Goal: Contribute content: Contribute content

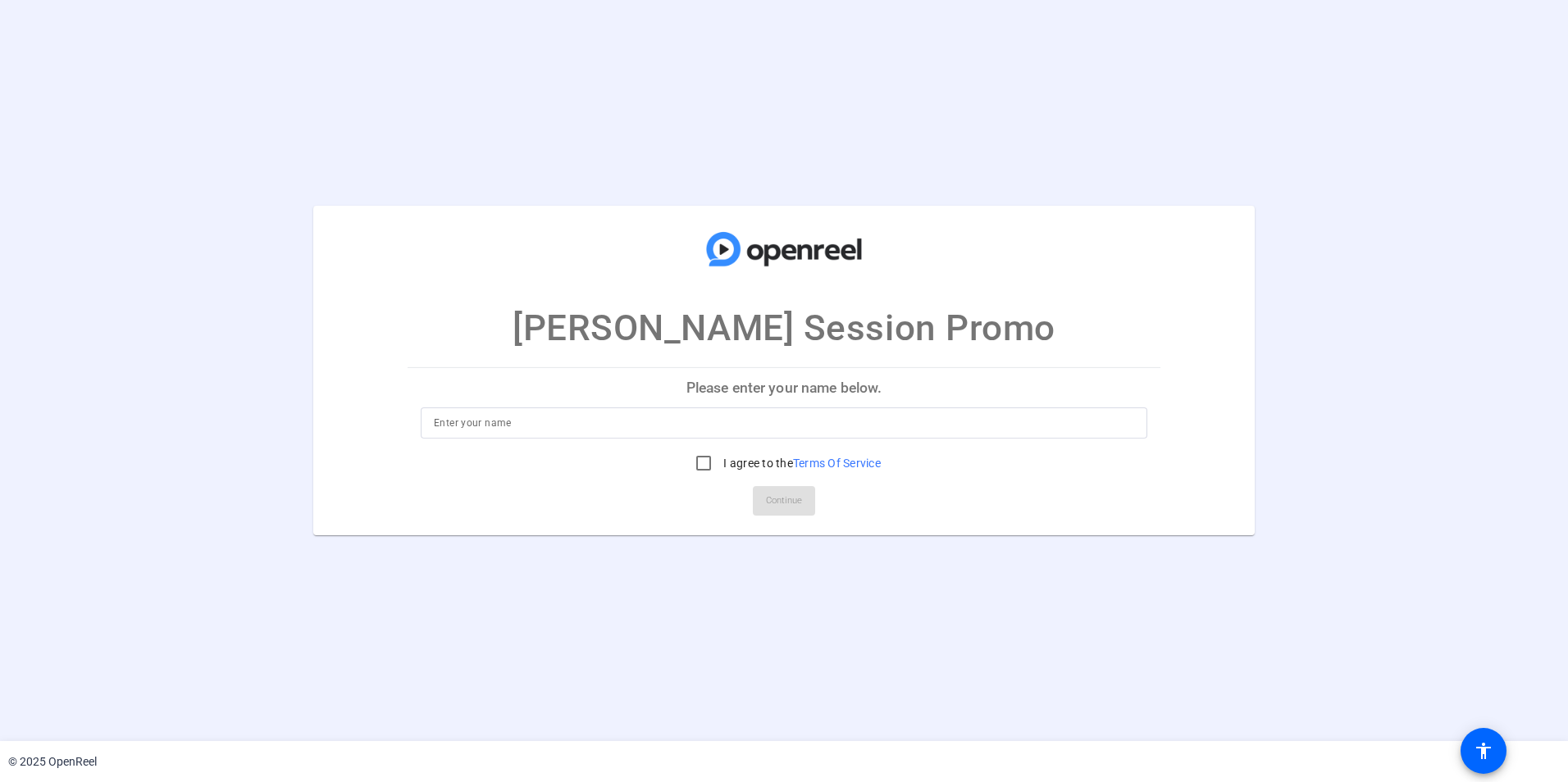
click at [650, 418] on input at bounding box center [784, 423] width 700 height 20
type input "Richard Joyner"
click at [707, 462] on input "I agree to the Terms Of Service" at bounding box center [703, 463] width 33 height 33
checkbox input "true"
click at [792, 496] on span "Continue" at bounding box center [784, 501] width 36 height 25
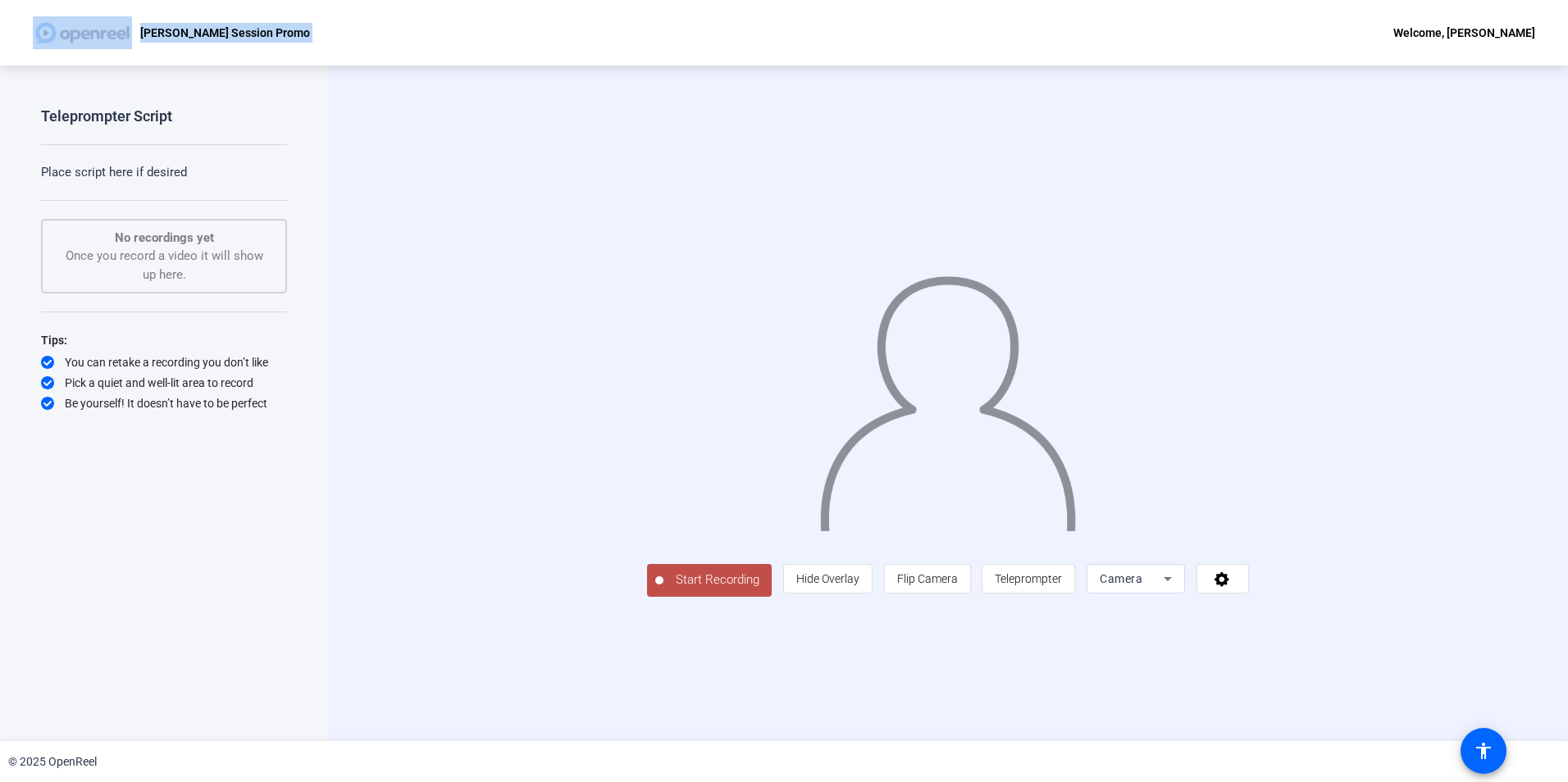
drag, startPoint x: 882, startPoint y: 23, endPoint x: -40, endPoint y: 13, distance: 922.1
click at [0, 13] on html "Accessibility Screen-Reader Guide, Feedback, and Issue Reporting | New window R…" at bounding box center [784, 391] width 1568 height 782
click at [756, 539] on span "Teleprompter" at bounding box center [1029, 578] width 68 height 13
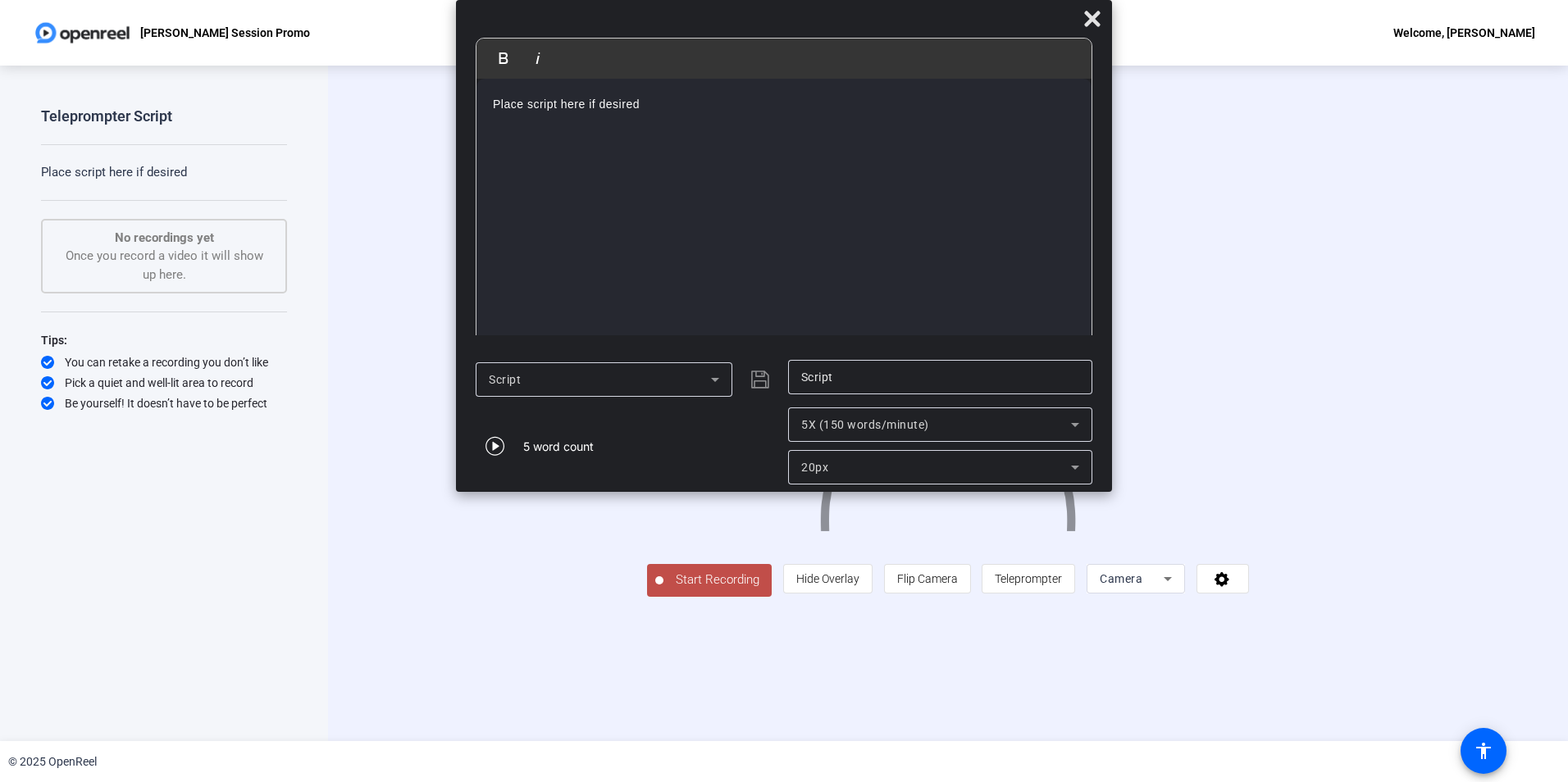
click at [687, 98] on p "Place script here if desired" at bounding box center [784, 104] width 582 height 18
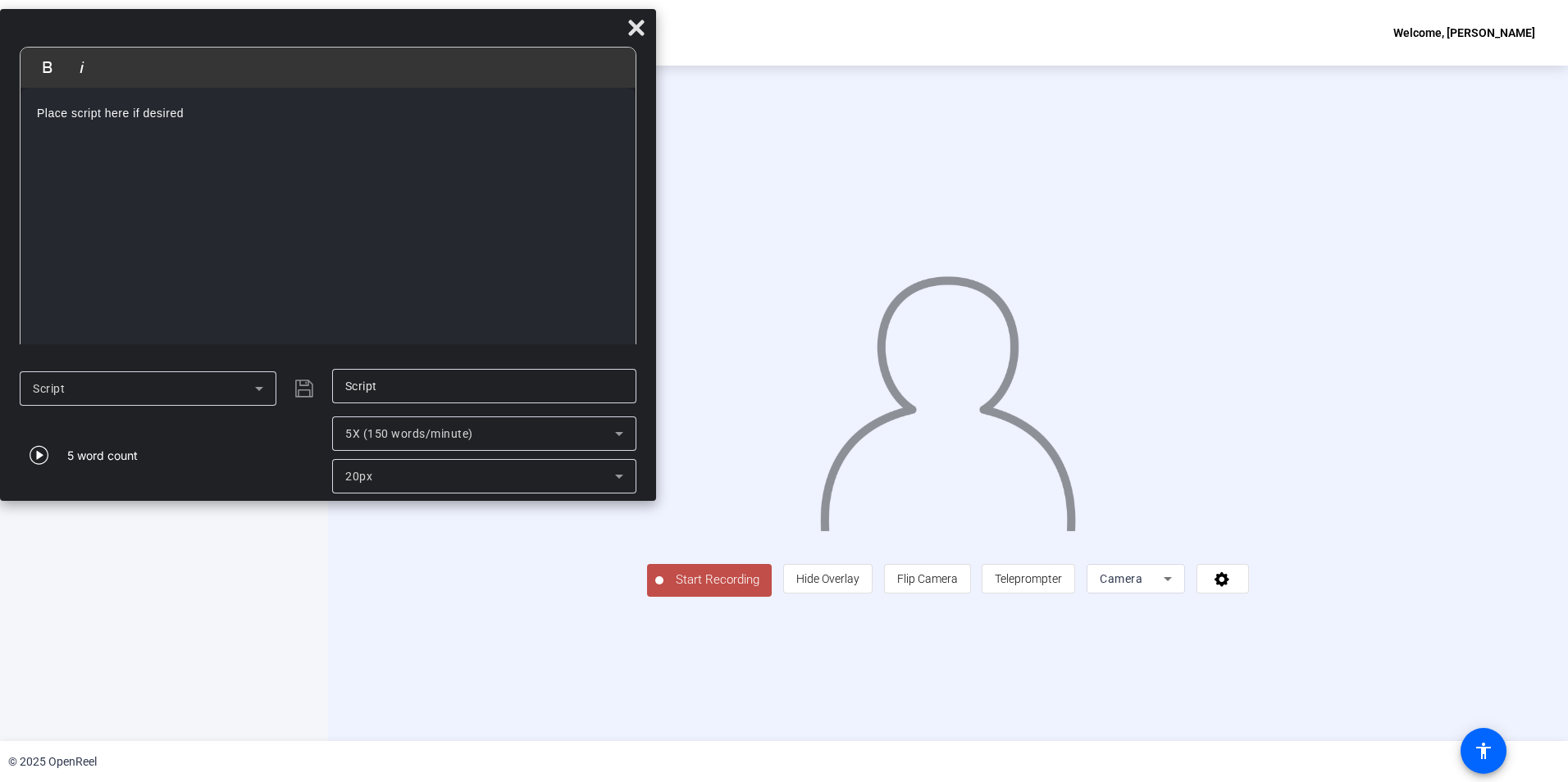
drag, startPoint x: 794, startPoint y: 27, endPoint x: 400, endPoint y: 34, distance: 394.1
click at [400, 34] on div at bounding box center [327, 31] width 656 height 28
click at [640, 24] on icon at bounding box center [636, 27] width 16 height 16
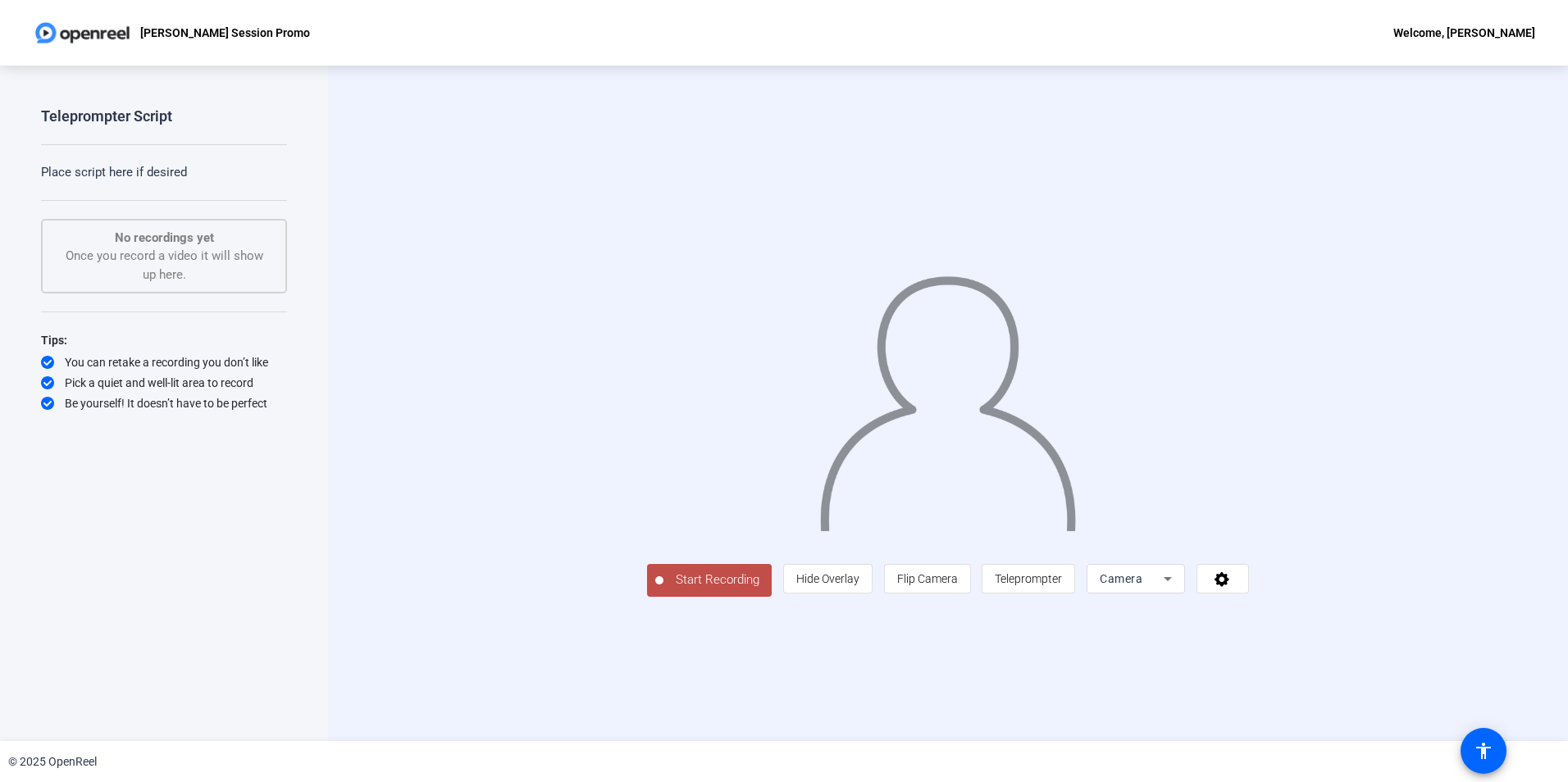
click at [756, 539] on icon at bounding box center [1168, 579] width 20 height 20
click at [756, 539] on div at bounding box center [784, 391] width 1568 height 782
click at [756, 539] on icon at bounding box center [1168, 579] width 20 height 20
click at [756, 539] on span "Screen" at bounding box center [1265, 730] width 35 height 20
drag, startPoint x: 63, startPoint y: 752, endPoint x: 833, endPoint y: 711, distance: 771.1
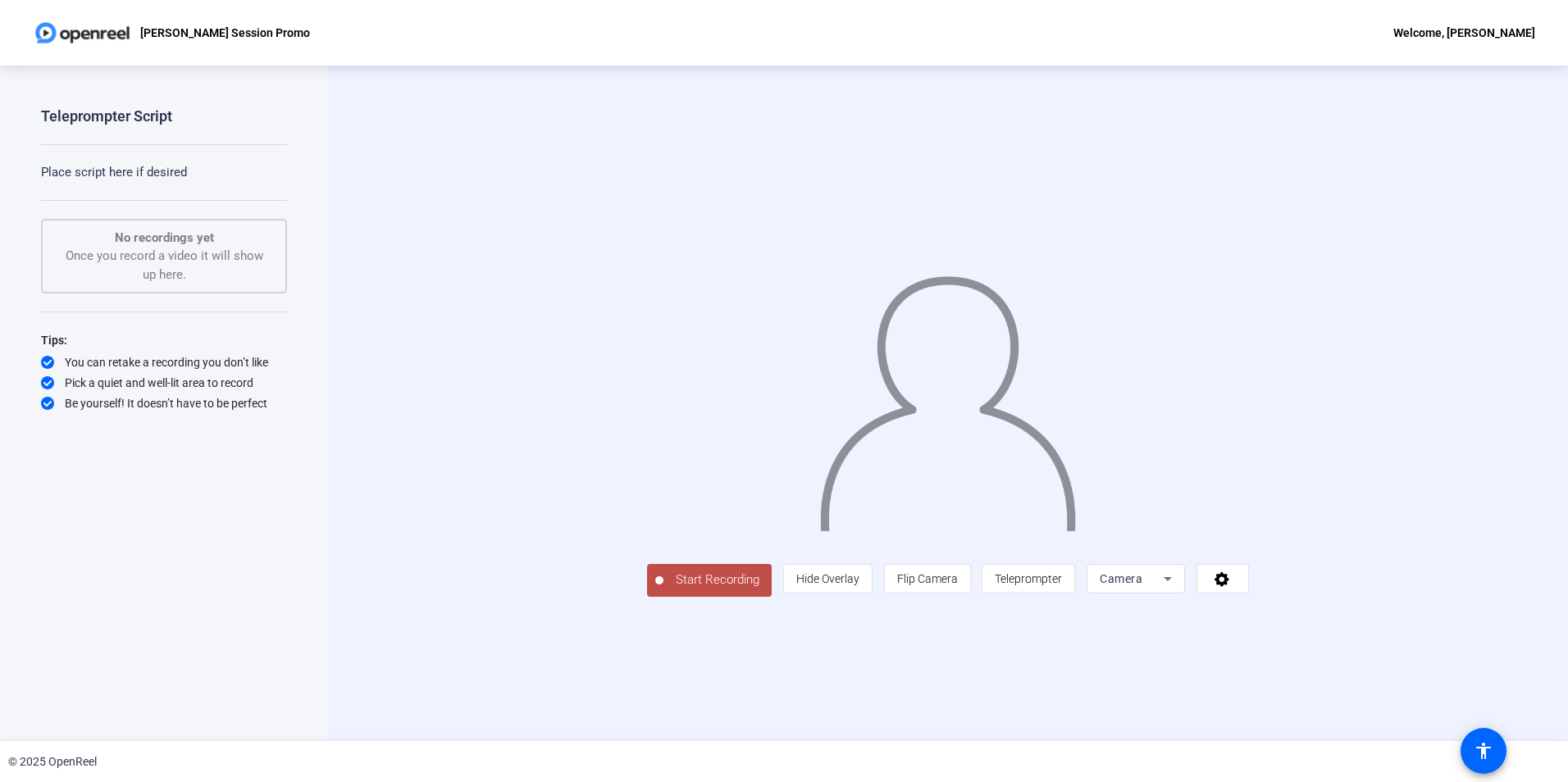
click at [849, 728] on div "Start Recording person Hide Overlay flip Flip Camera article Teleprompter Camera" at bounding box center [949, 403] width 1241 height 675
click at [664, 590] on span "Start Recording" at bounding box center [718, 579] width 109 height 19
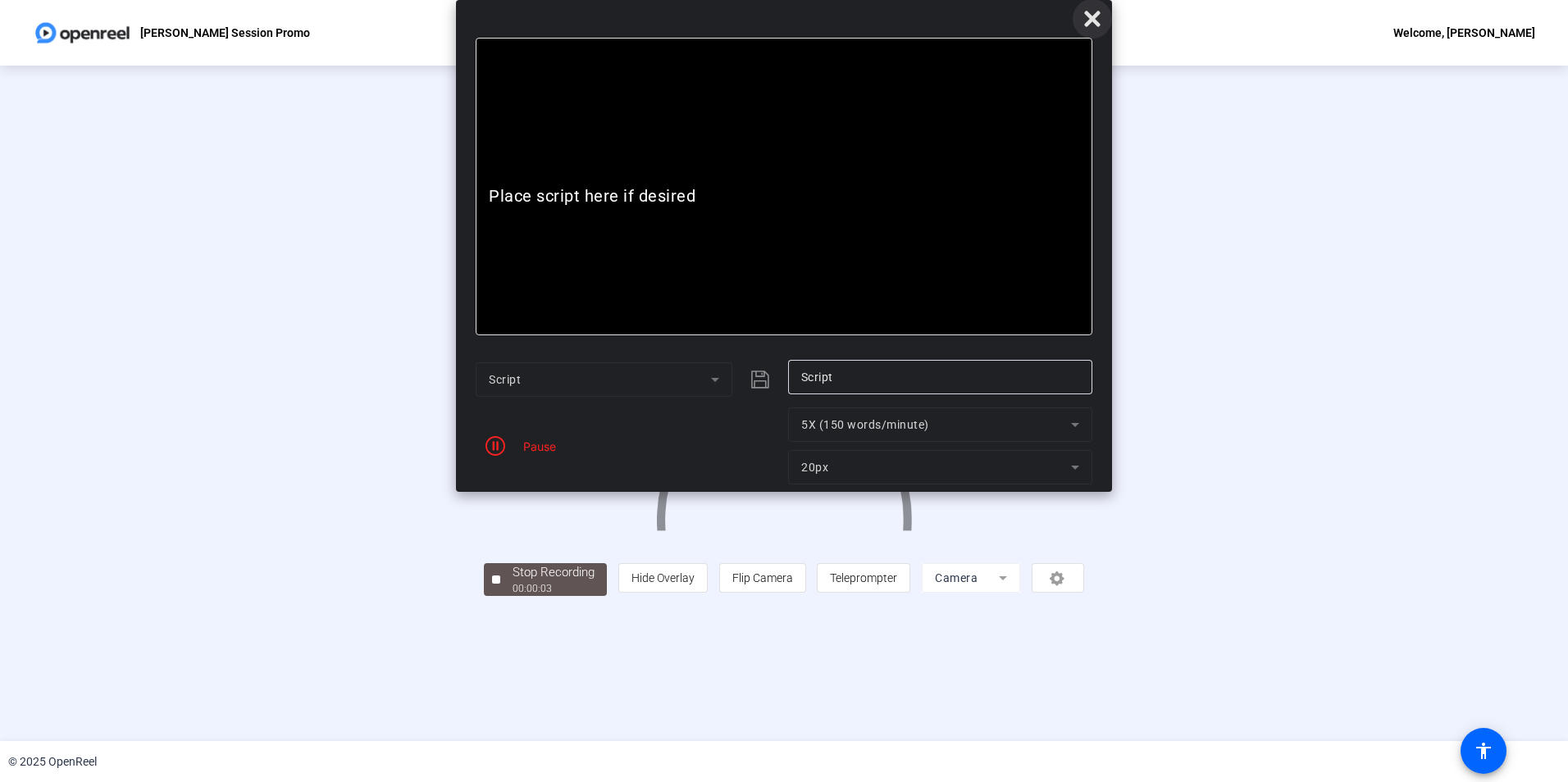
click at [1100, 16] on icon at bounding box center [1093, 19] width 20 height 20
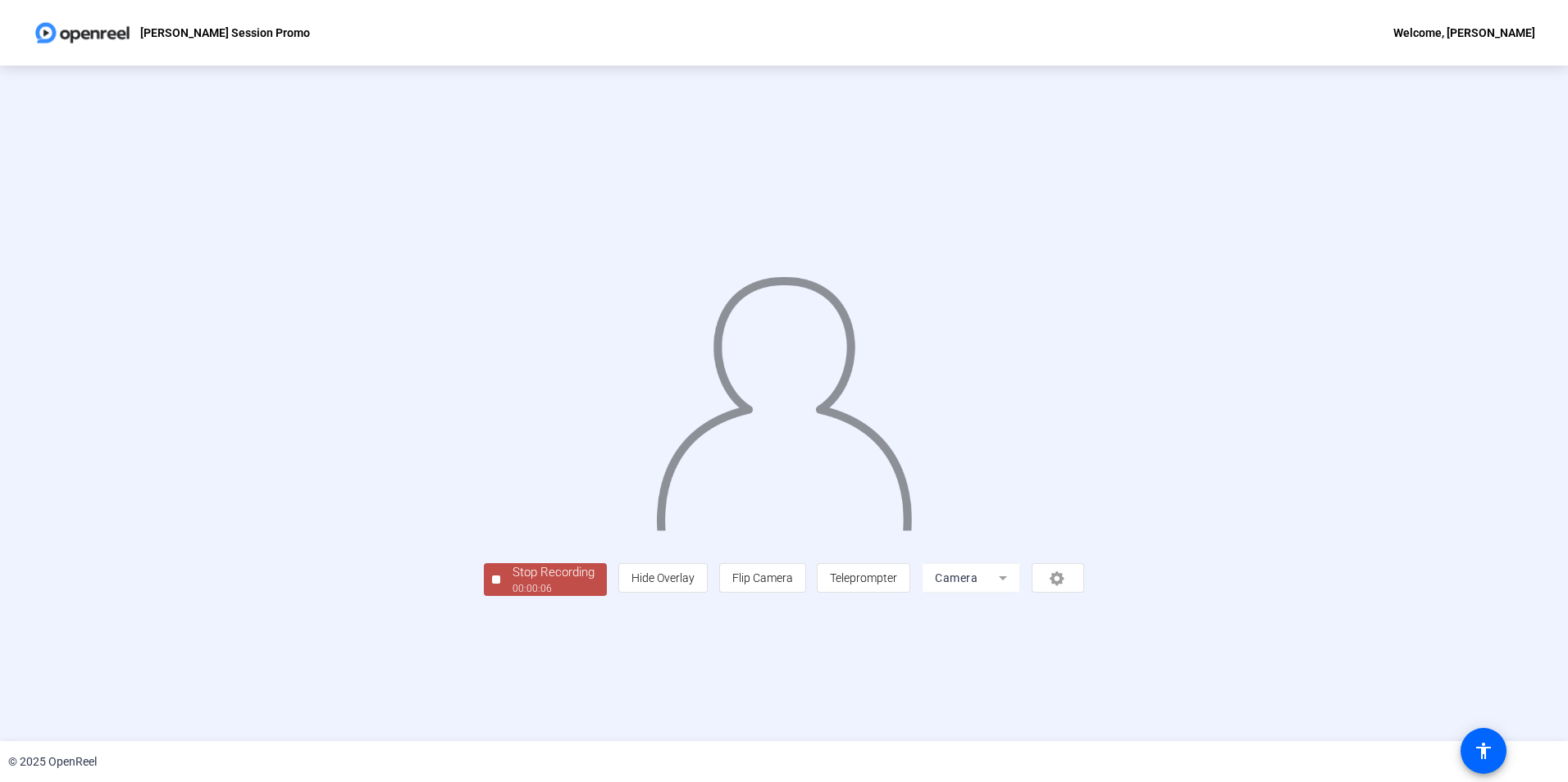
click at [1021, 593] on mat-form-field "Camera" at bounding box center [971, 577] width 99 height 29
click at [513, 582] on div "Stop Recording" at bounding box center [554, 572] width 82 height 19
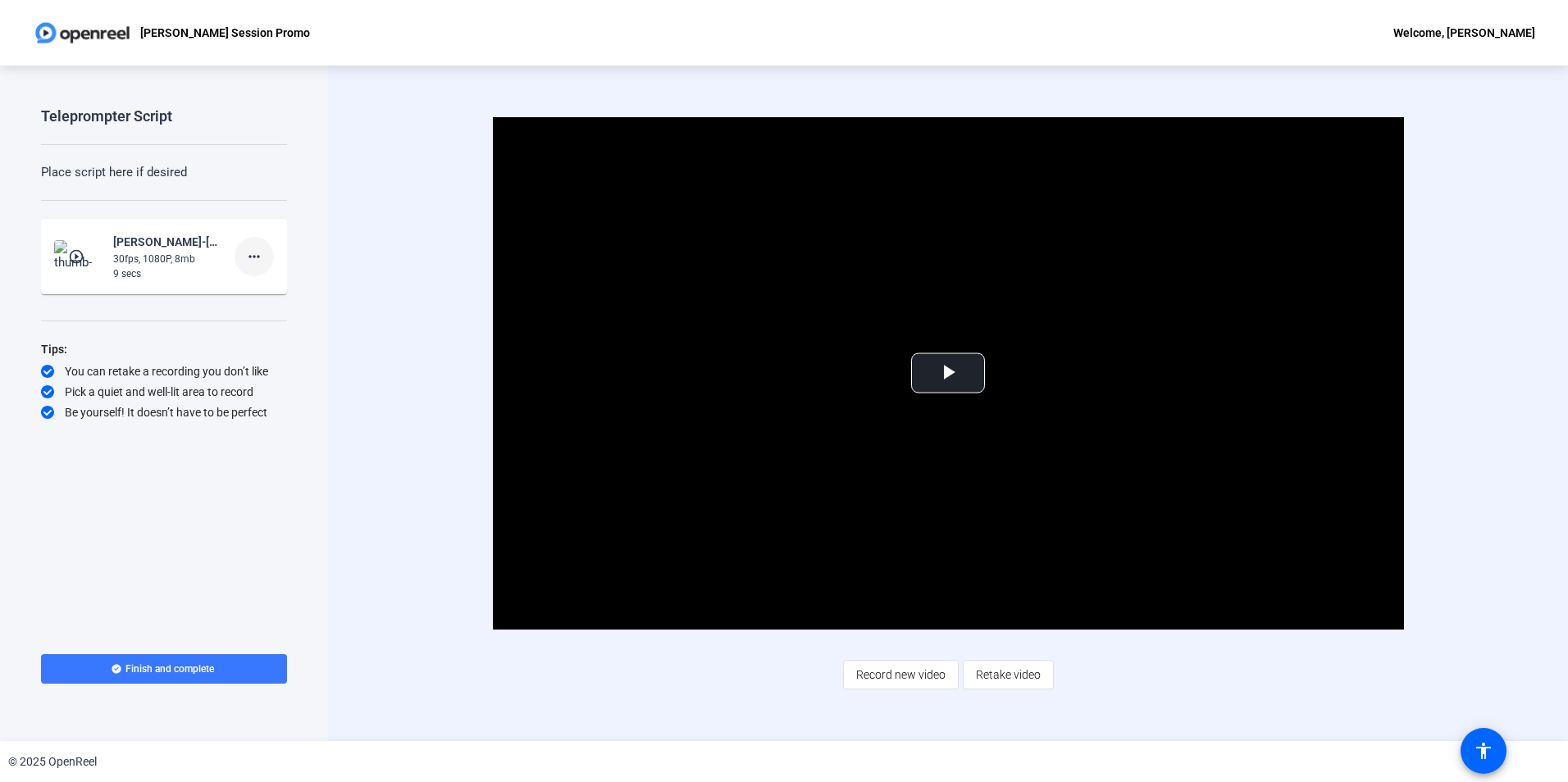
click at [252, 254] on mat-icon "more_horiz" at bounding box center [255, 256] width 20 height 20
click at [275, 289] on span "Delete clip" at bounding box center [280, 290] width 66 height 20
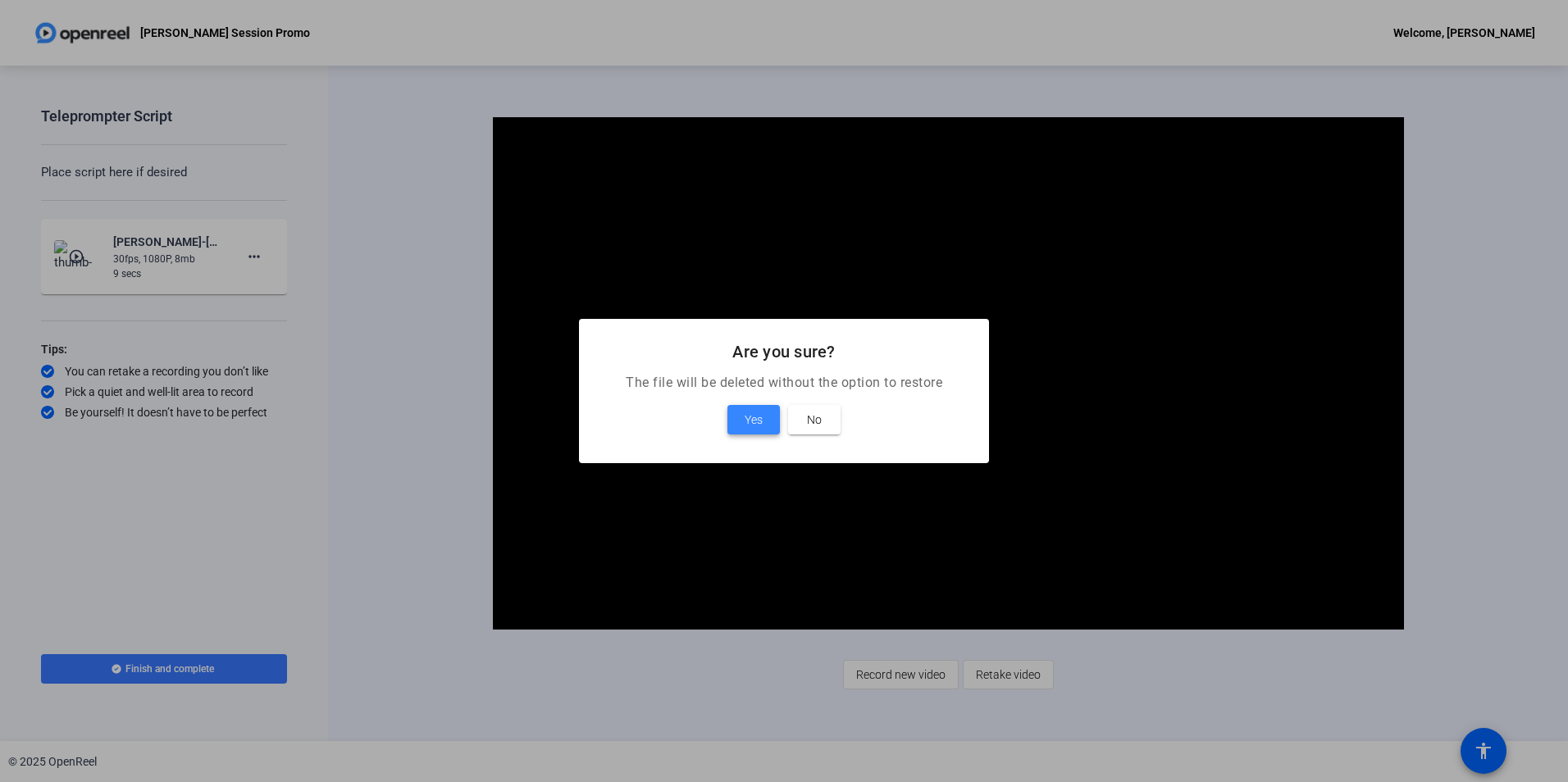
click at [748, 418] on span "Yes" at bounding box center [754, 420] width 18 height 20
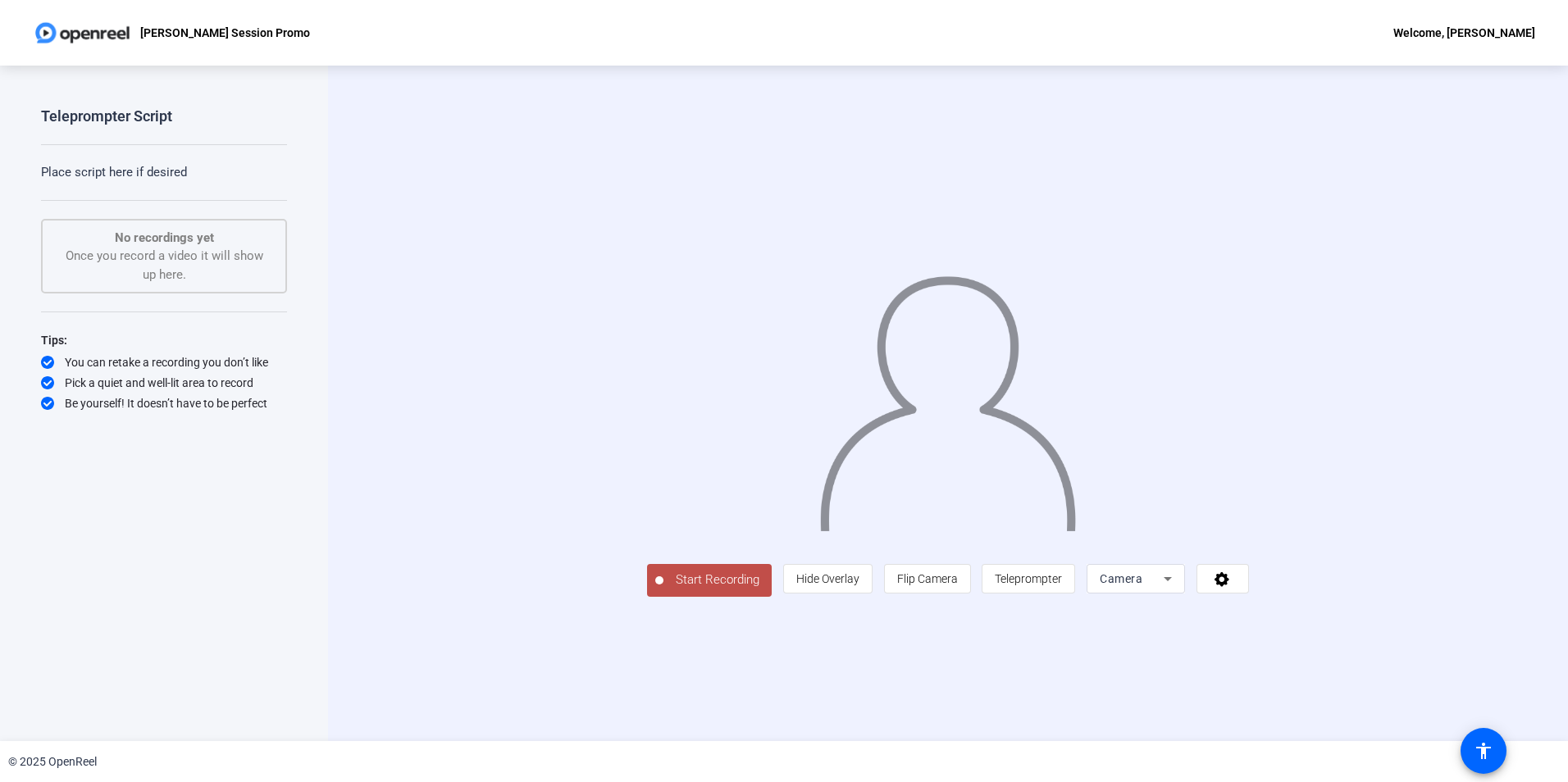
click at [664, 590] on span "Start Recording" at bounding box center [718, 579] width 109 height 19
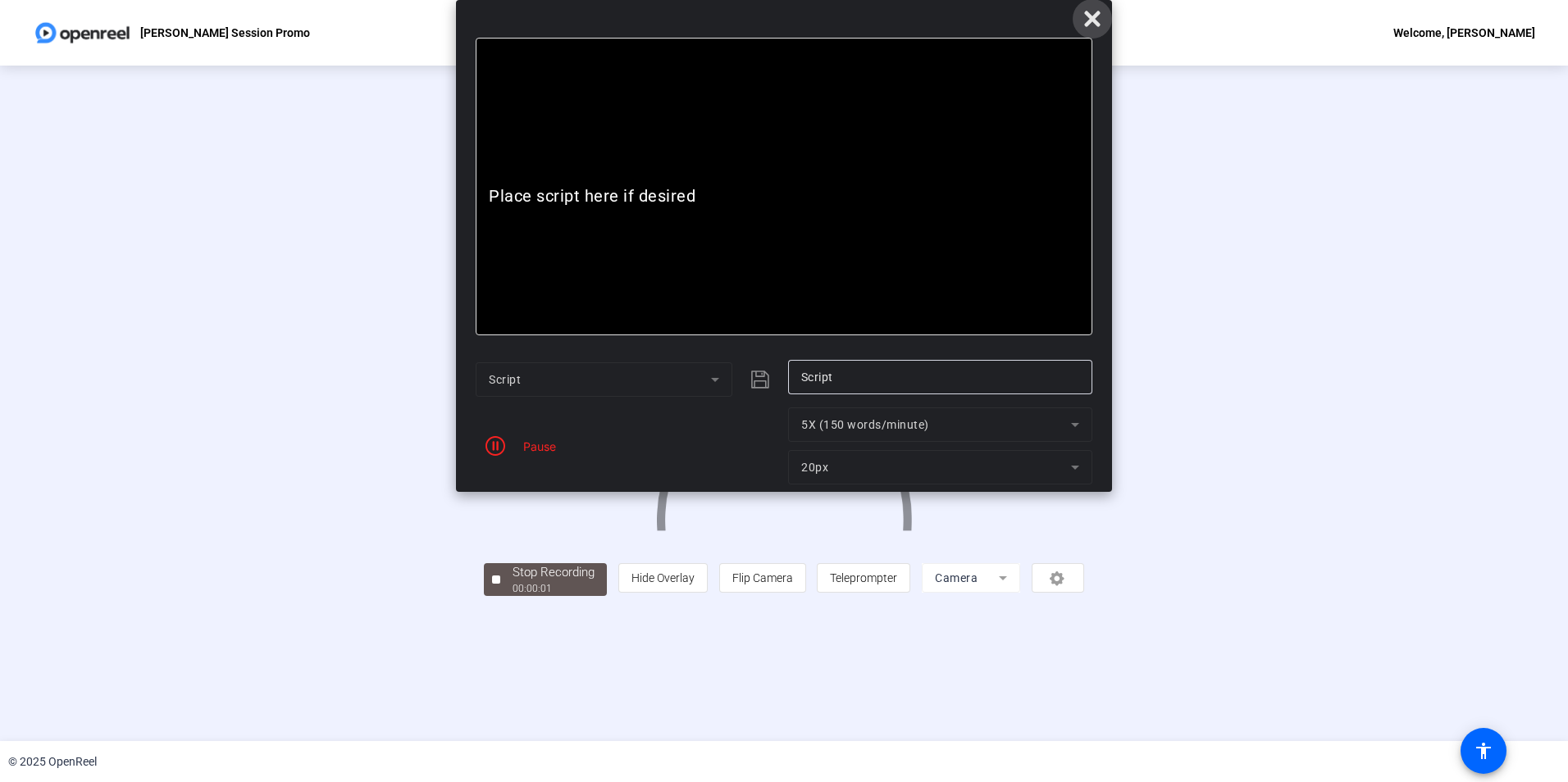
click at [1095, 16] on icon at bounding box center [1092, 19] width 16 height 16
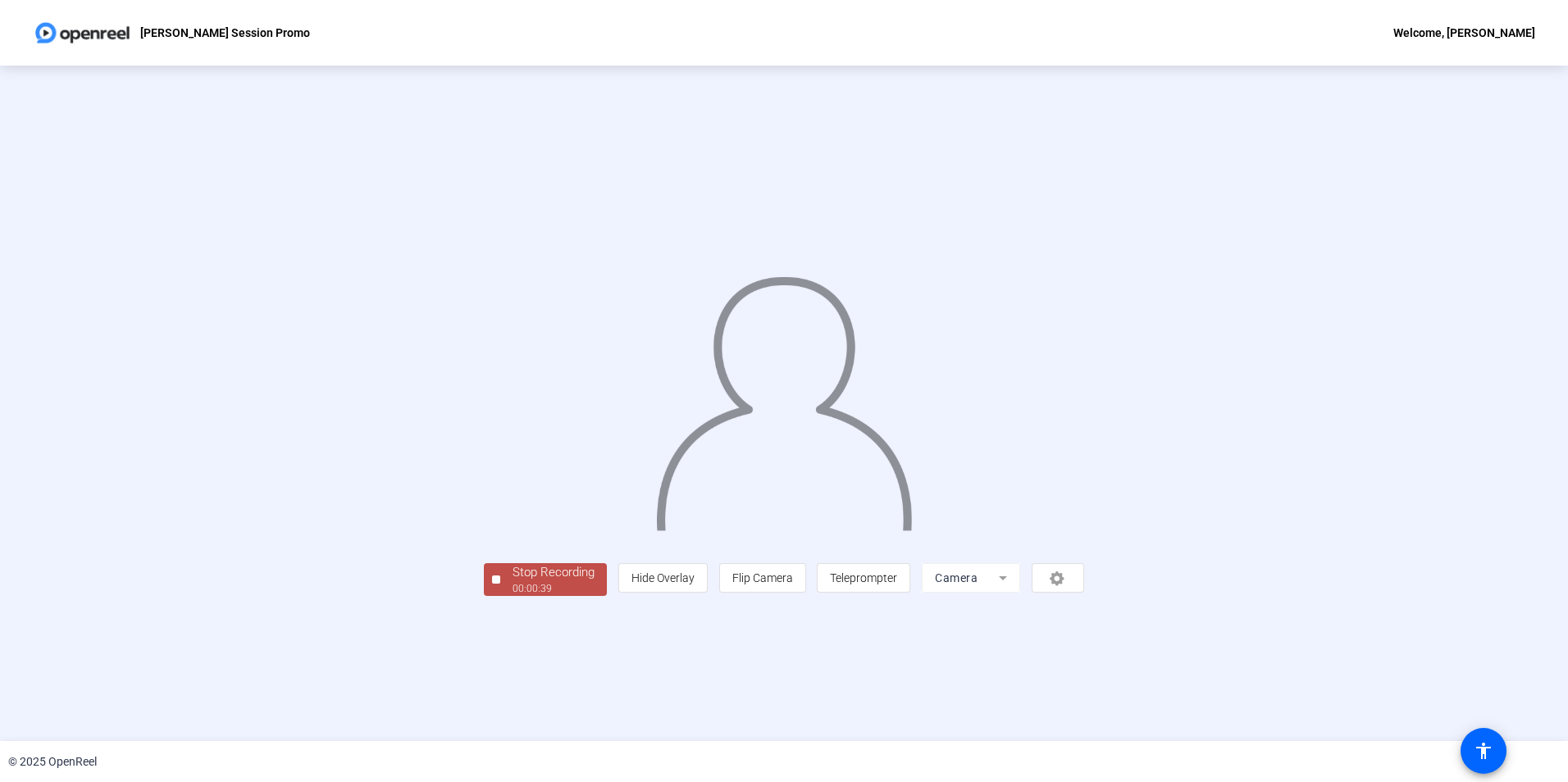
click at [513, 596] on div "00:00:39" at bounding box center [554, 588] width 82 height 15
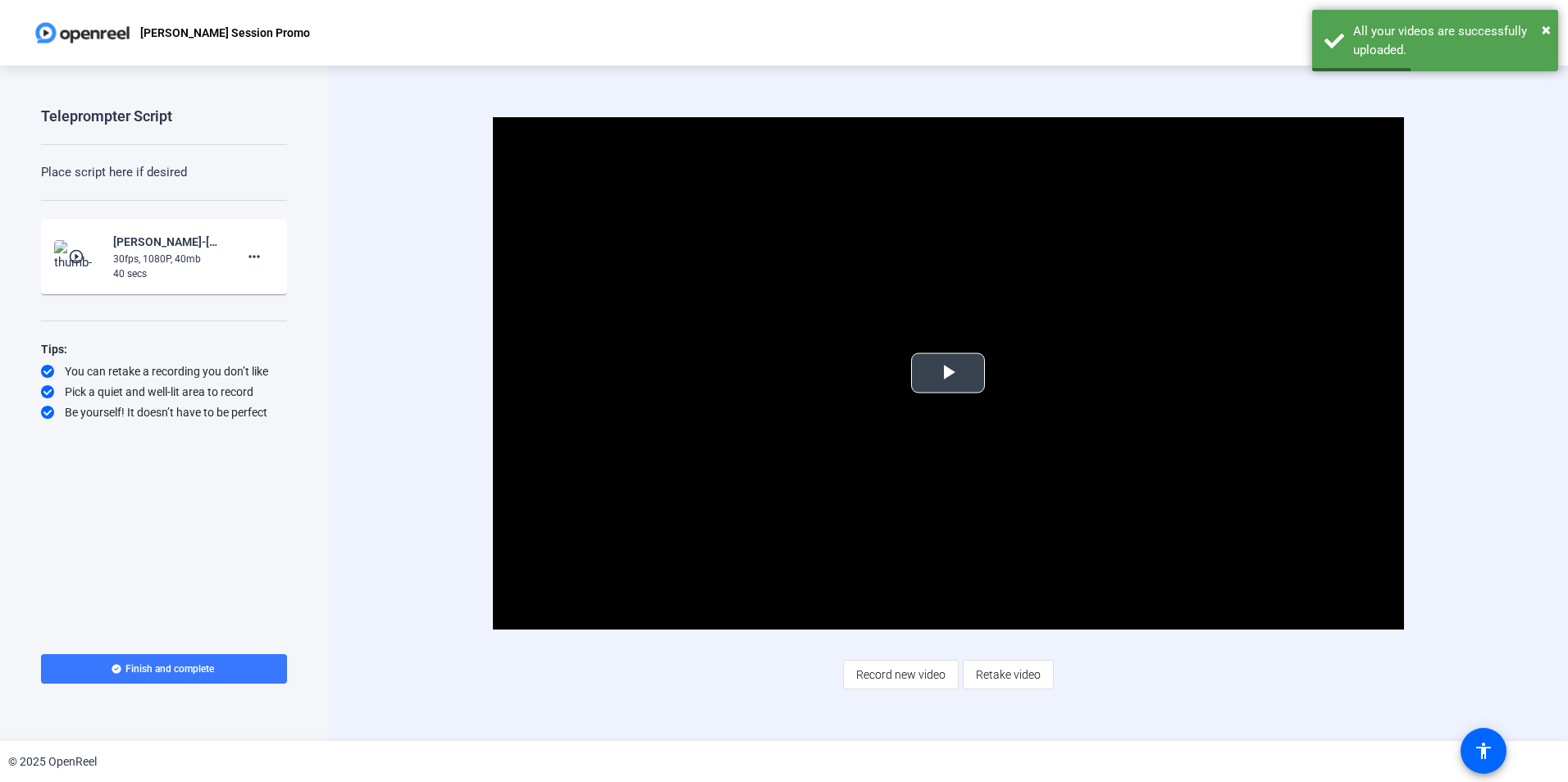
click at [948, 373] on span "Video Player" at bounding box center [948, 373] width 0 height 0
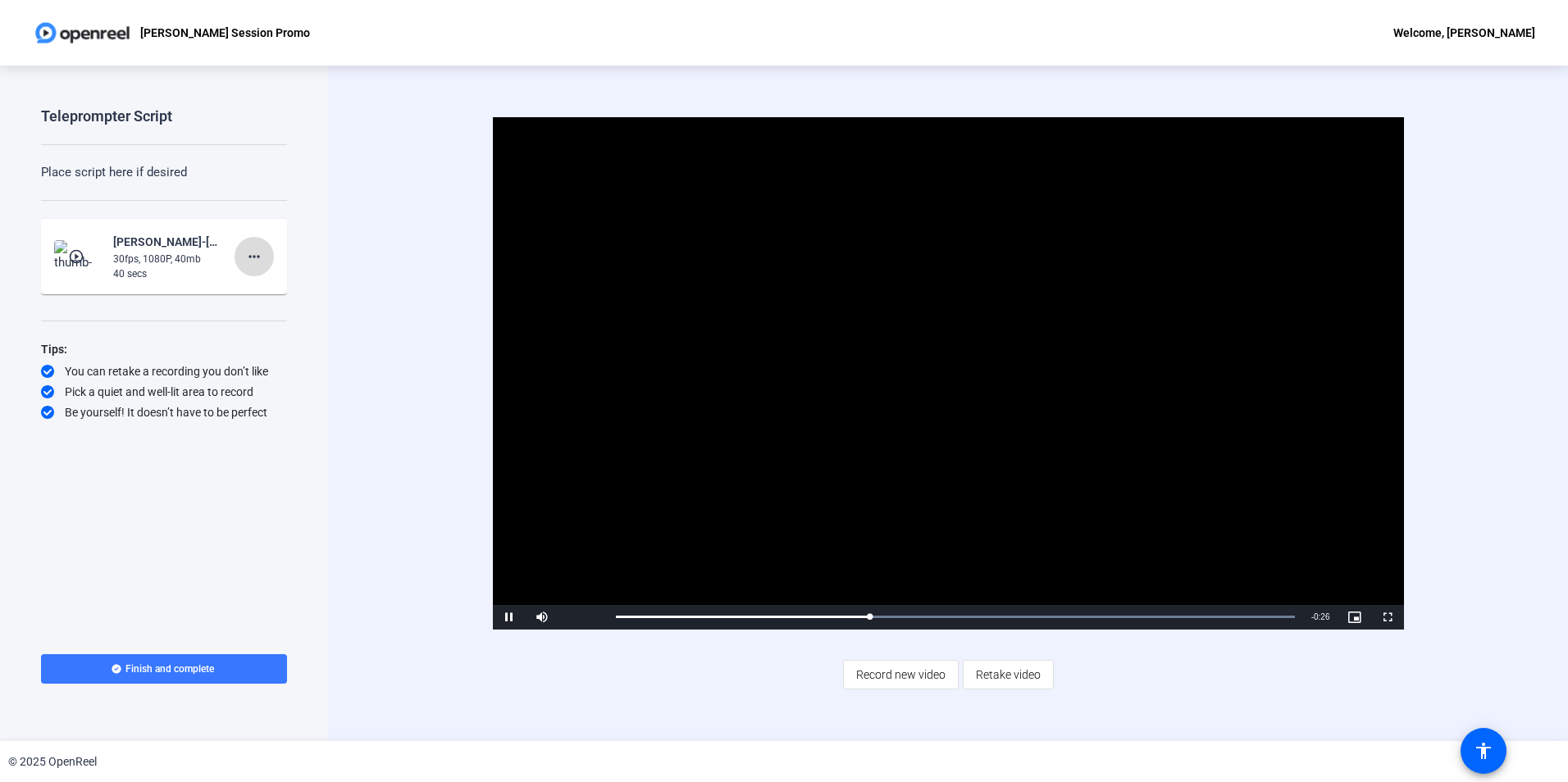
click at [256, 253] on mat-icon "more_horiz" at bounding box center [255, 256] width 20 height 20
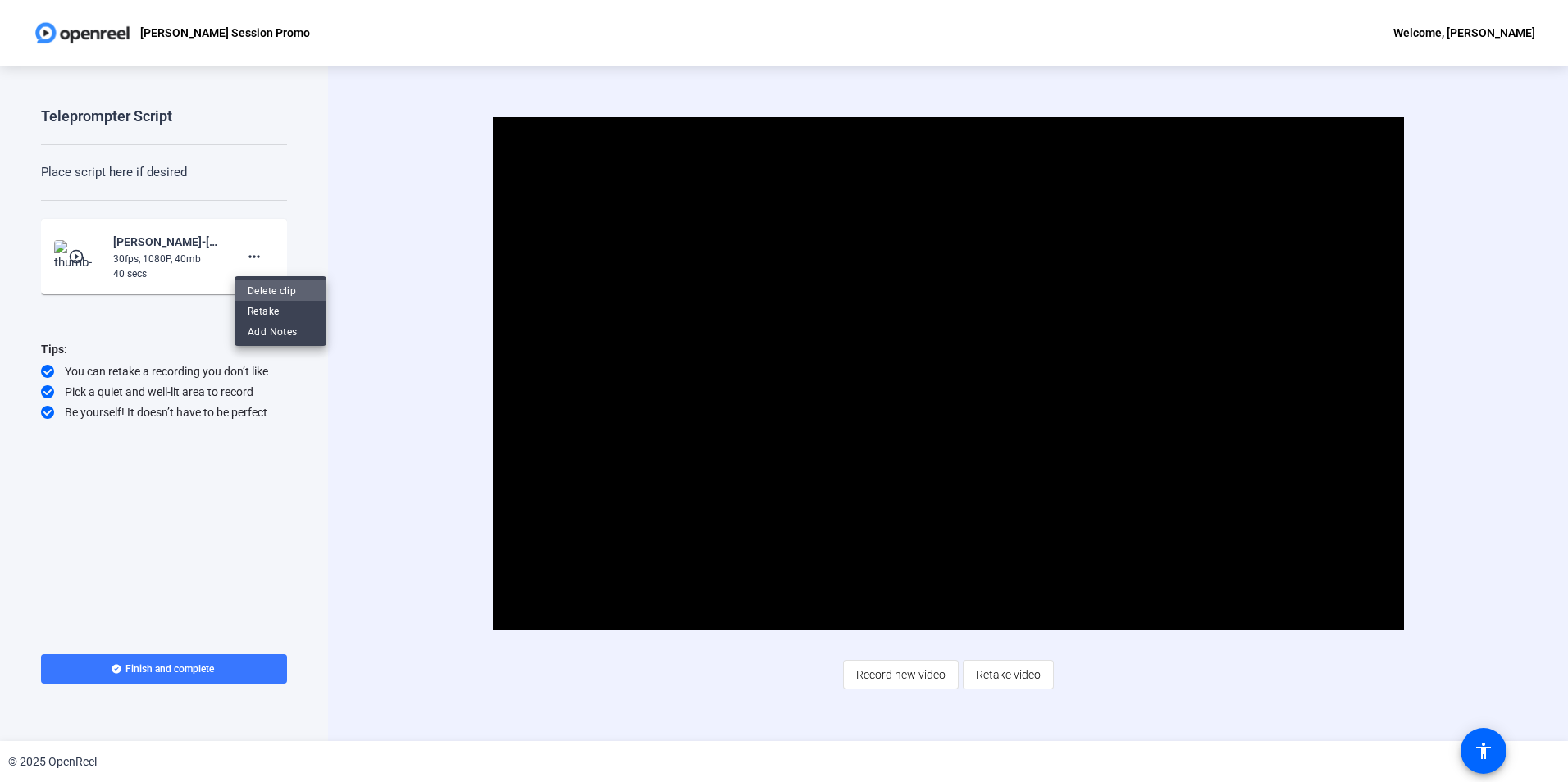
click at [276, 290] on span "Delete clip" at bounding box center [280, 290] width 66 height 20
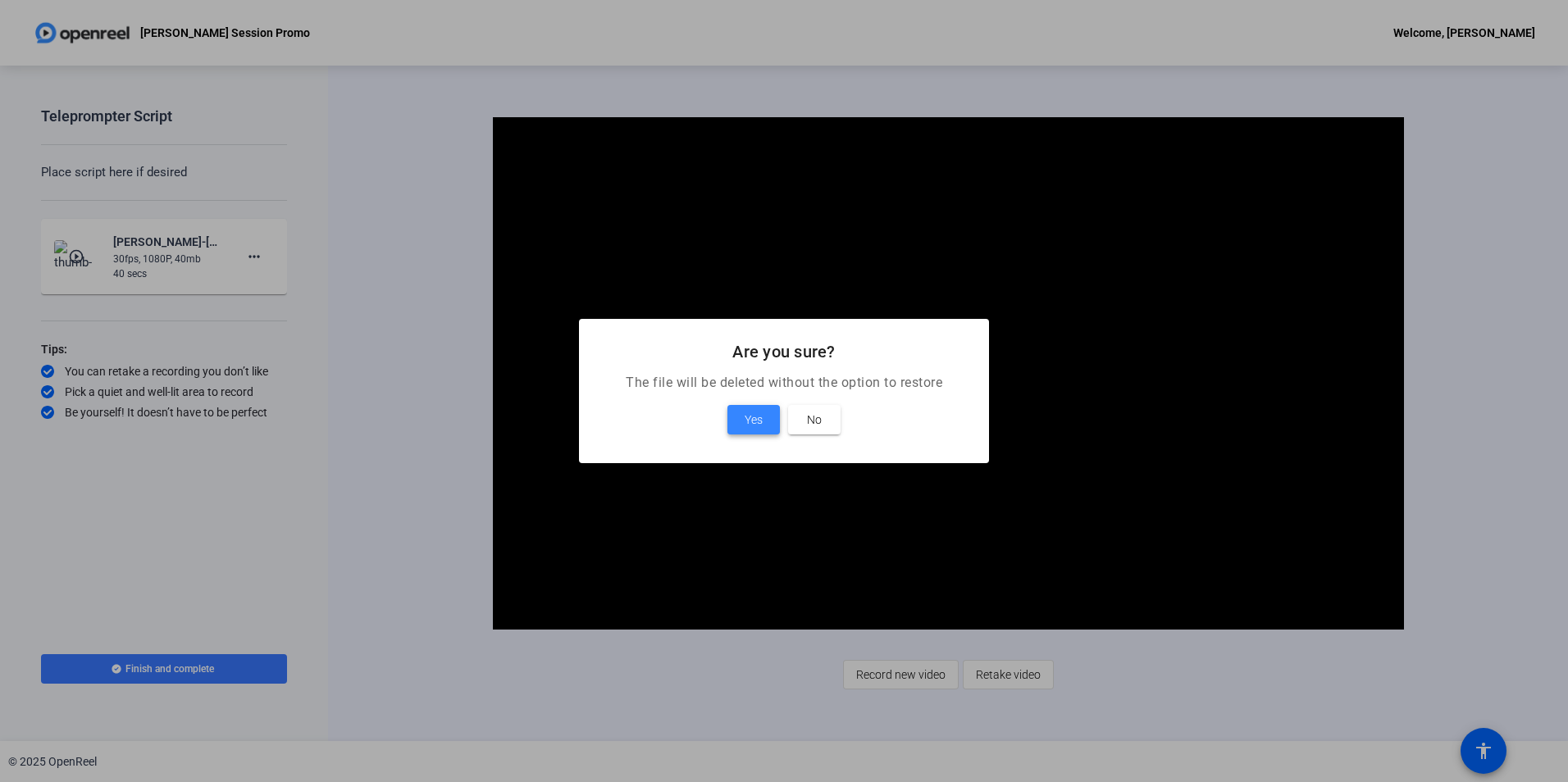
click at [760, 423] on span "Yes" at bounding box center [754, 420] width 18 height 20
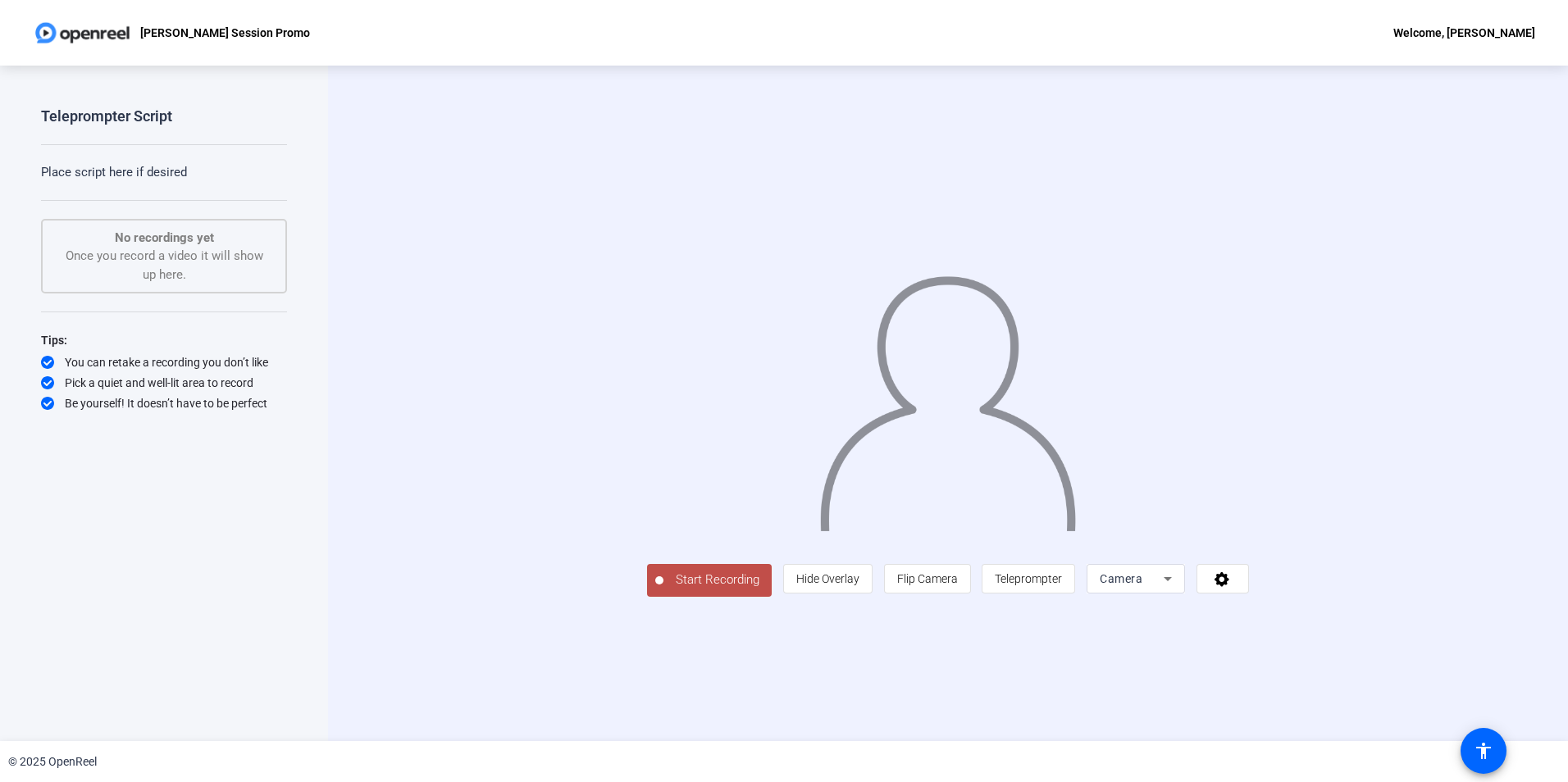
click at [664, 590] on span "Start Recording" at bounding box center [718, 579] width 109 height 19
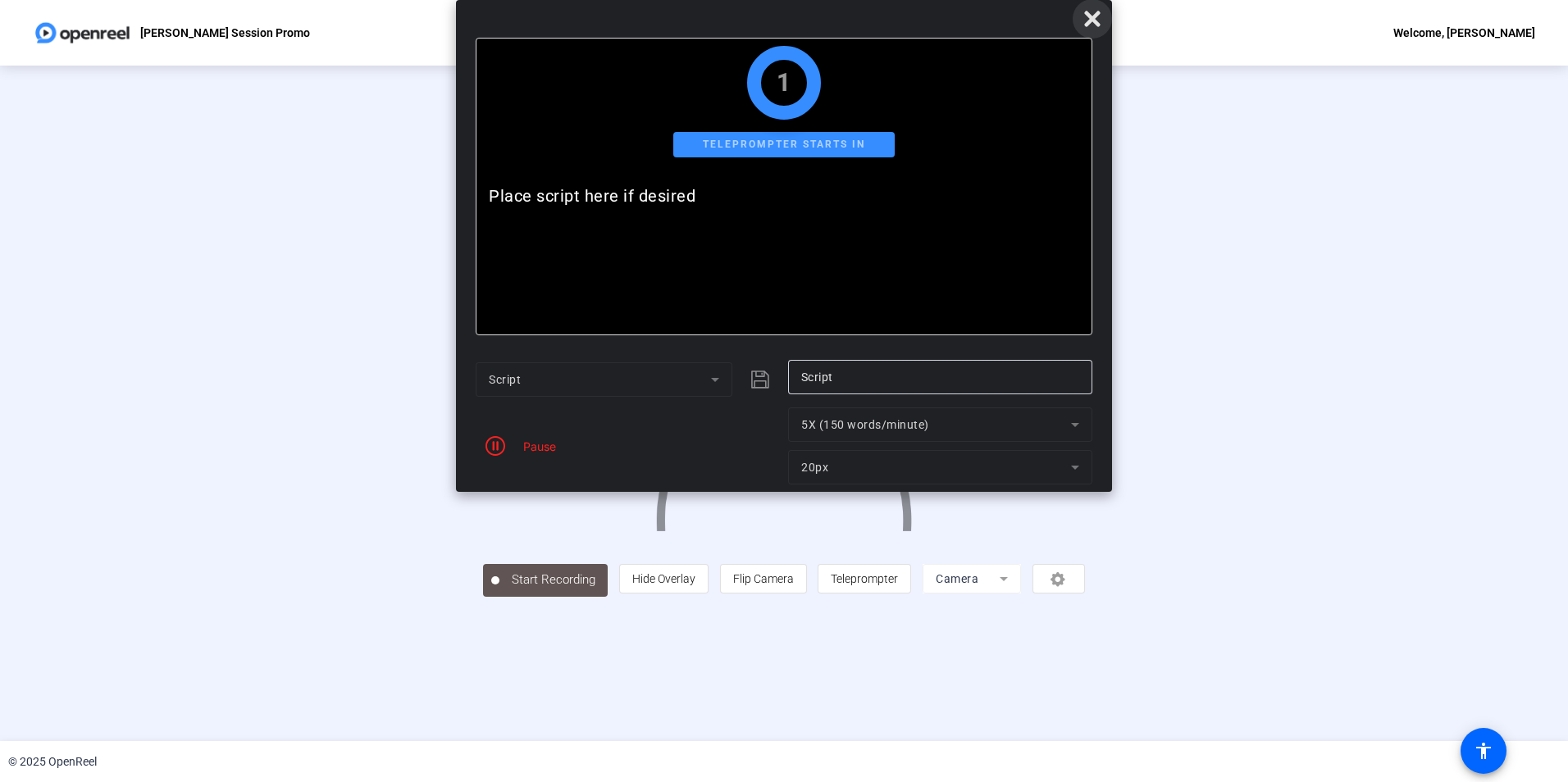
click at [1091, 21] on icon at bounding box center [1092, 19] width 16 height 16
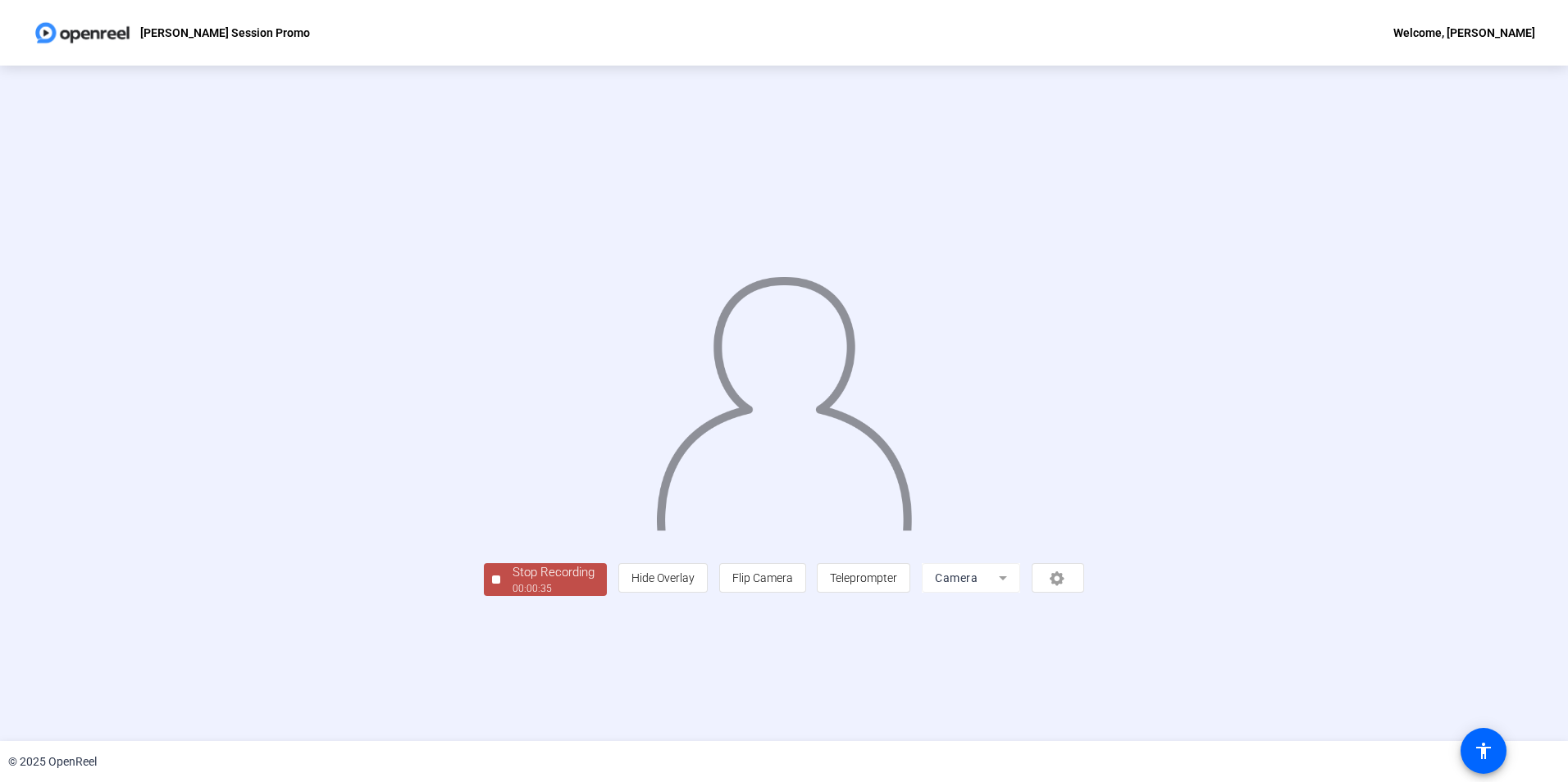
click at [513, 582] on div "Stop Recording" at bounding box center [554, 572] width 82 height 19
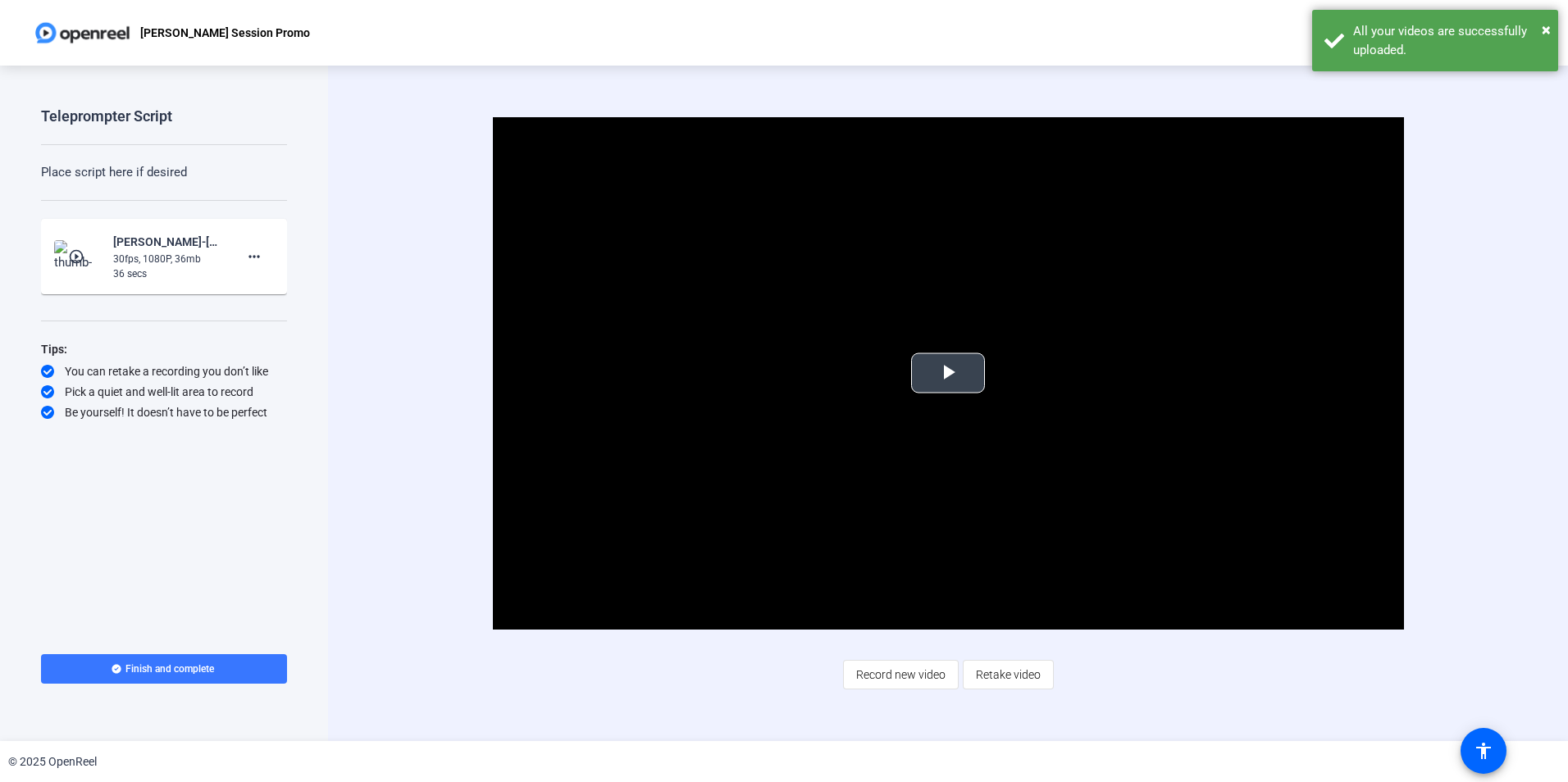
click at [948, 373] on span "Video Player" at bounding box center [948, 373] width 0 height 0
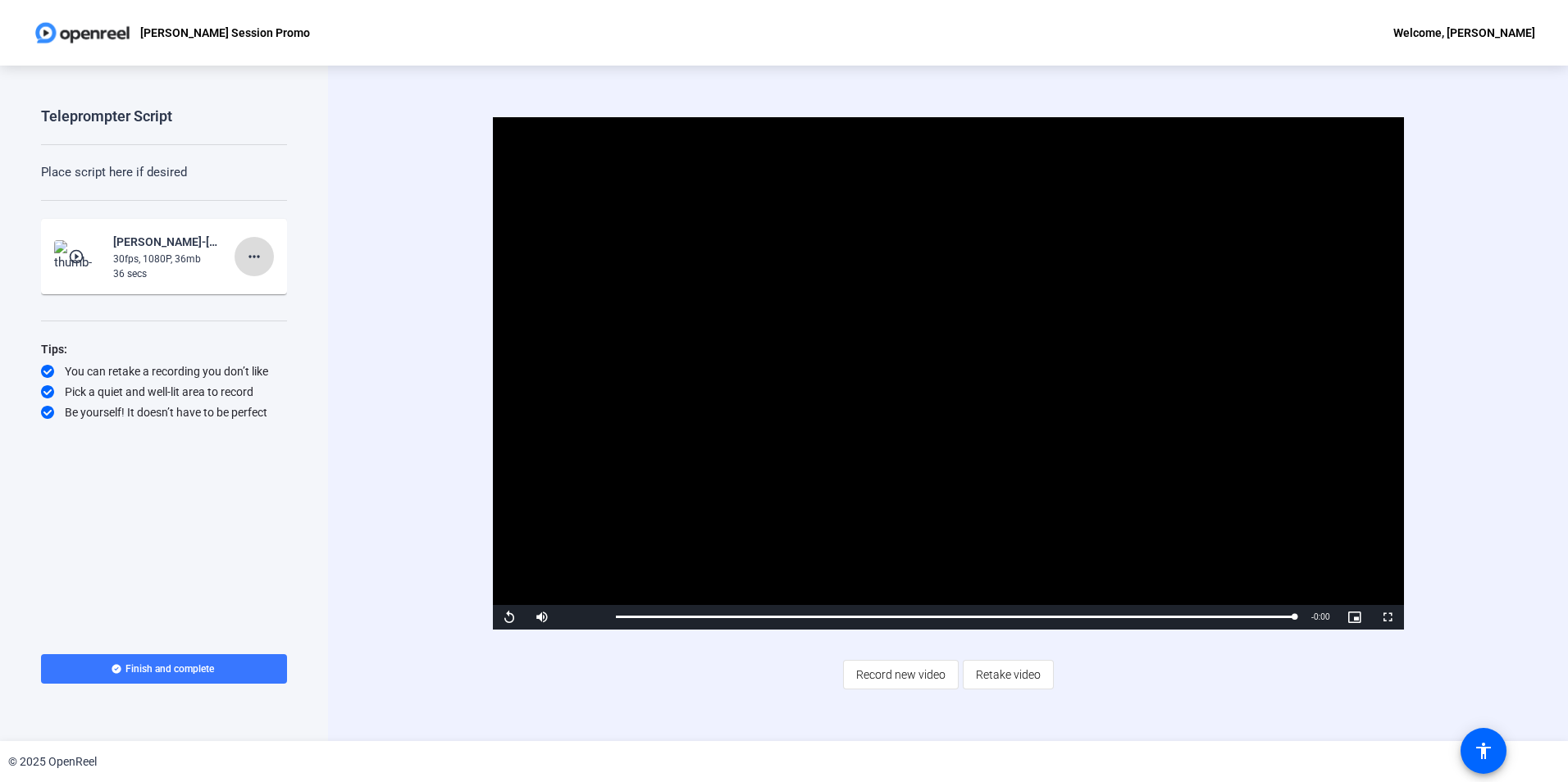
click at [255, 254] on mat-icon "more_horiz" at bounding box center [255, 256] width 20 height 20
click at [280, 284] on span "Delete clip" at bounding box center [280, 290] width 66 height 20
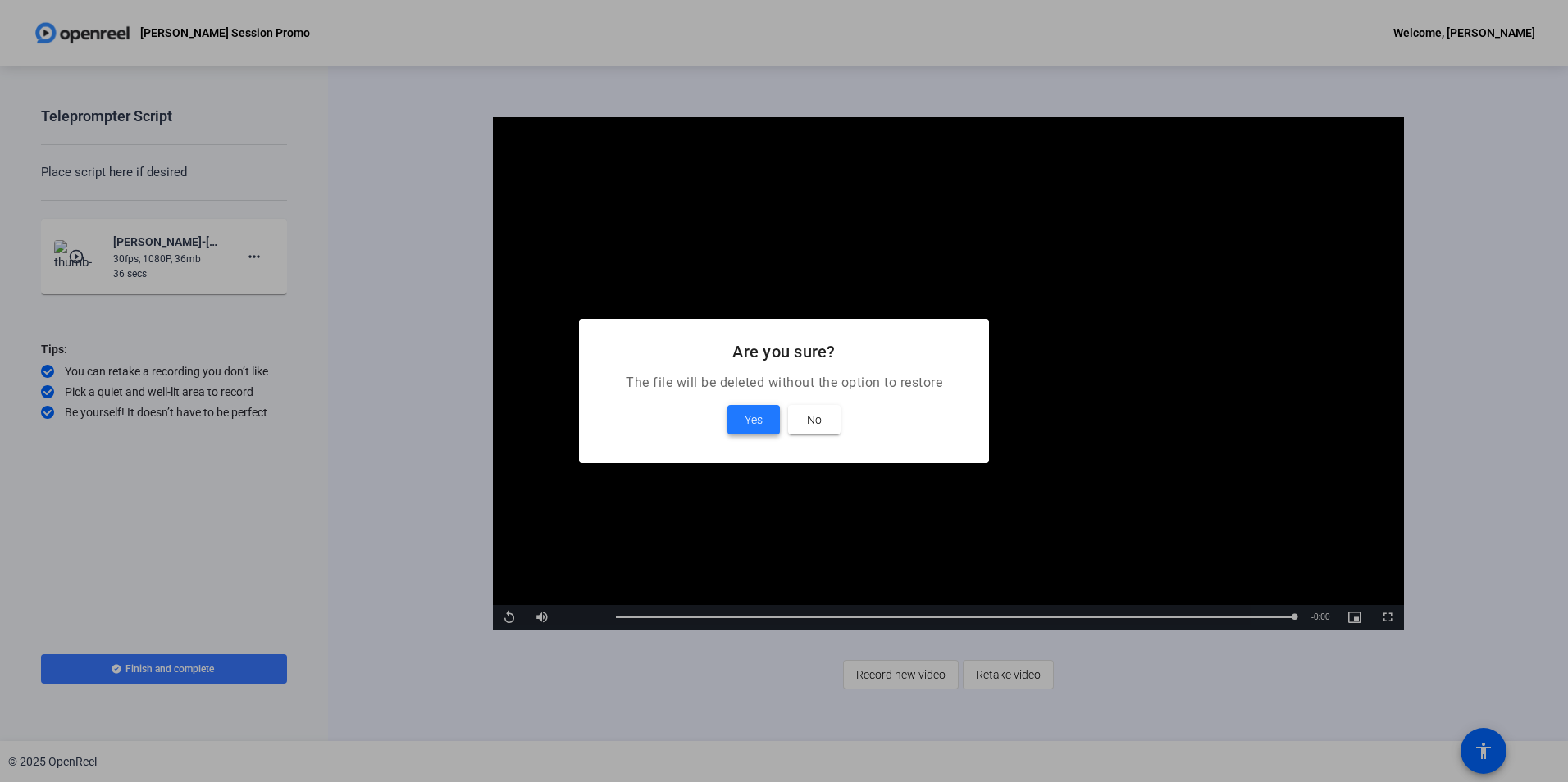
click at [747, 408] on span at bounding box center [754, 420] width 53 height 39
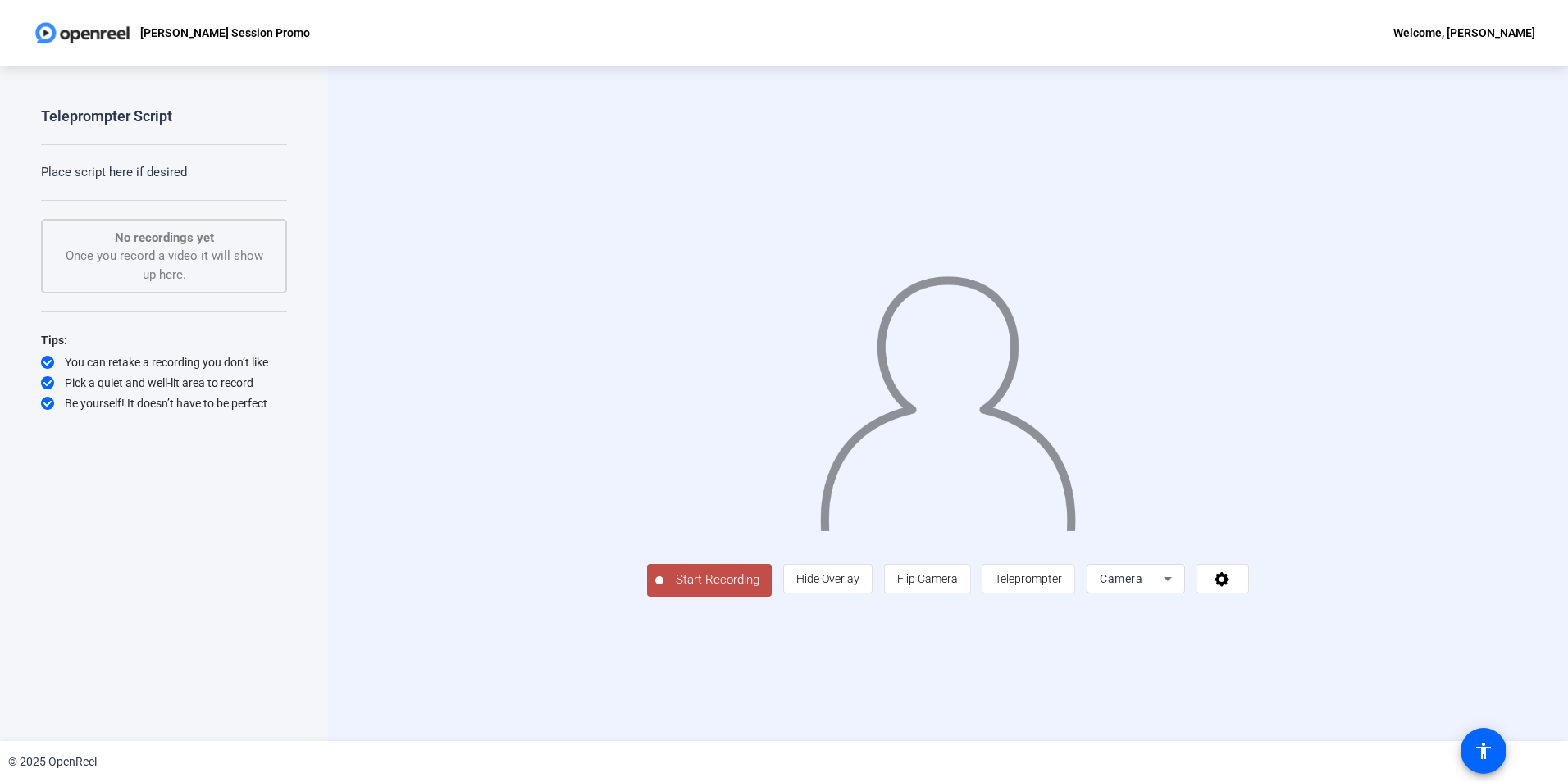
click at [664, 590] on span "Start Recording" at bounding box center [718, 579] width 109 height 19
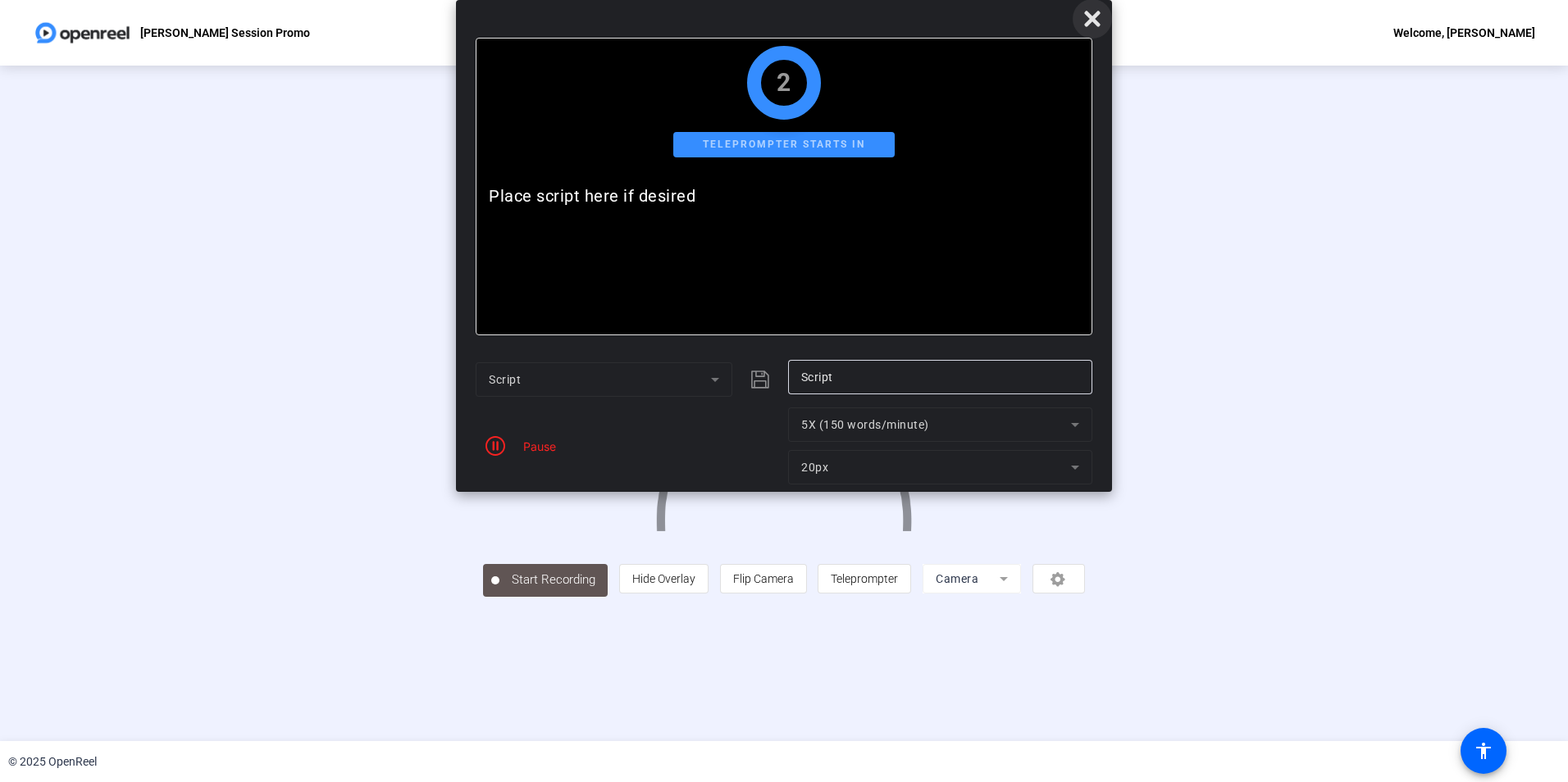
click at [1090, 16] on icon at bounding box center [1092, 19] width 16 height 16
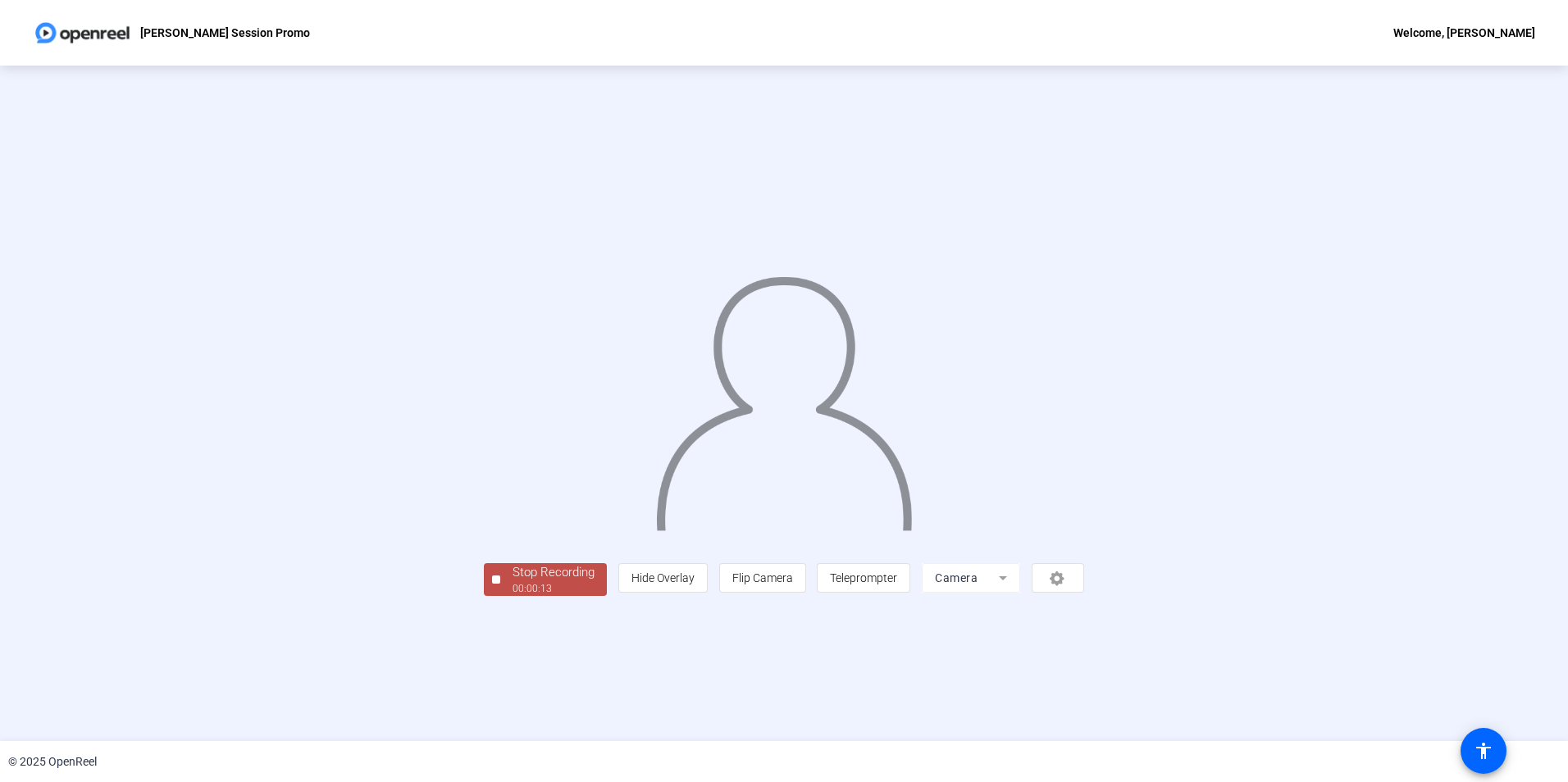
click at [513, 582] on div "Stop Recording" at bounding box center [554, 572] width 82 height 19
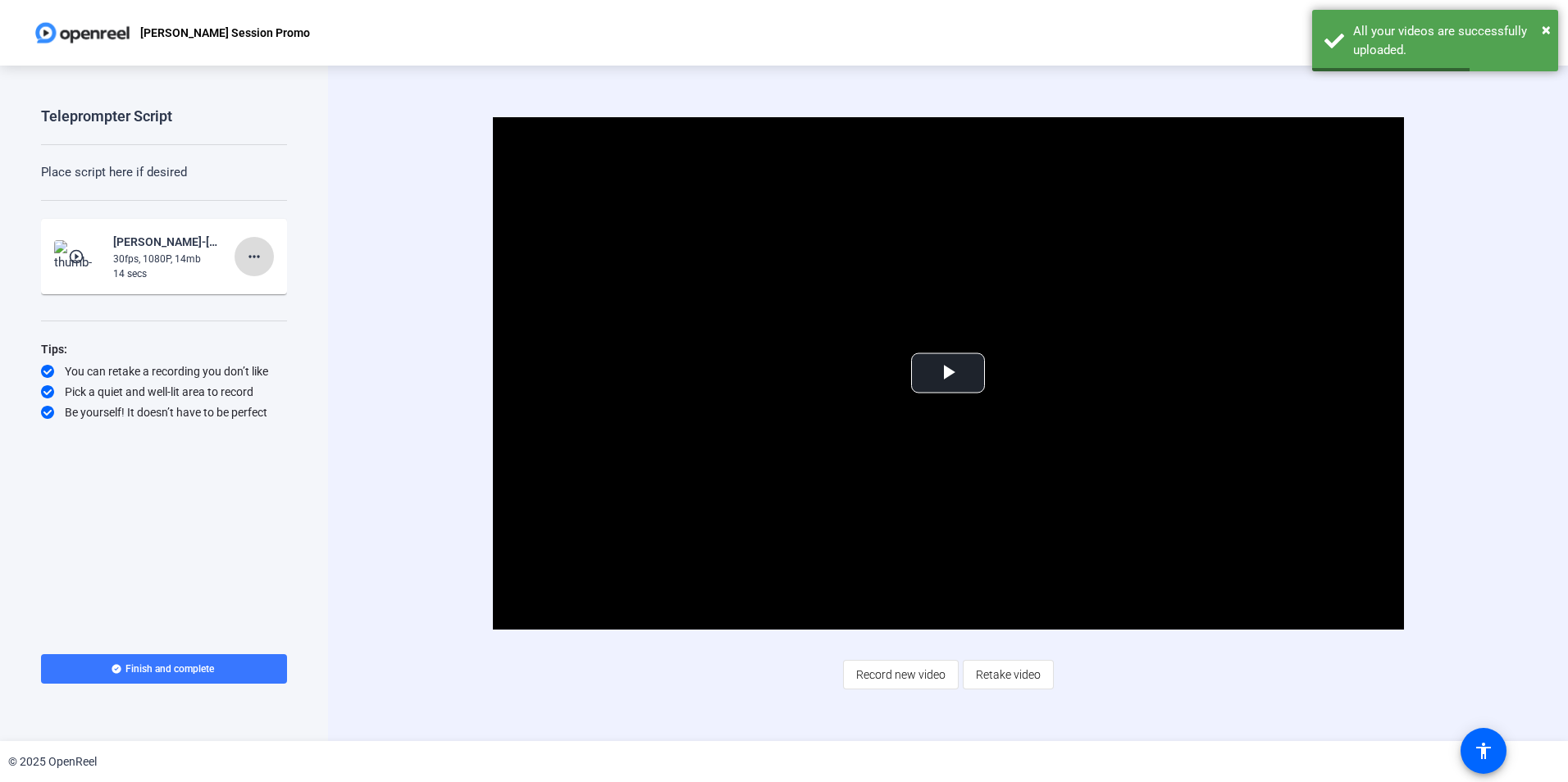
click at [258, 256] on mat-icon "more_horiz" at bounding box center [255, 256] width 20 height 20
click at [279, 287] on span "Delete clip" at bounding box center [280, 290] width 66 height 20
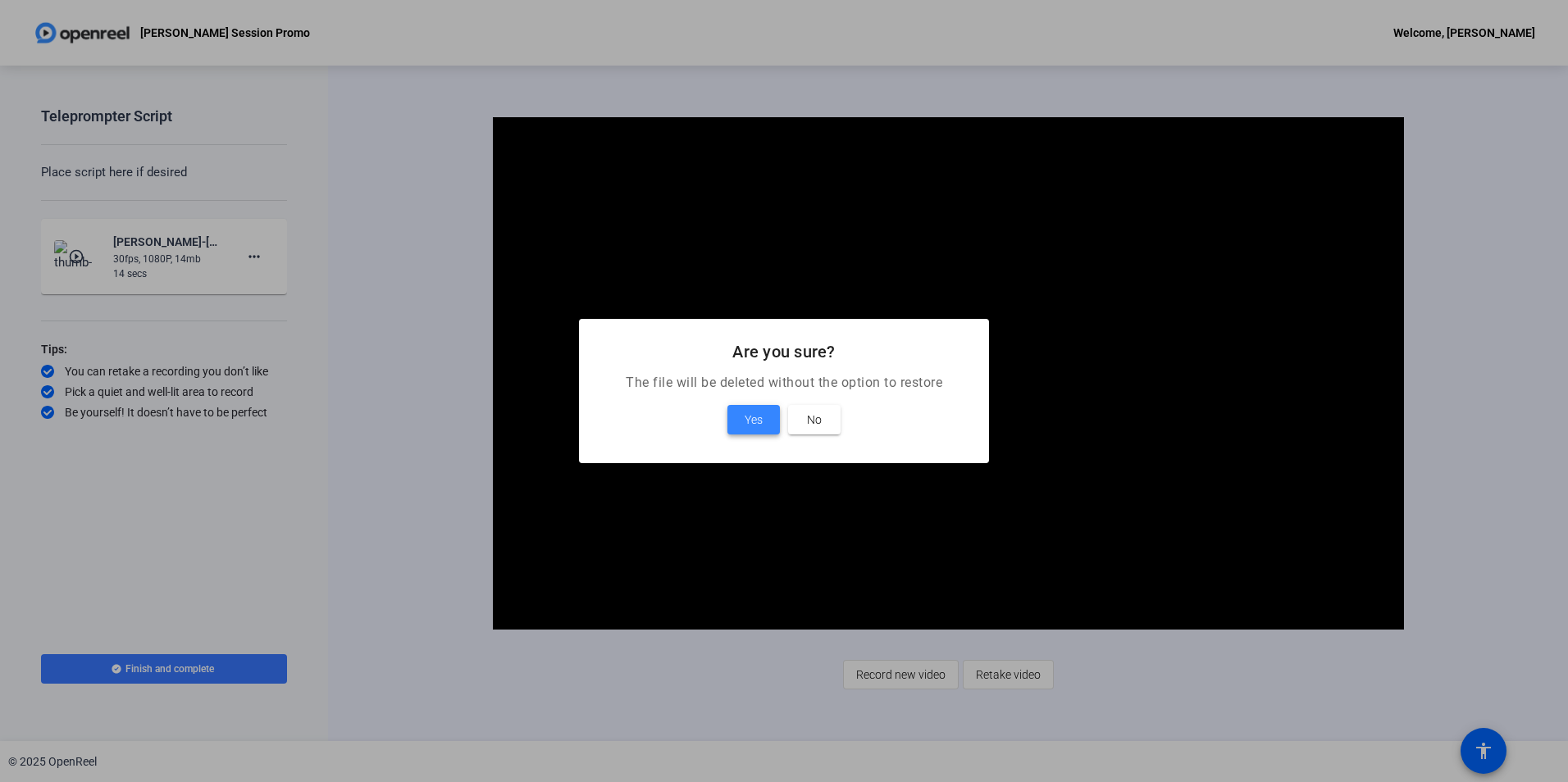
click at [764, 418] on span at bounding box center [754, 420] width 53 height 39
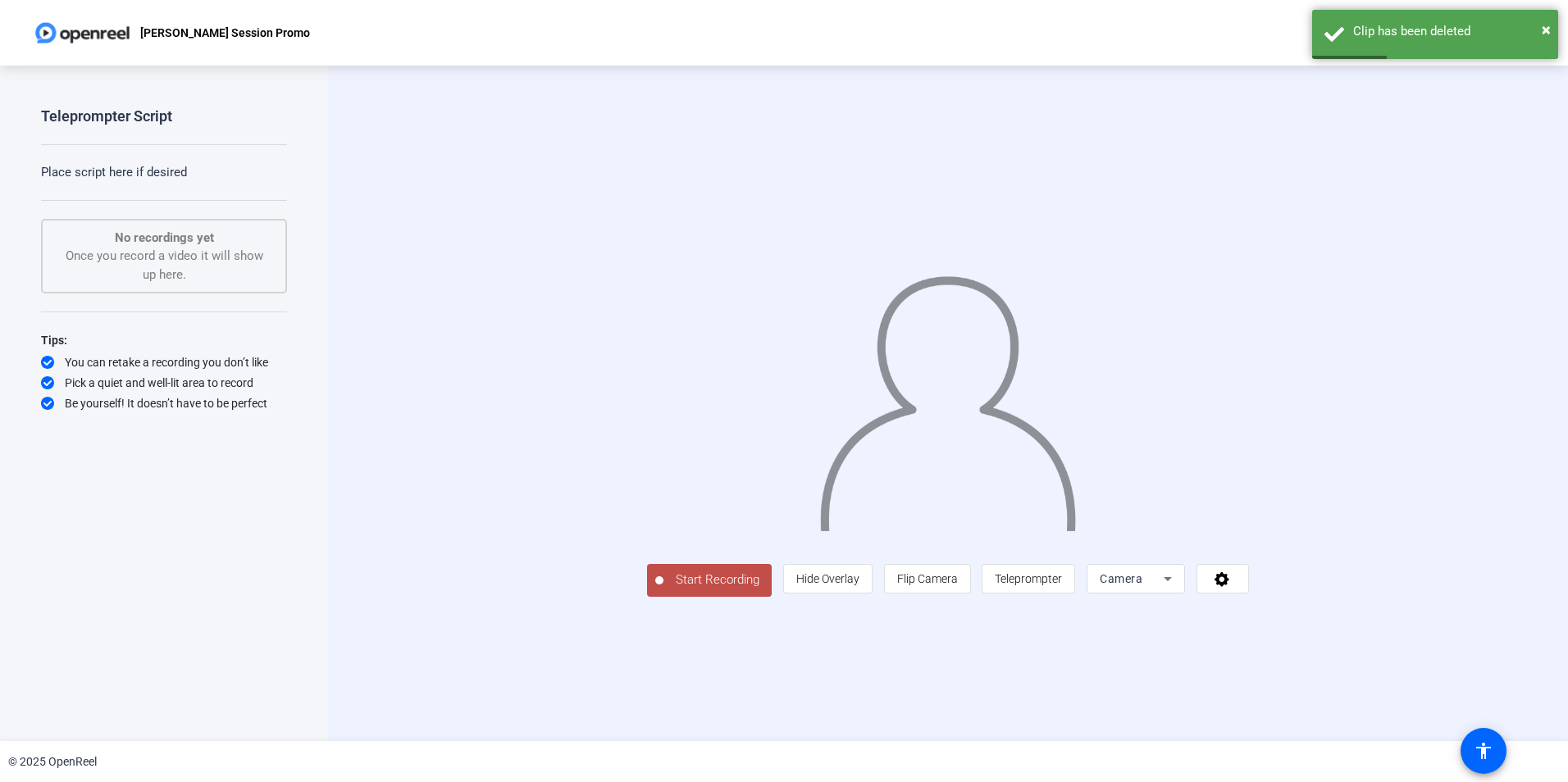
click at [664, 590] on span "Start Recording" at bounding box center [718, 579] width 109 height 19
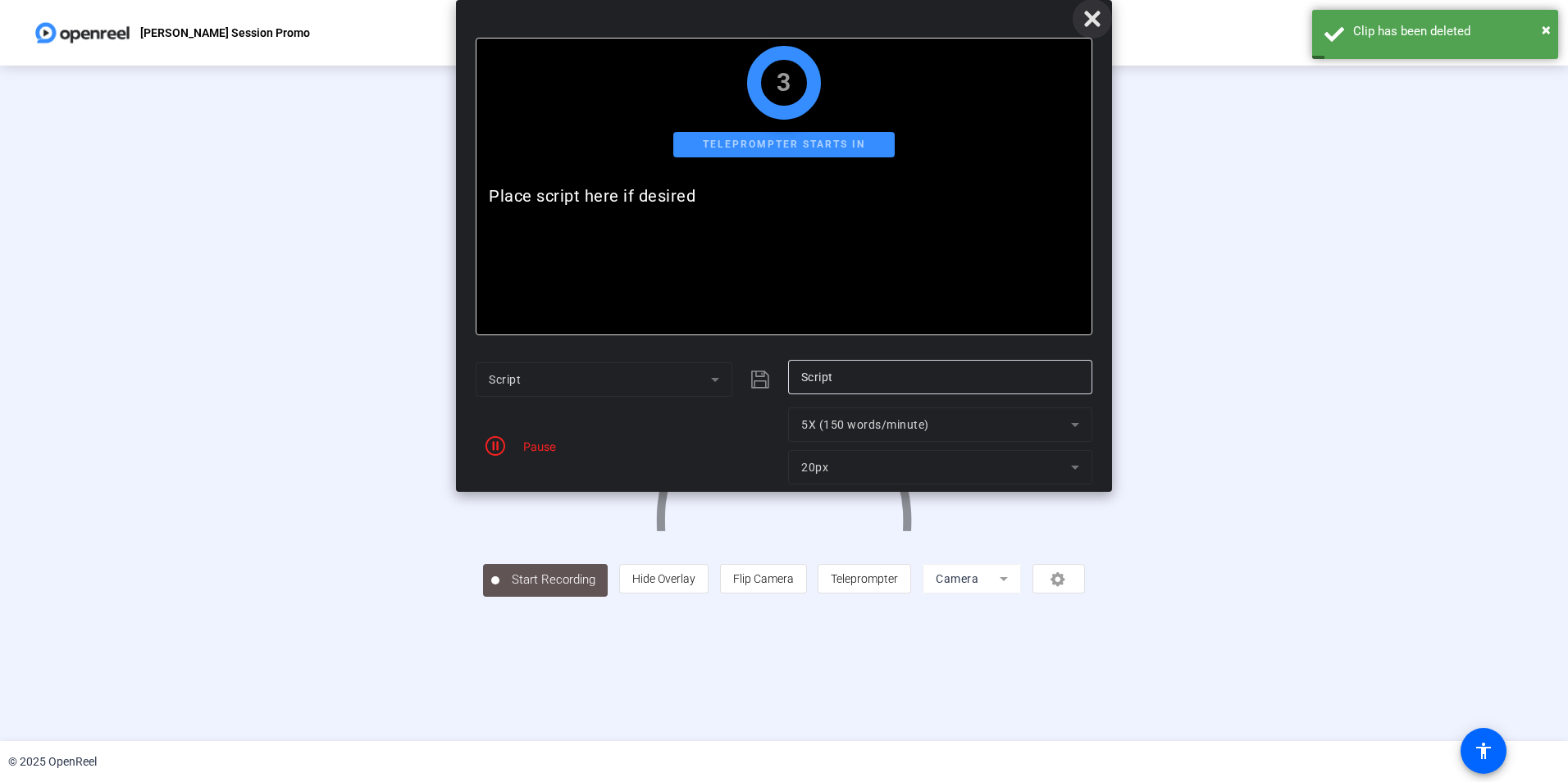
click at [1093, 8] on span at bounding box center [1093, 19] width 39 height 39
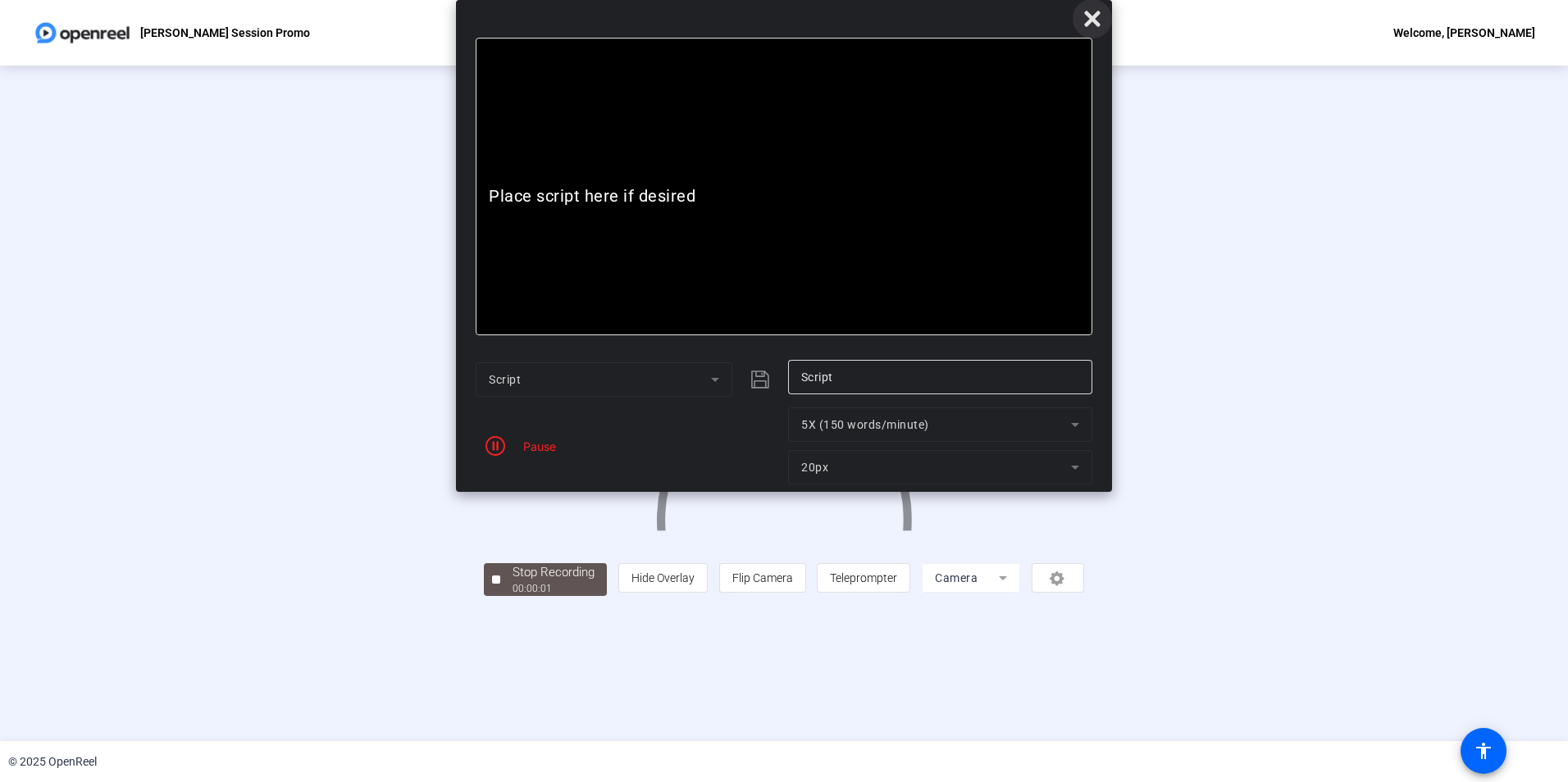
click at [1097, 23] on icon at bounding box center [1092, 19] width 16 height 16
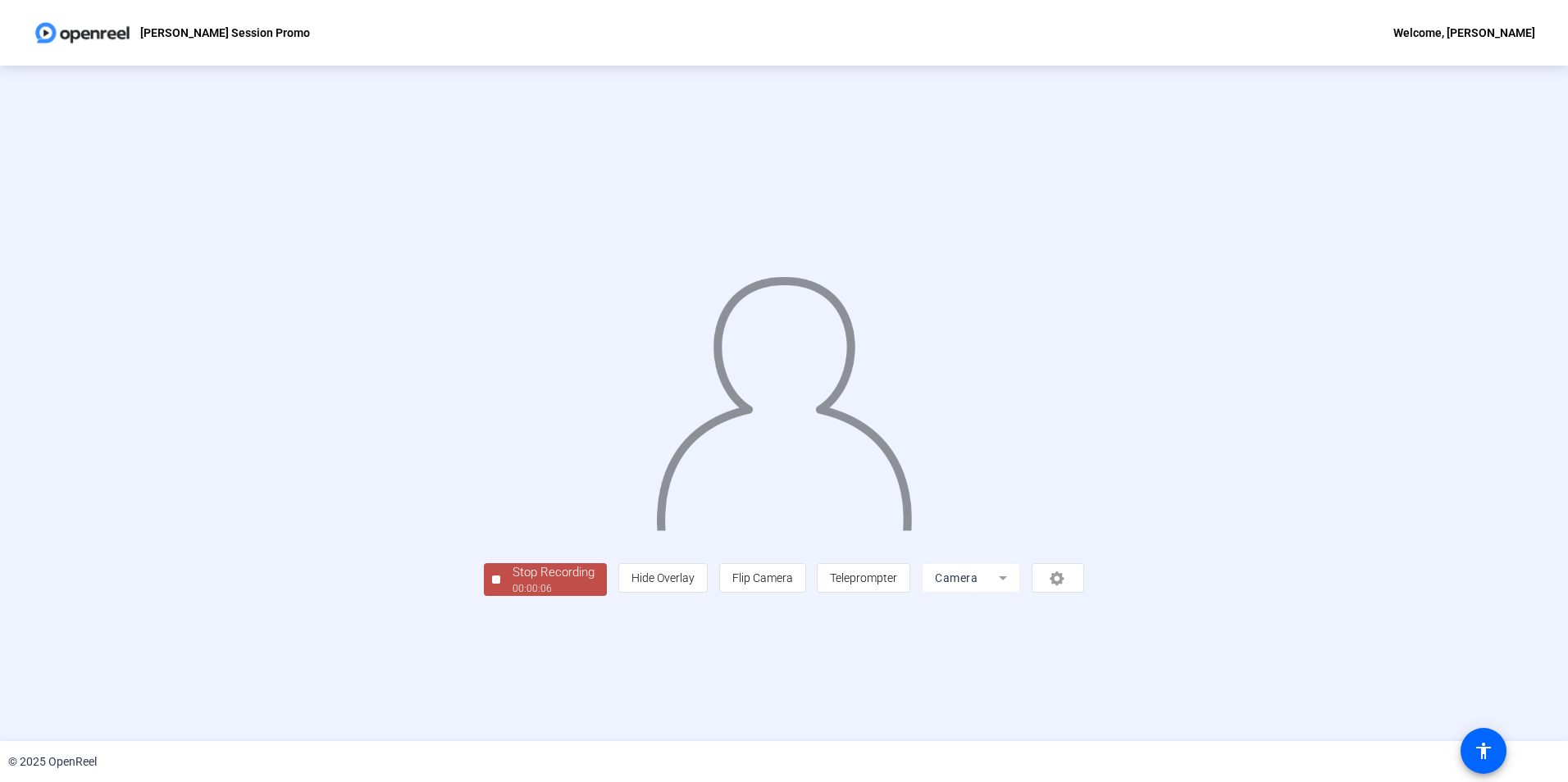
click at [492, 584] on div at bounding box center [496, 579] width 8 height 8
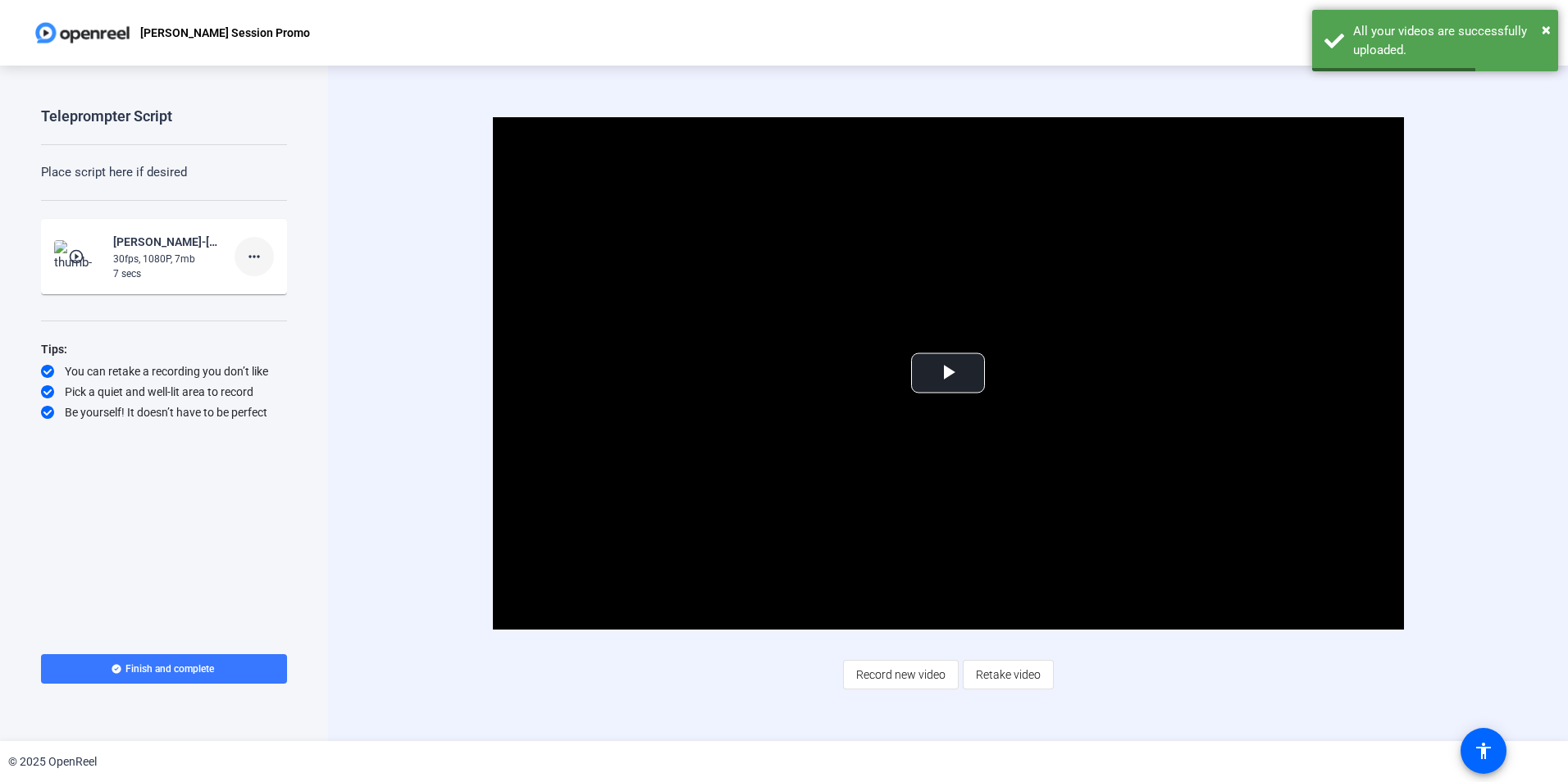
click at [255, 254] on mat-icon "more_horiz" at bounding box center [255, 256] width 20 height 20
click at [273, 288] on span "Delete clip" at bounding box center [280, 290] width 66 height 20
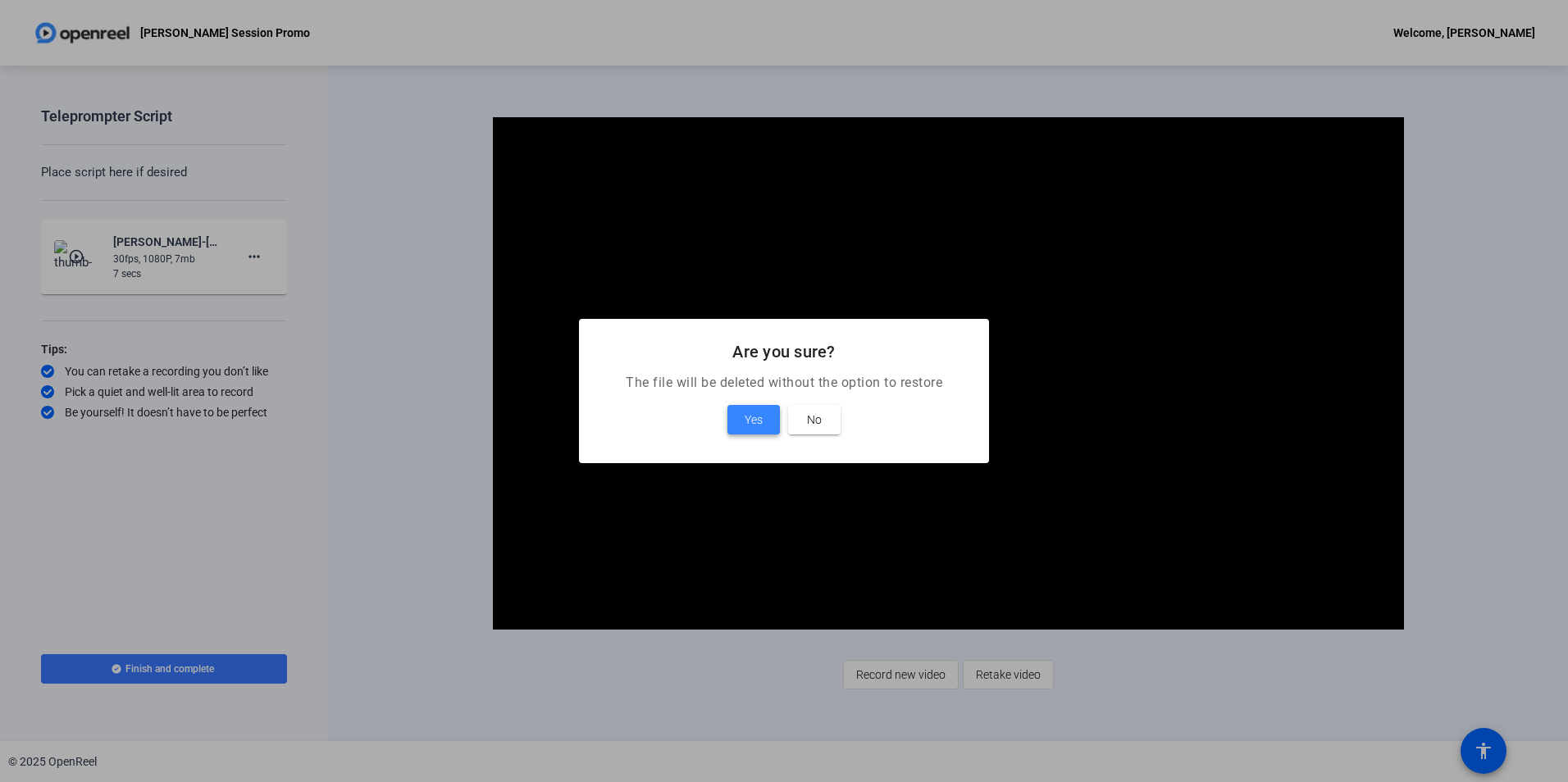
click at [763, 414] on span "Yes" at bounding box center [754, 420] width 18 height 20
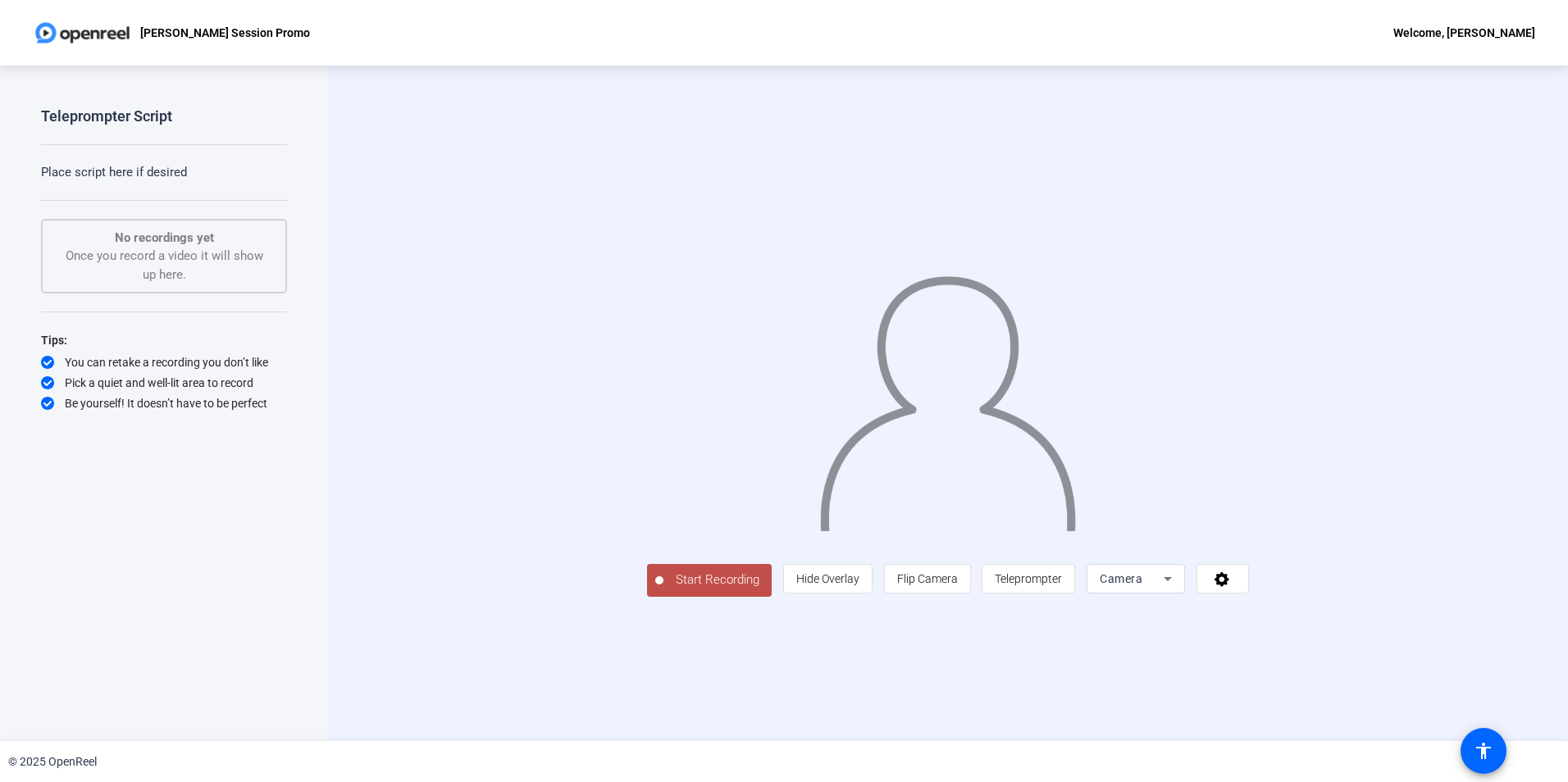
click at [664, 590] on span "Start Recording" at bounding box center [718, 579] width 109 height 19
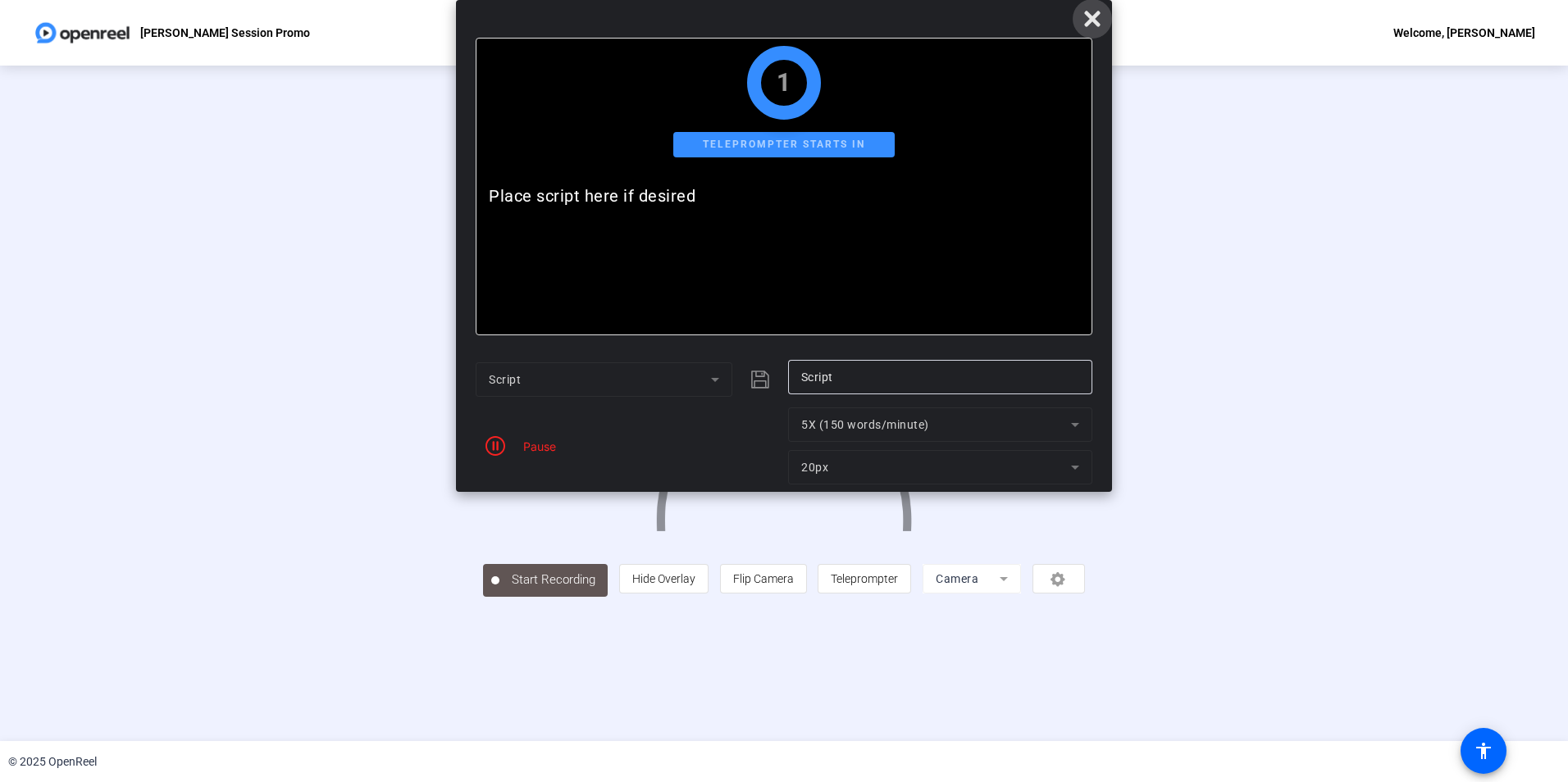
click at [1095, 16] on icon at bounding box center [1092, 19] width 16 height 16
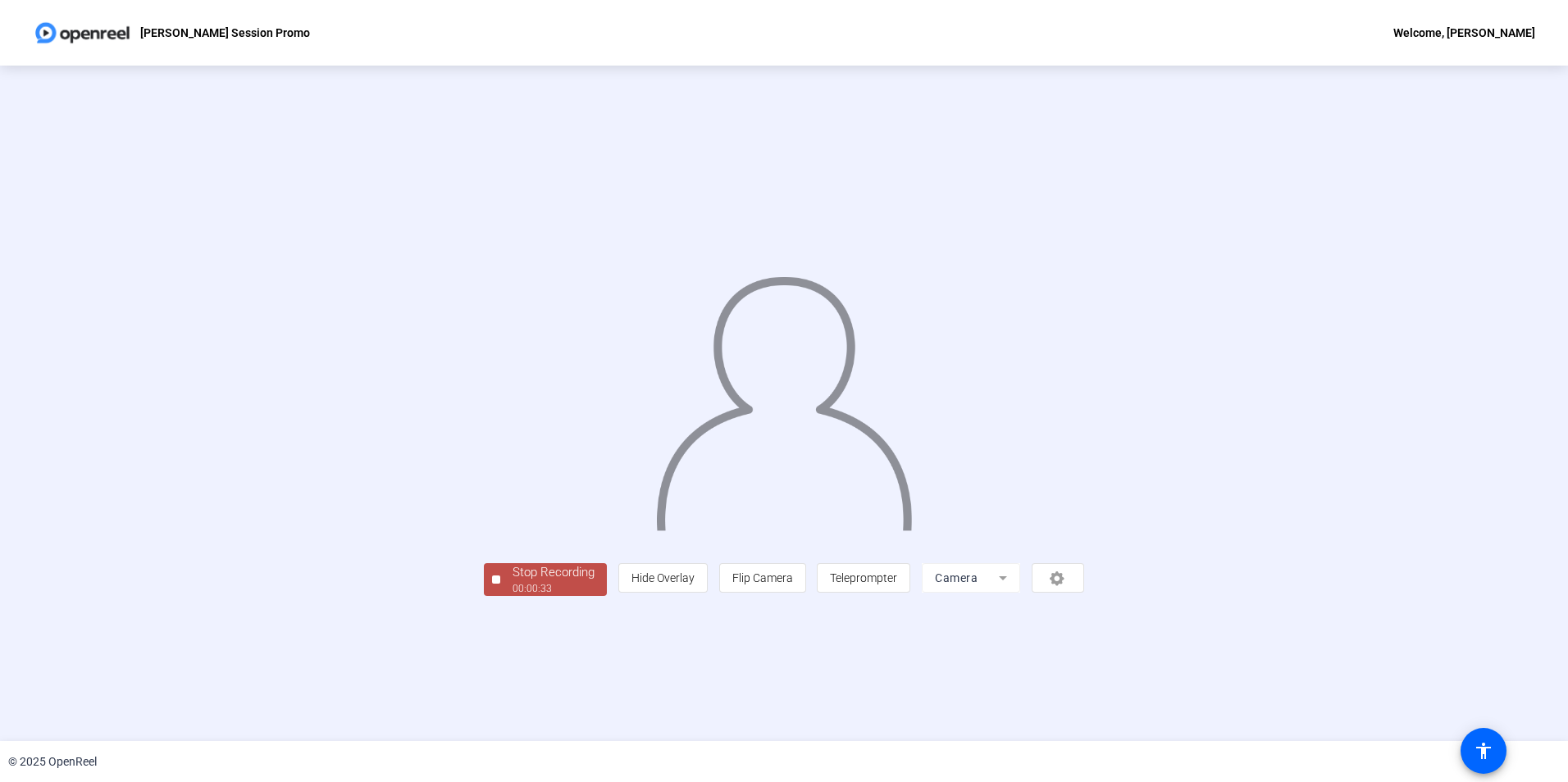
click at [513, 596] on div "00:00:33" at bounding box center [554, 588] width 82 height 15
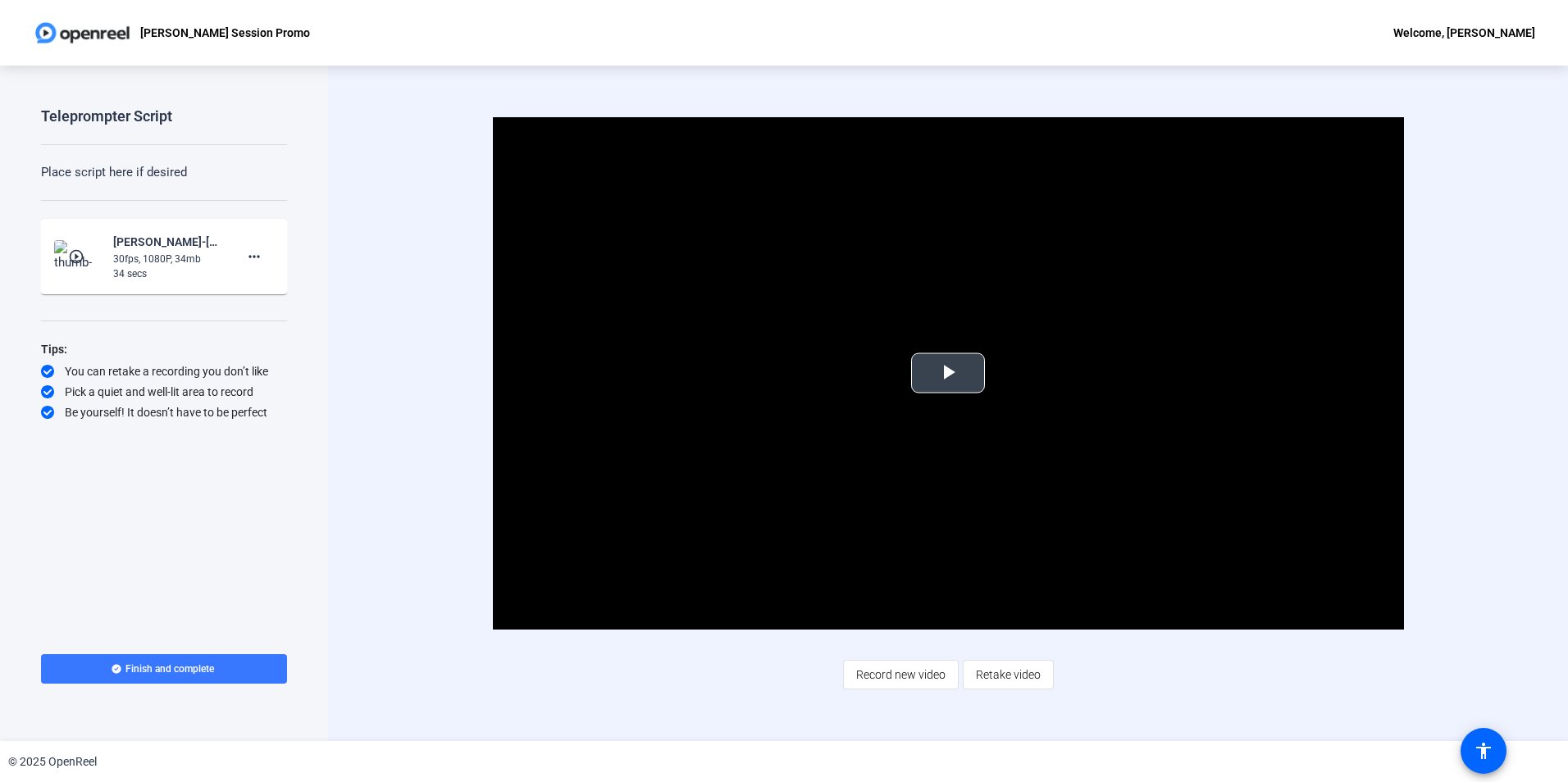
click at [948, 373] on span "Video Player" at bounding box center [948, 373] width 0 height 0
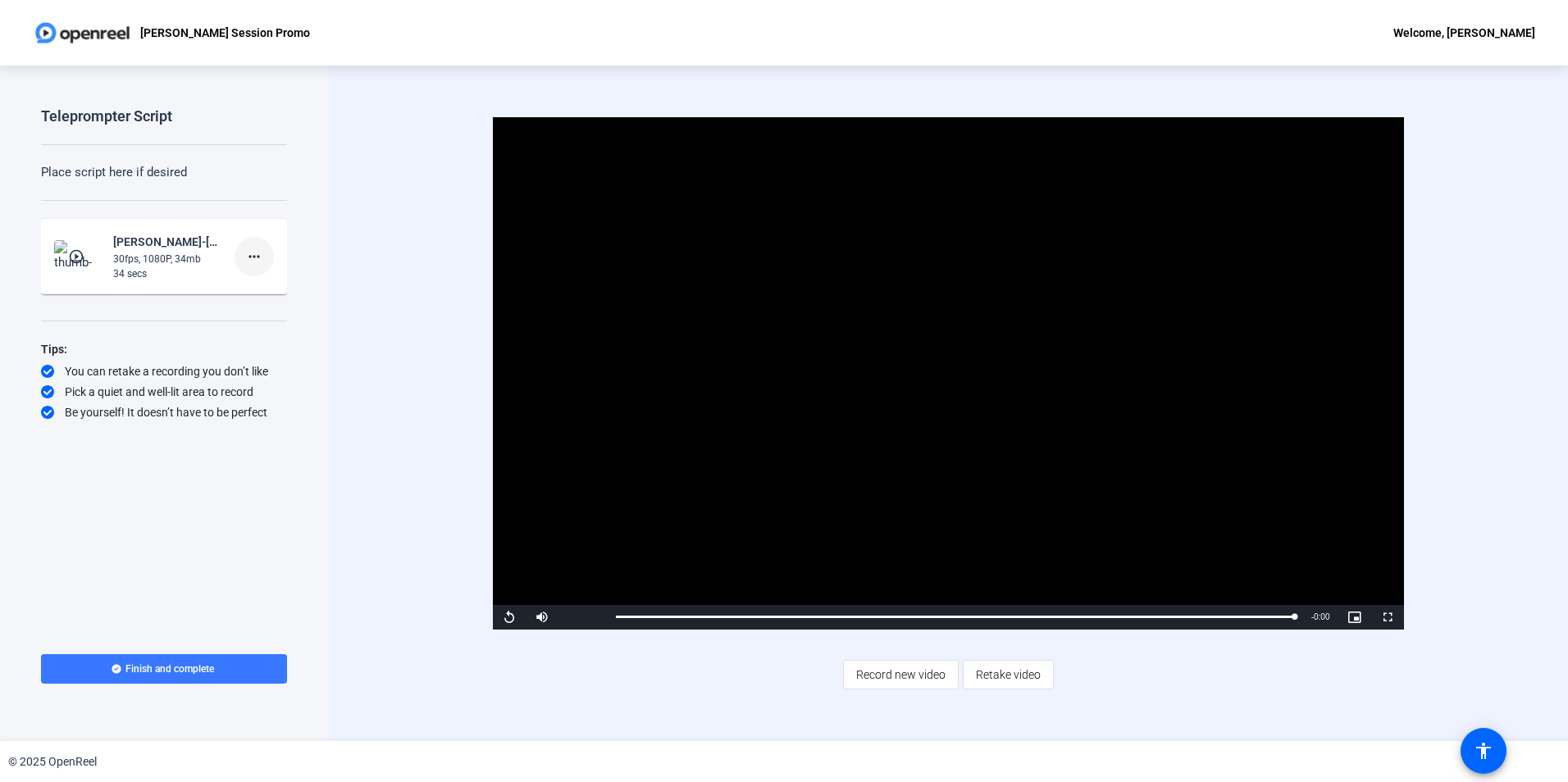
click at [258, 252] on mat-icon "more_horiz" at bounding box center [255, 256] width 20 height 20
click at [268, 286] on span "Delete clip" at bounding box center [280, 290] width 66 height 20
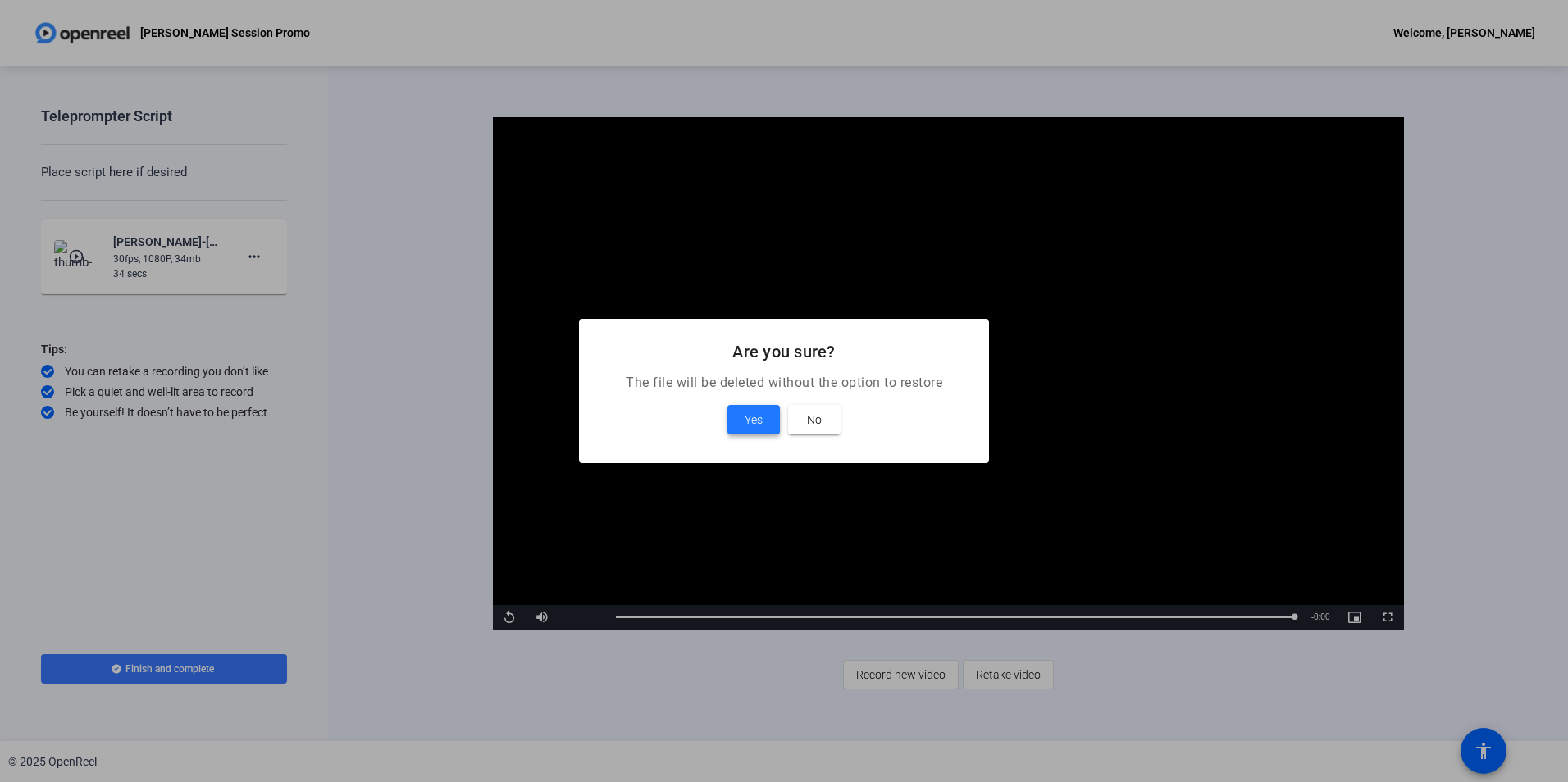
click at [750, 416] on span "Yes" at bounding box center [754, 420] width 18 height 20
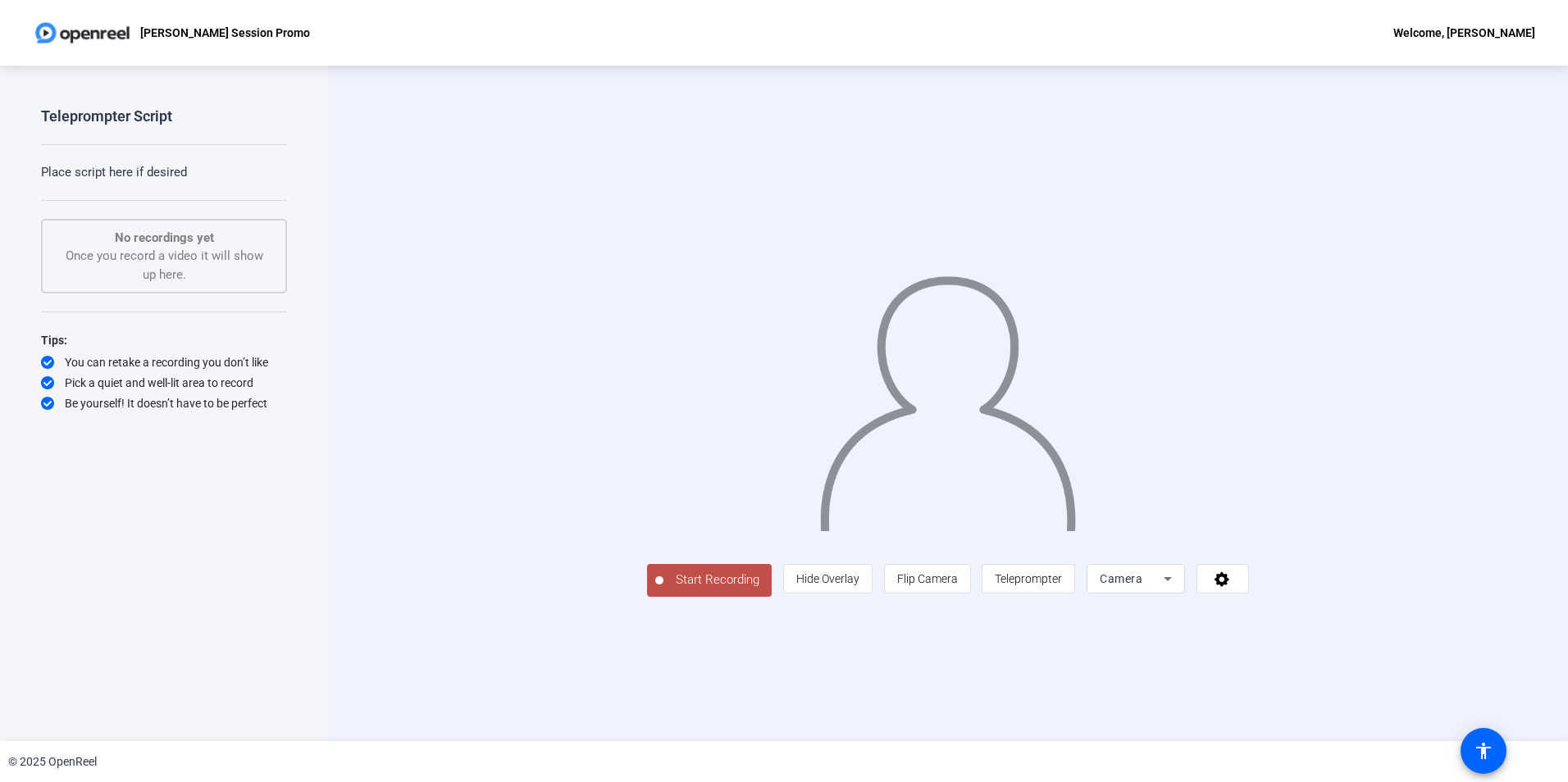
click at [664, 590] on span "Start Recording" at bounding box center [718, 579] width 109 height 19
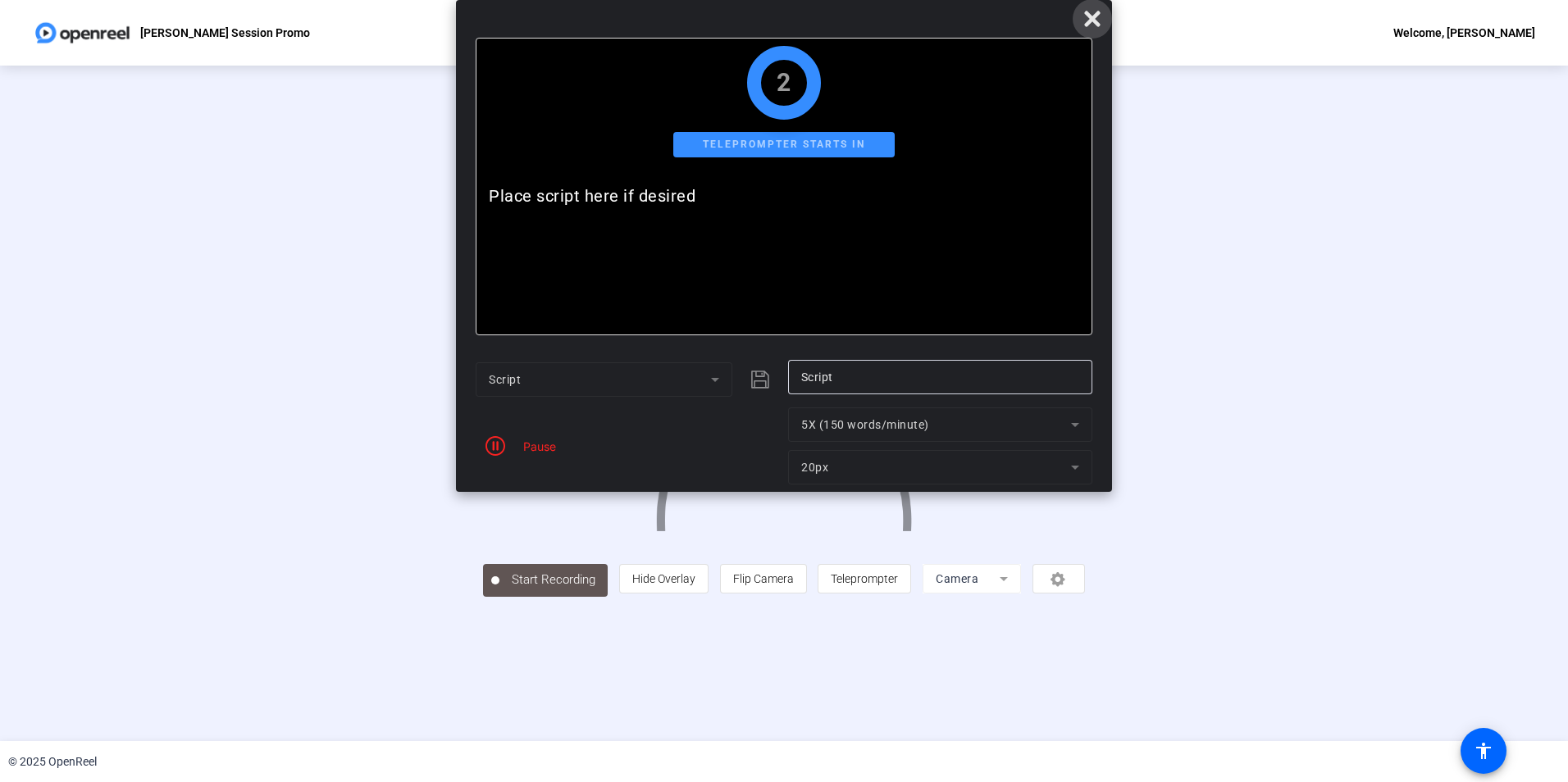
click at [1094, 17] on icon at bounding box center [1092, 19] width 16 height 16
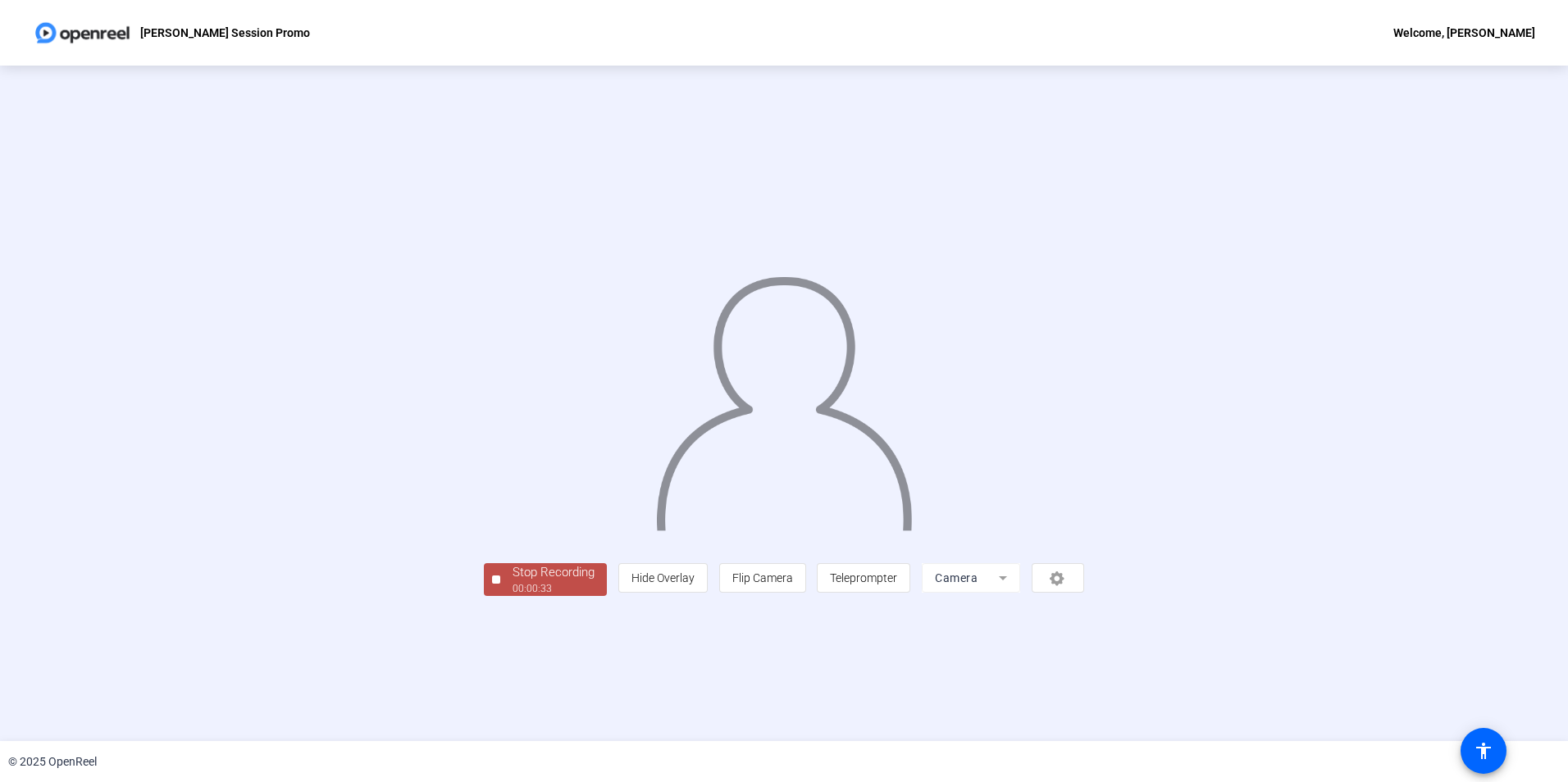
click at [513, 596] on div "00:00:33" at bounding box center [554, 588] width 82 height 15
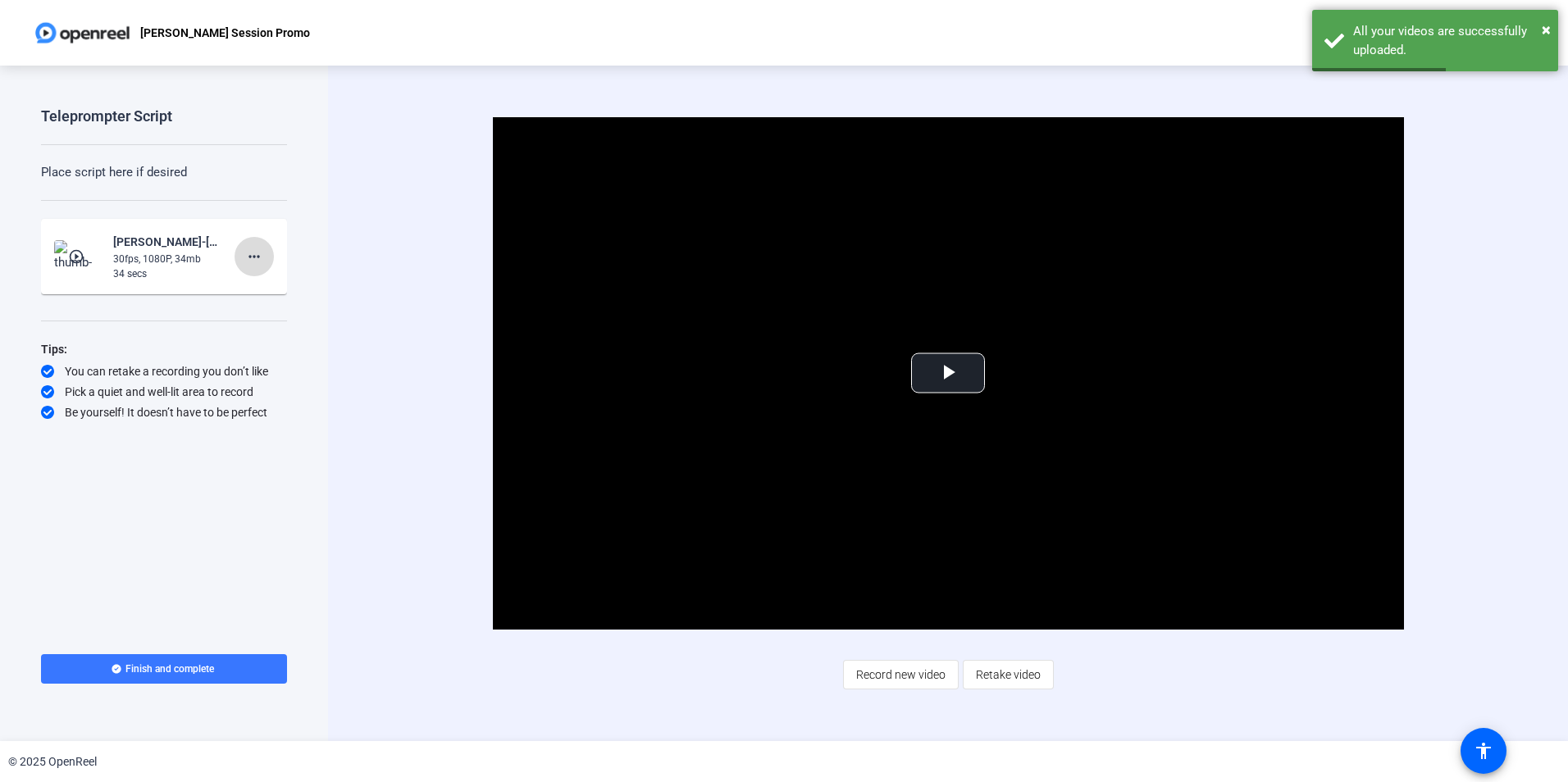
click at [255, 257] on mat-icon "more_horiz" at bounding box center [255, 256] width 20 height 20
click at [270, 288] on span "Delete clip" at bounding box center [280, 290] width 66 height 20
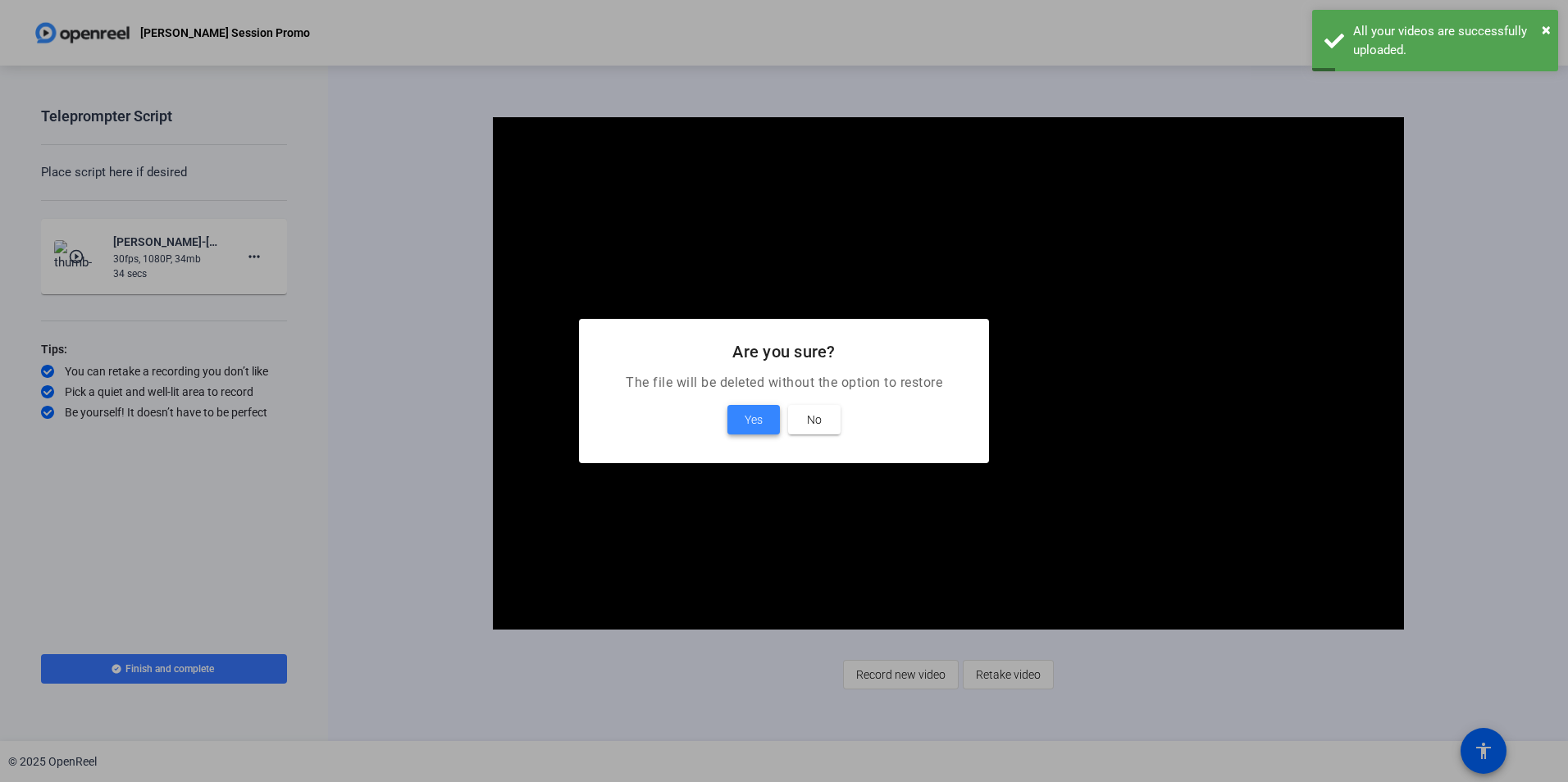
click at [761, 415] on span "Yes" at bounding box center [754, 420] width 18 height 20
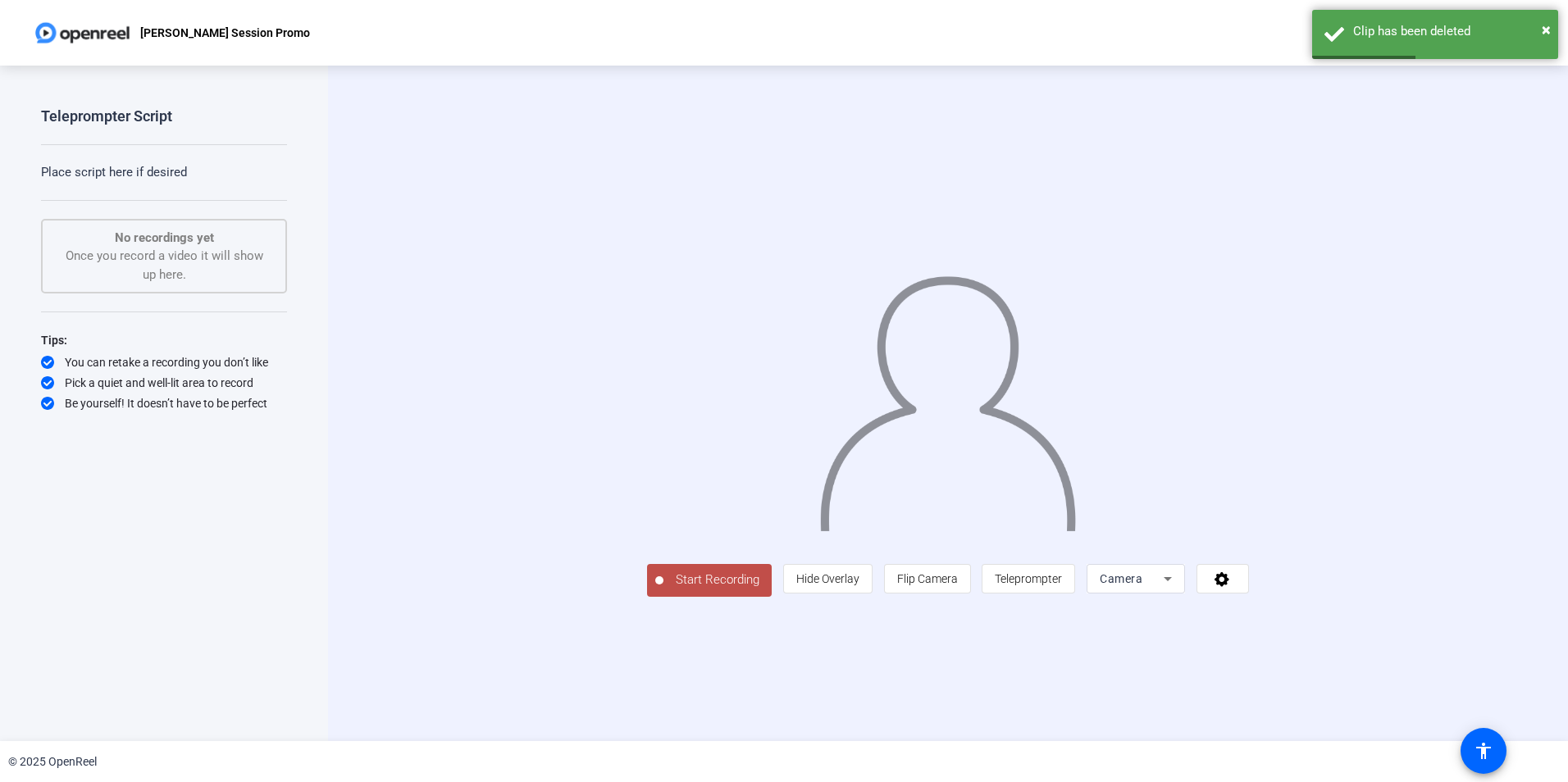
click at [664, 590] on span "Start Recording" at bounding box center [718, 579] width 109 height 19
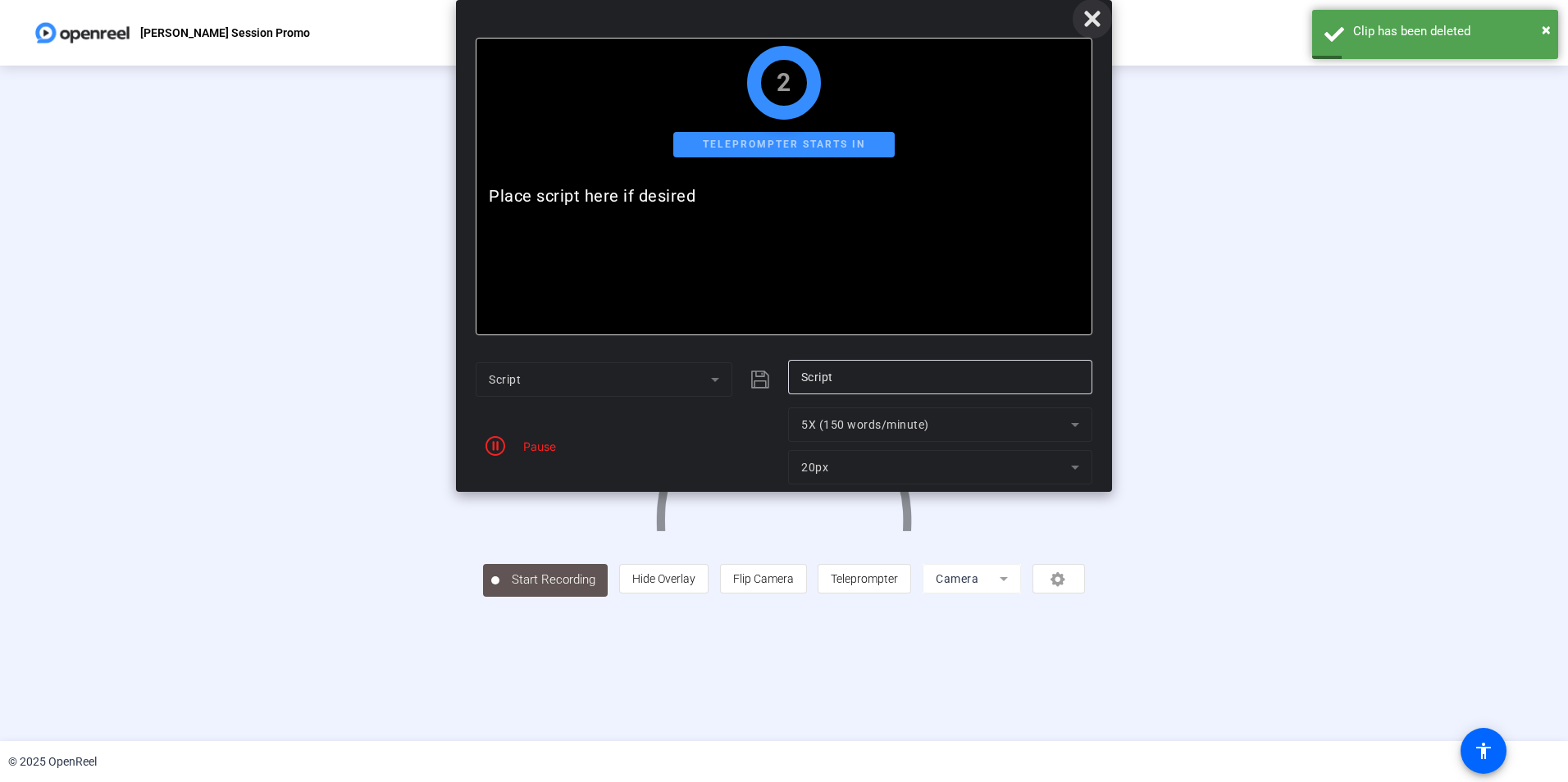
click at [1095, 20] on icon at bounding box center [1092, 19] width 16 height 16
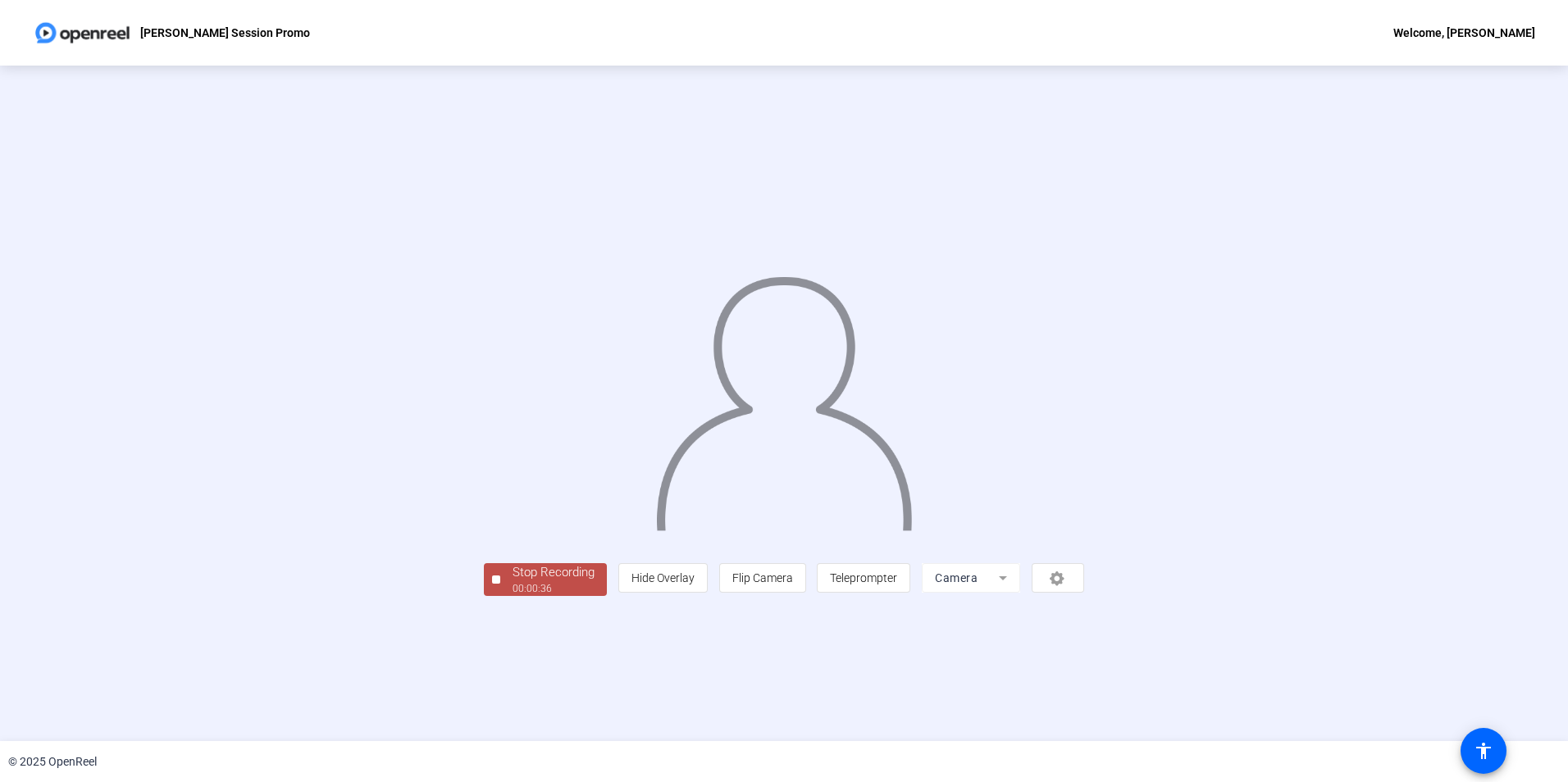
click at [513, 582] on div "Stop Recording" at bounding box center [554, 572] width 82 height 19
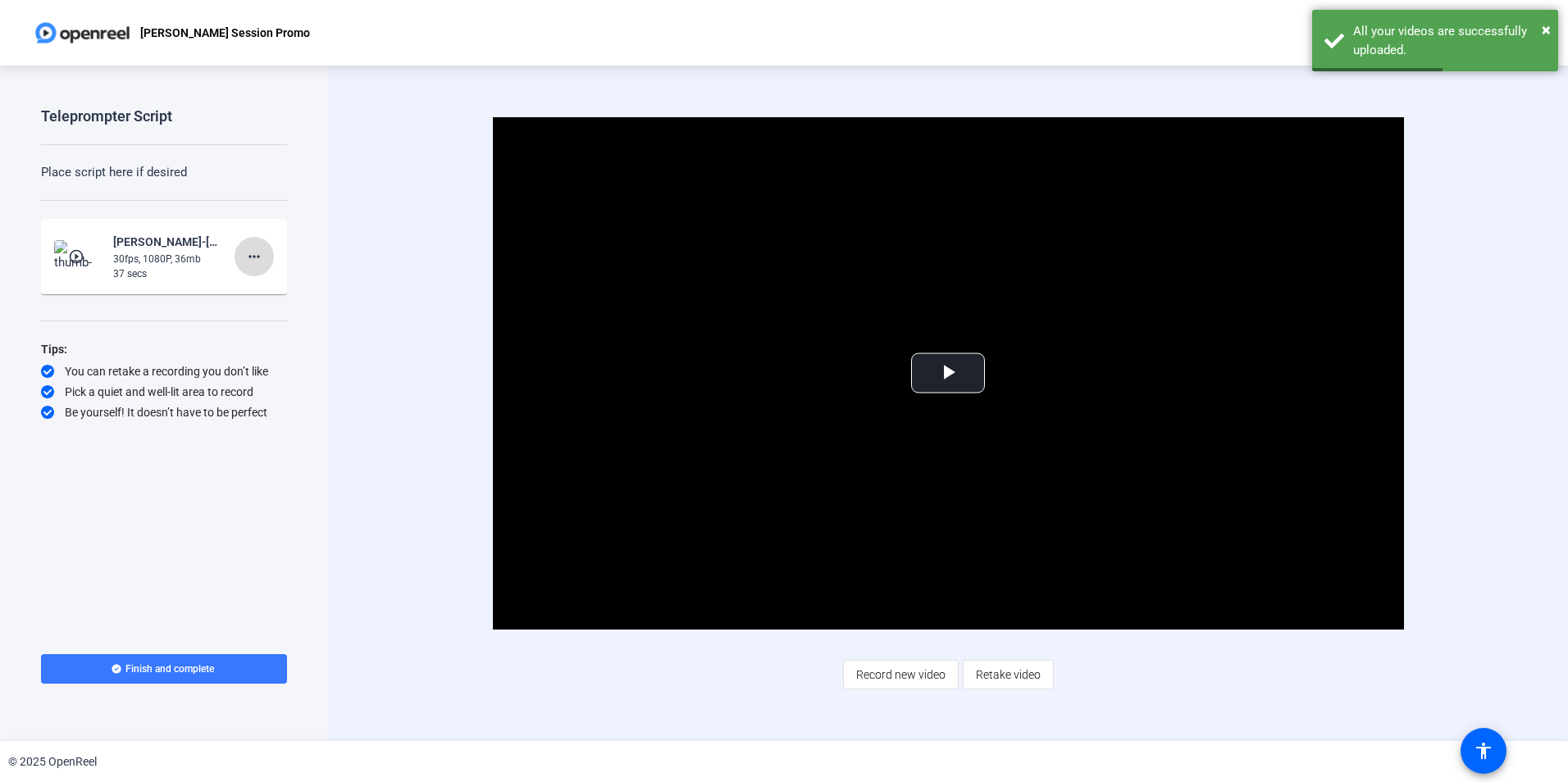
click at [256, 250] on mat-icon "more_horiz" at bounding box center [255, 256] width 20 height 20
click at [276, 291] on span "Delete clip" at bounding box center [280, 290] width 66 height 20
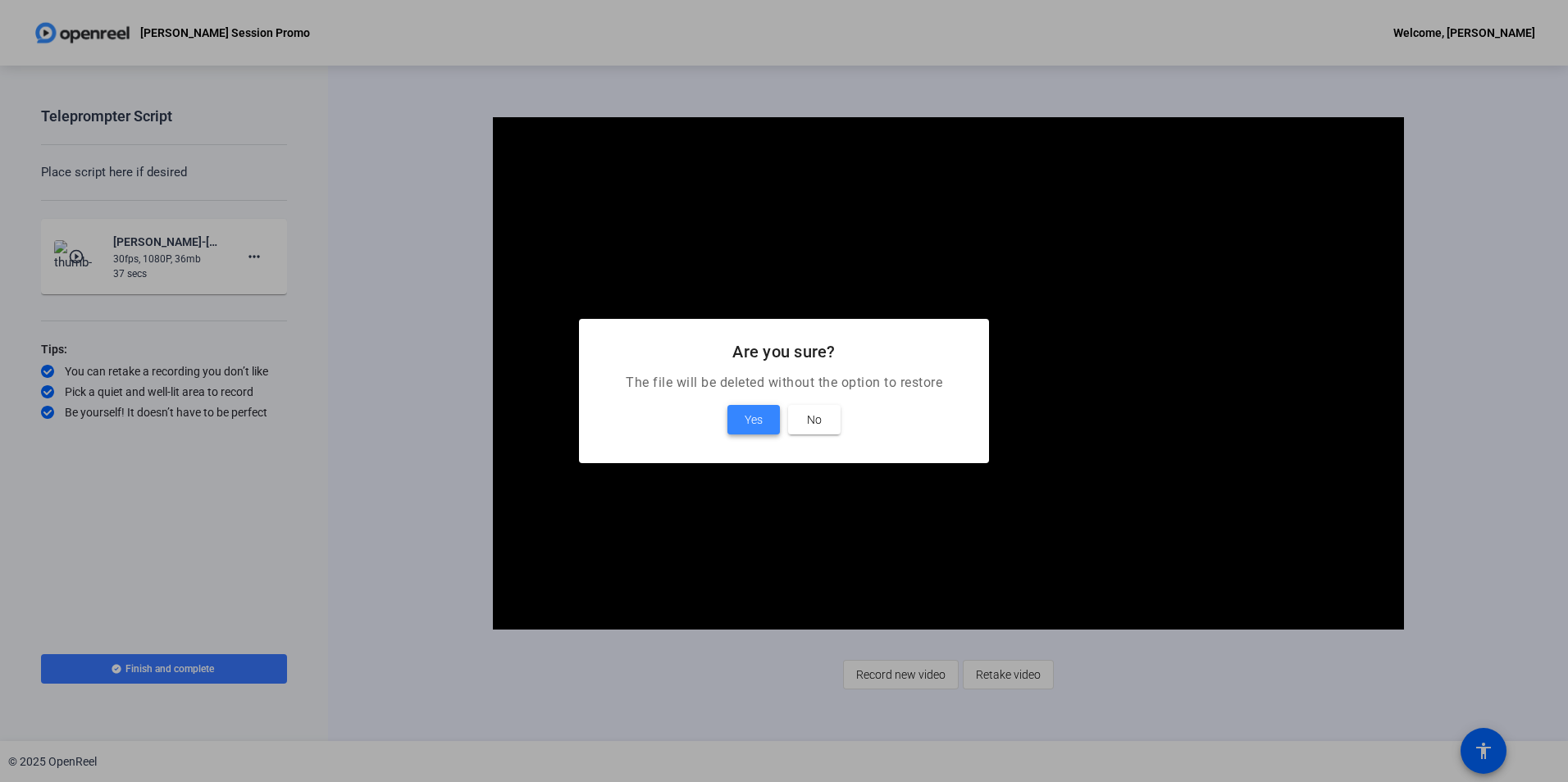
click at [759, 411] on button "Yes" at bounding box center [754, 419] width 53 height 29
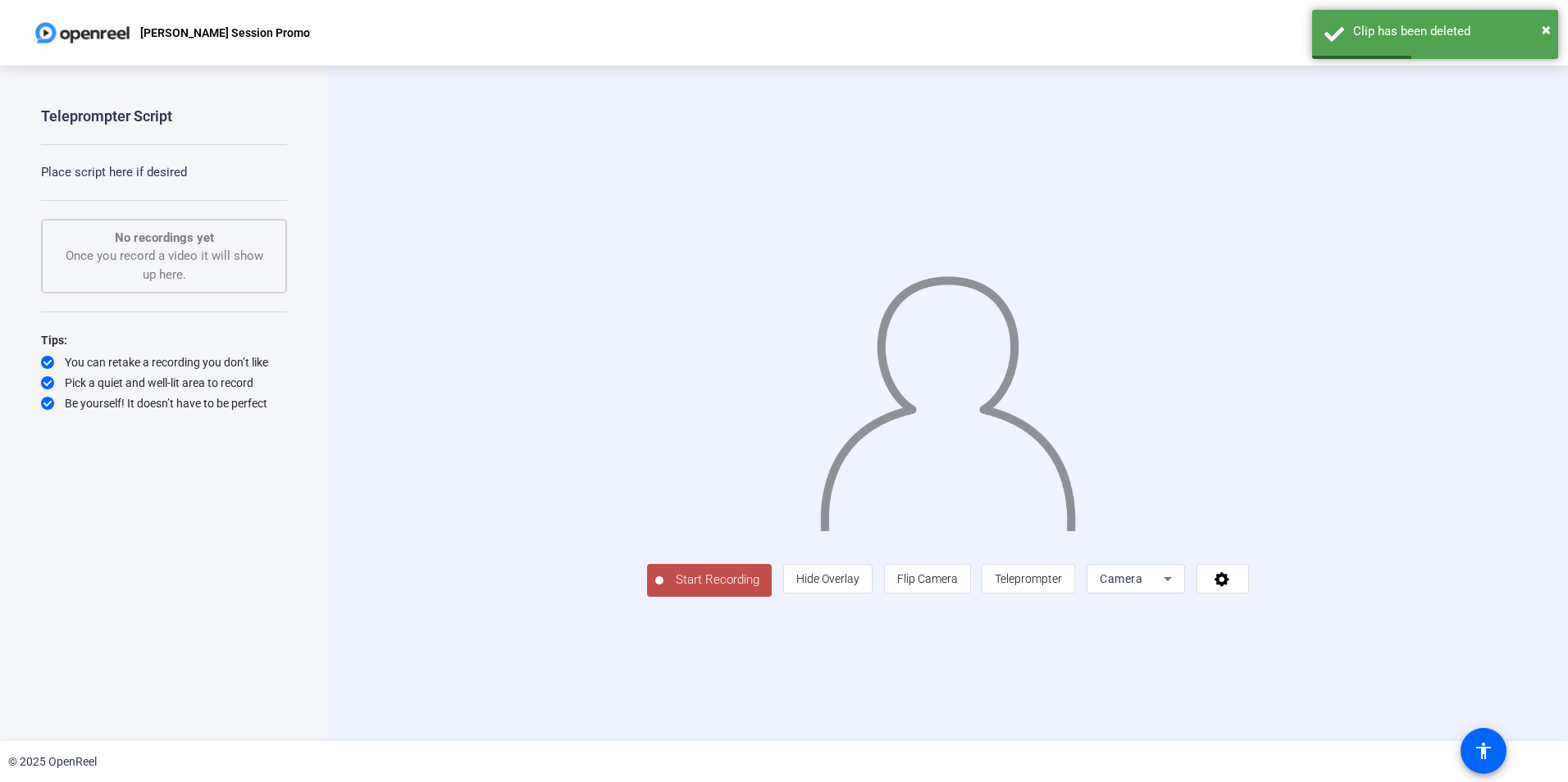
drag, startPoint x: 578, startPoint y: 661, endPoint x: 588, endPoint y: 653, distance: 12.8
click at [664, 590] on span "Start Recording" at bounding box center [718, 579] width 109 height 19
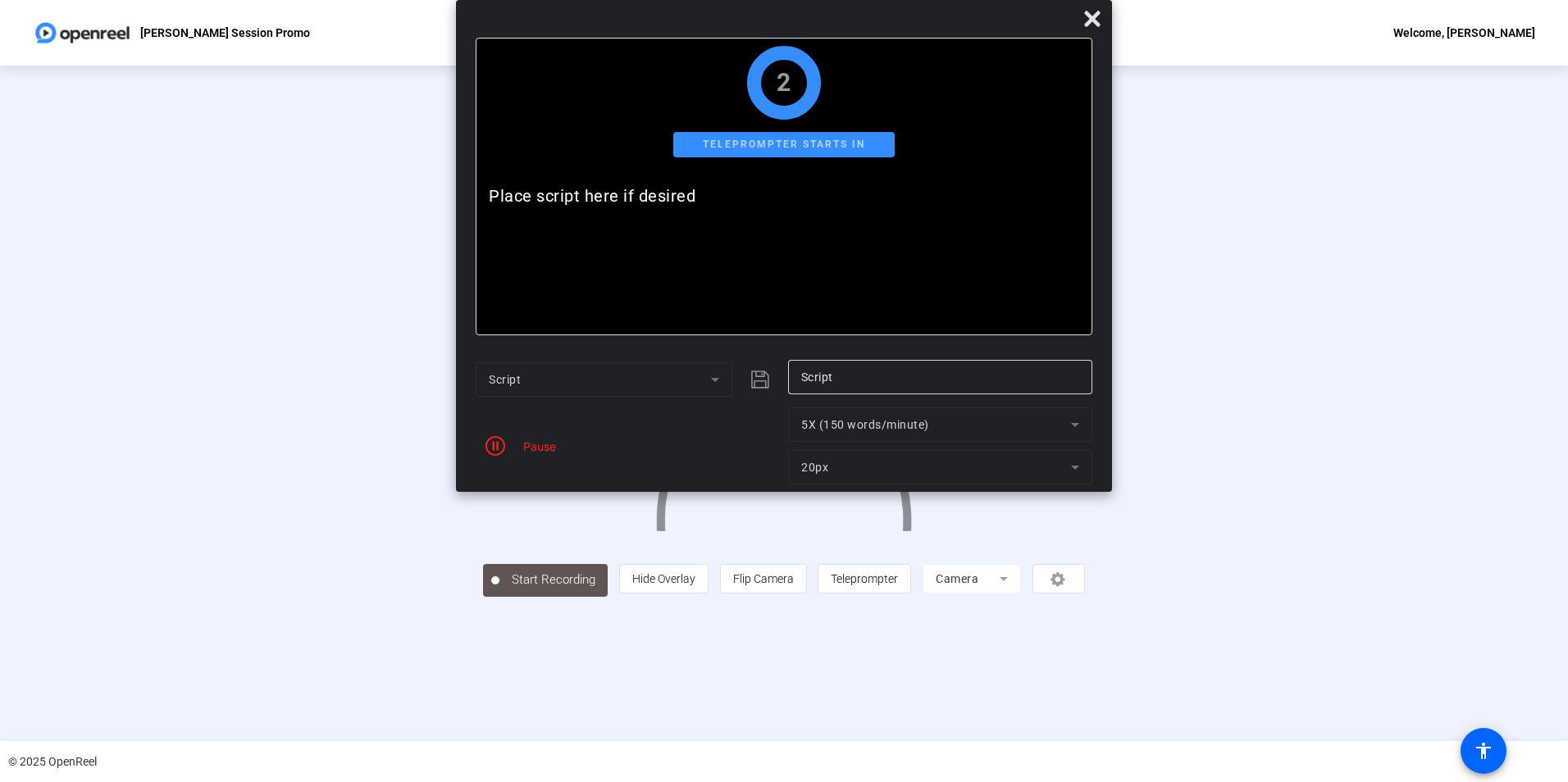
click at [1092, 15] on icon at bounding box center [1093, 19] width 20 height 20
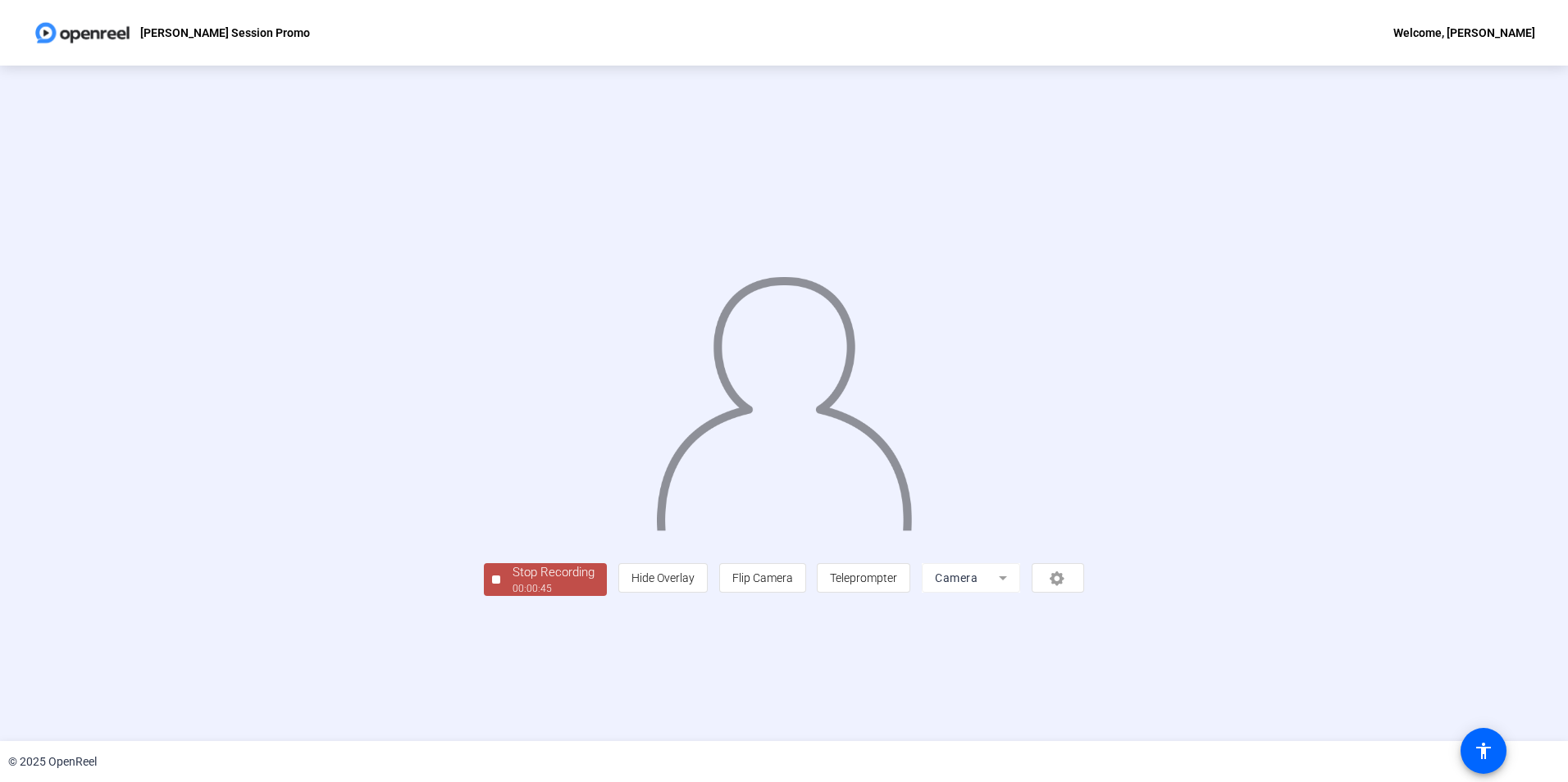
click at [513, 582] on div "Stop Recording" at bounding box center [554, 572] width 82 height 19
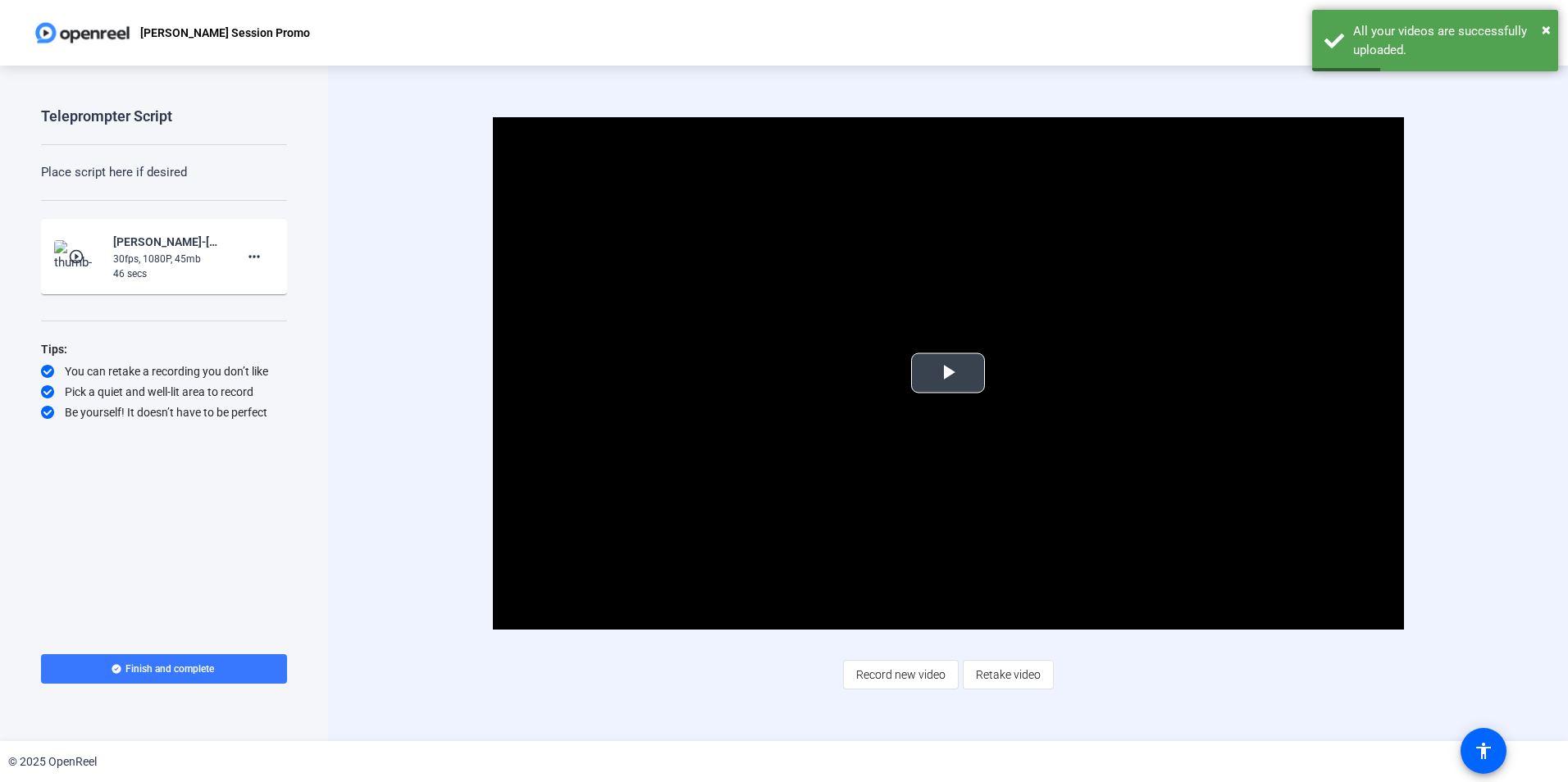
click at [948, 373] on span "Video Player" at bounding box center [948, 373] width 0 height 0
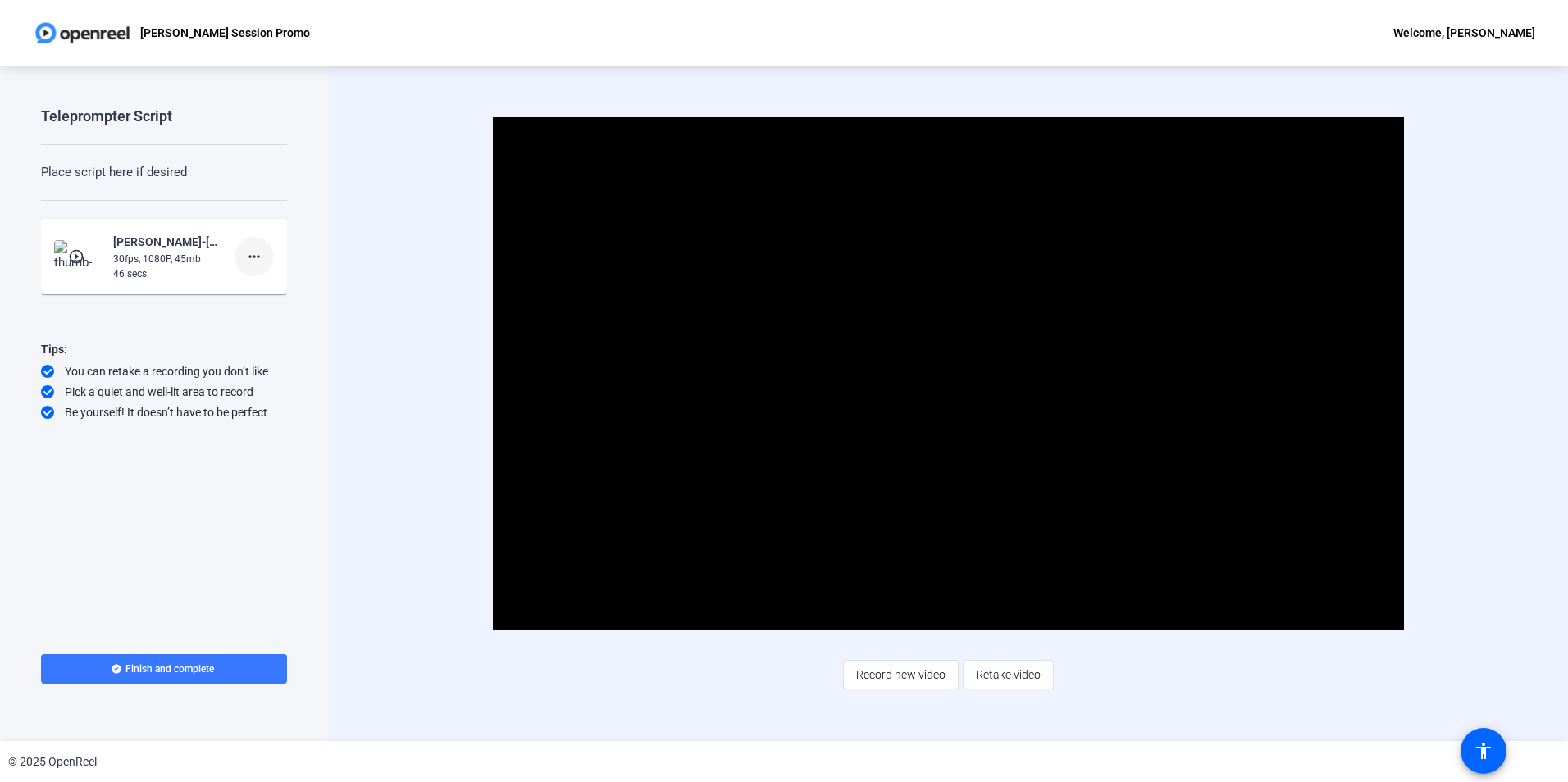
click at [251, 255] on mat-icon "more_horiz" at bounding box center [255, 256] width 20 height 20
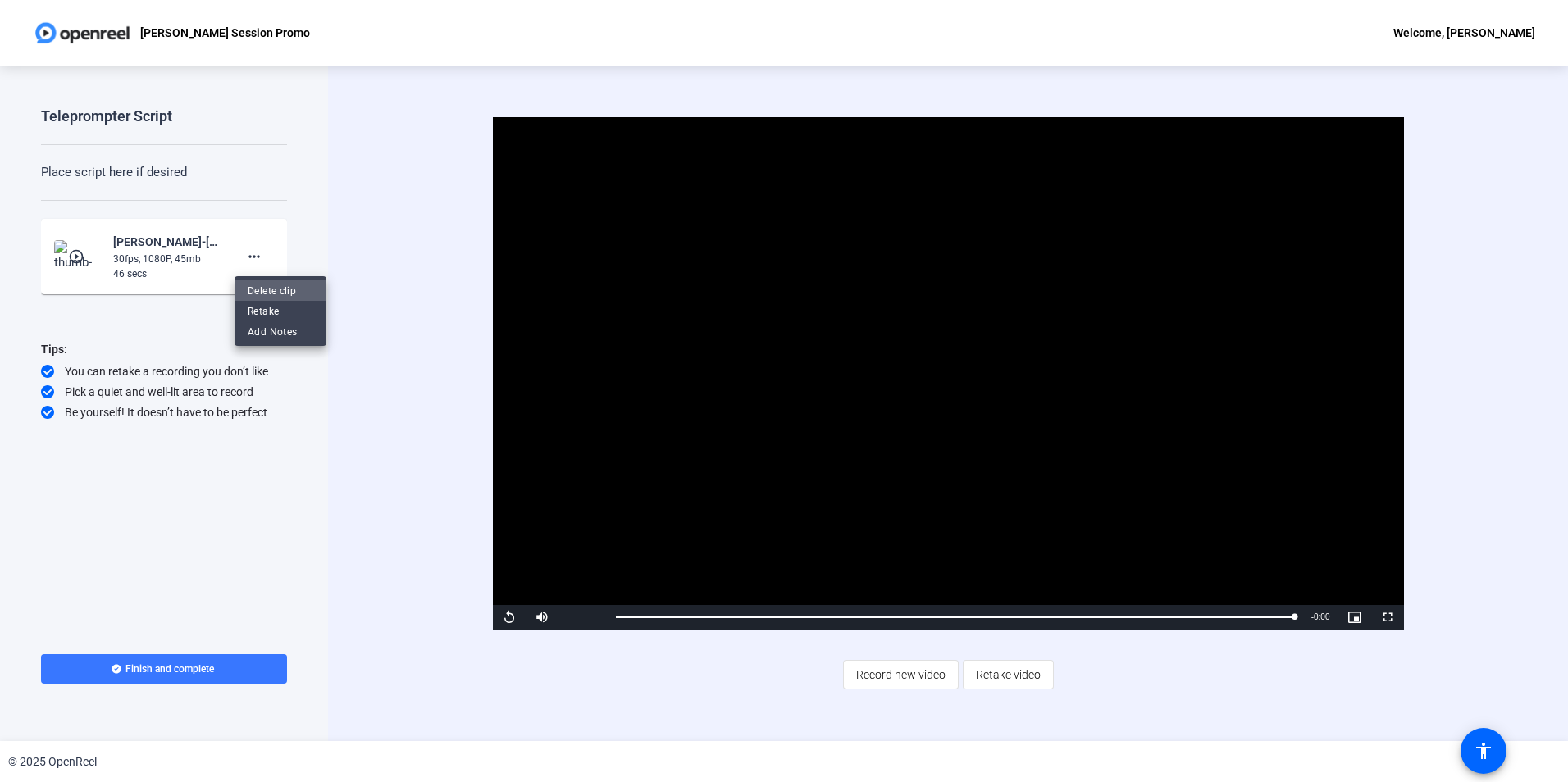
click at [279, 285] on span "Delete clip" at bounding box center [280, 290] width 66 height 20
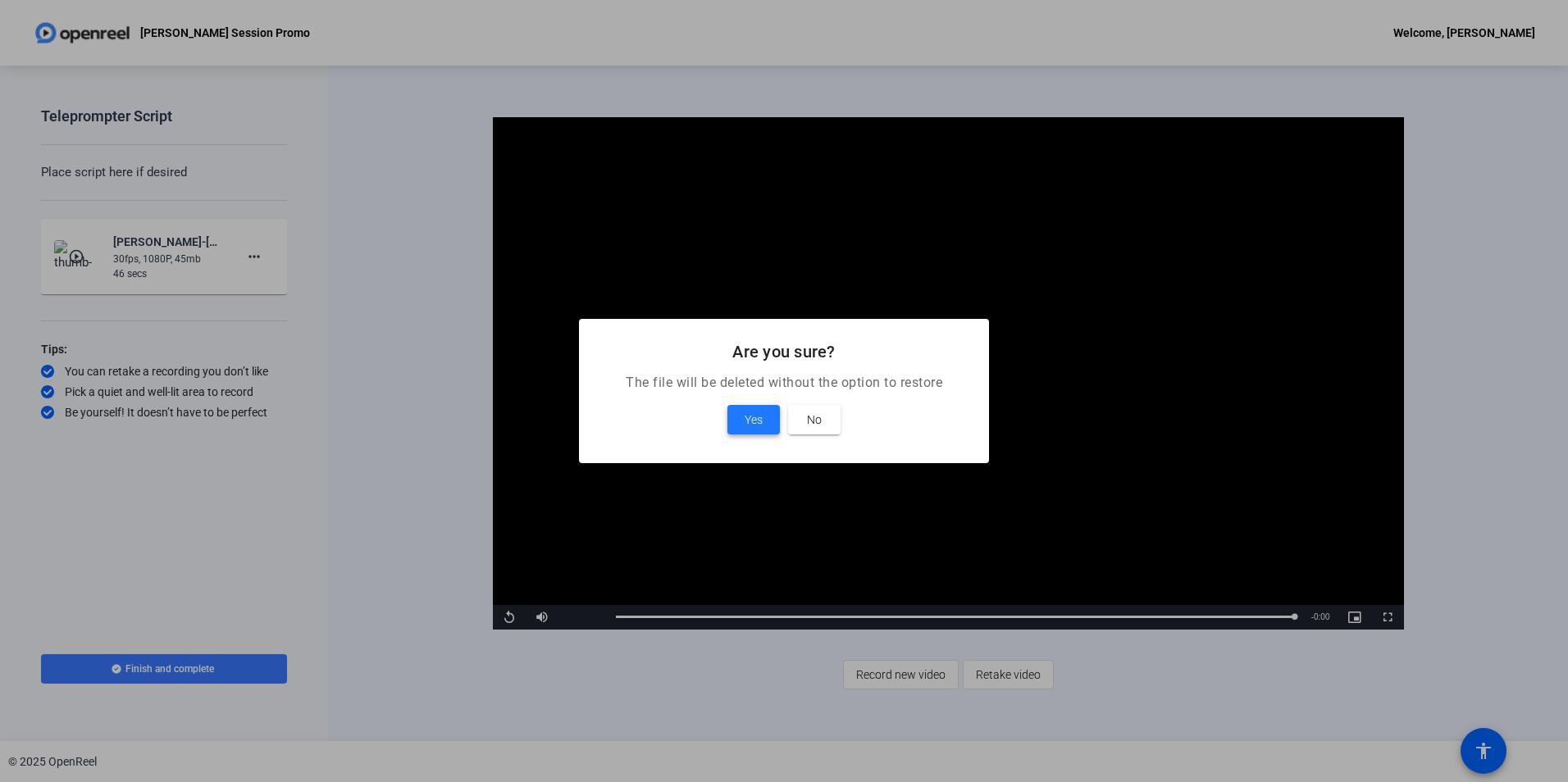
click at [762, 415] on span "Yes" at bounding box center [754, 420] width 18 height 20
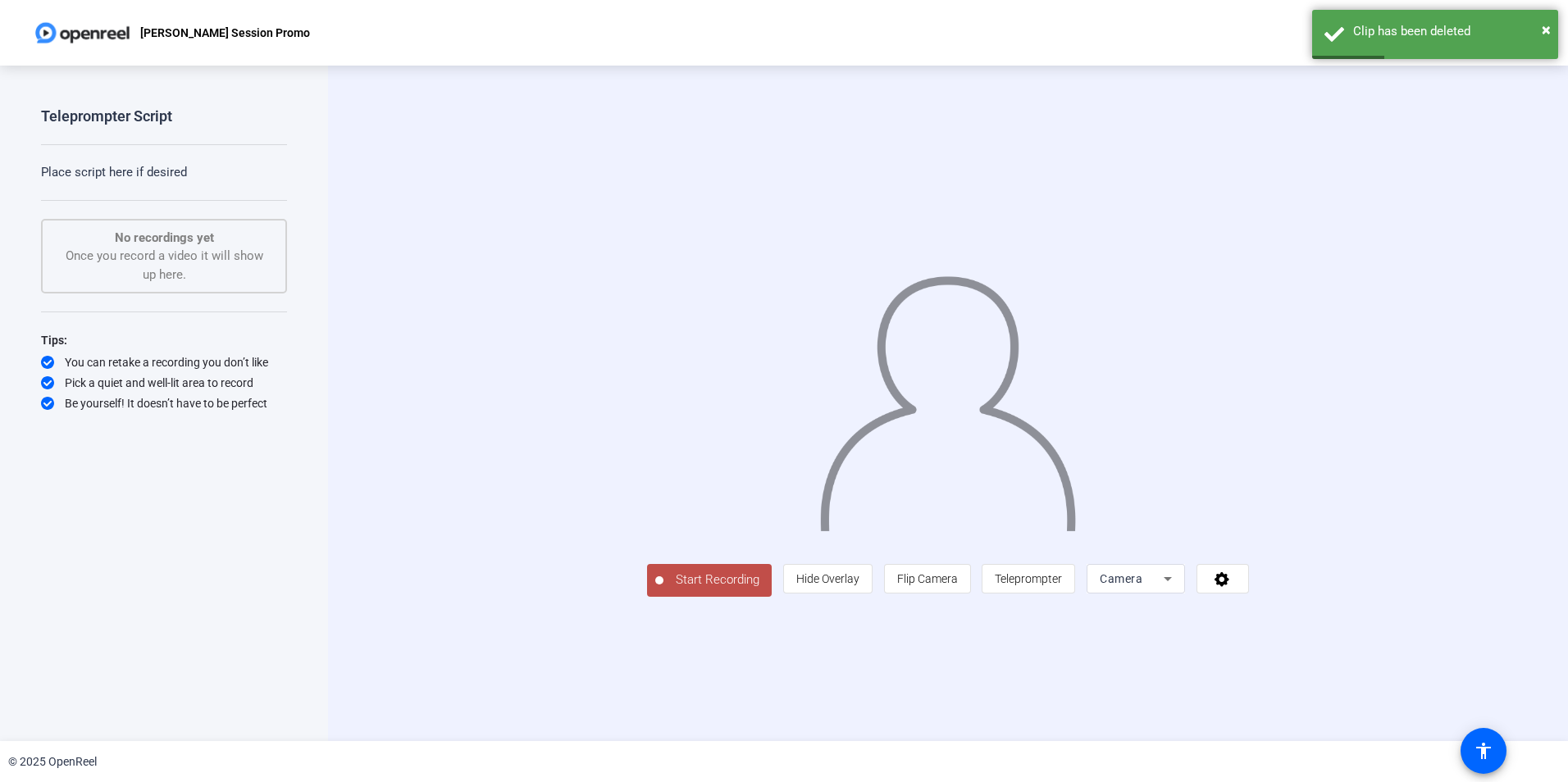
click at [664, 590] on span "Start Recording" at bounding box center [718, 579] width 109 height 19
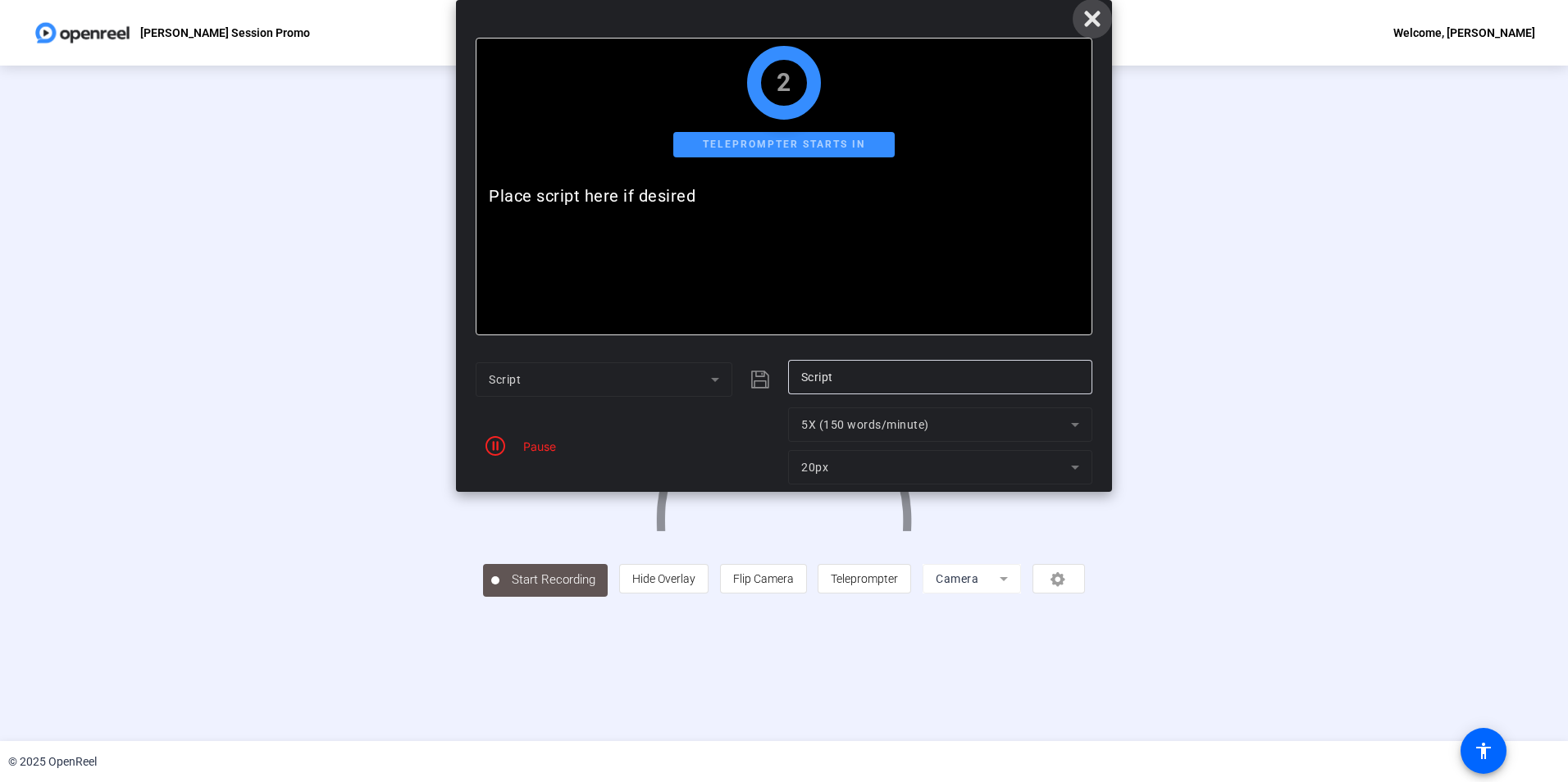
click at [1093, 17] on icon at bounding box center [1092, 19] width 16 height 16
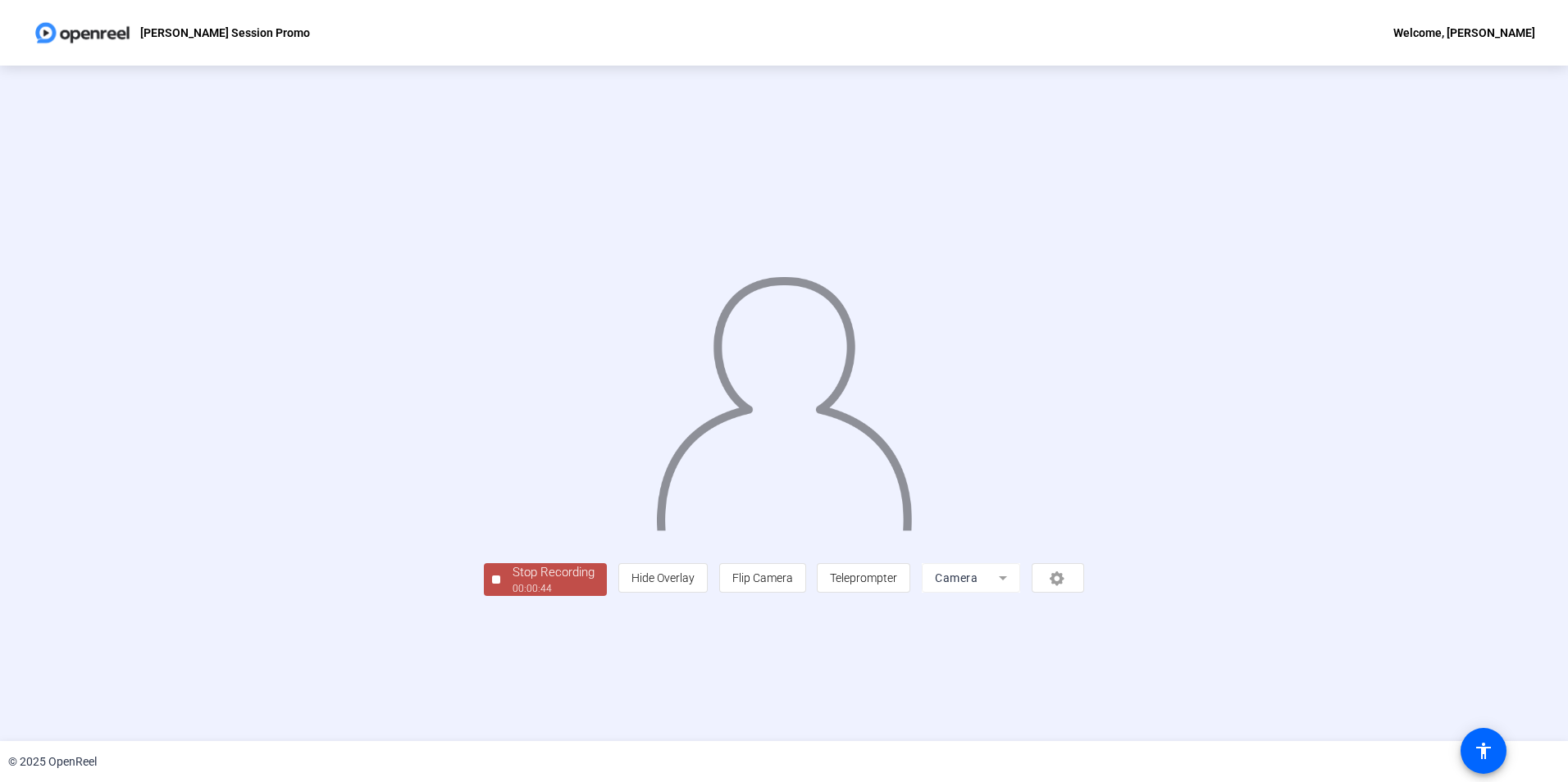
click at [513, 582] on div "Stop Recording" at bounding box center [554, 572] width 82 height 19
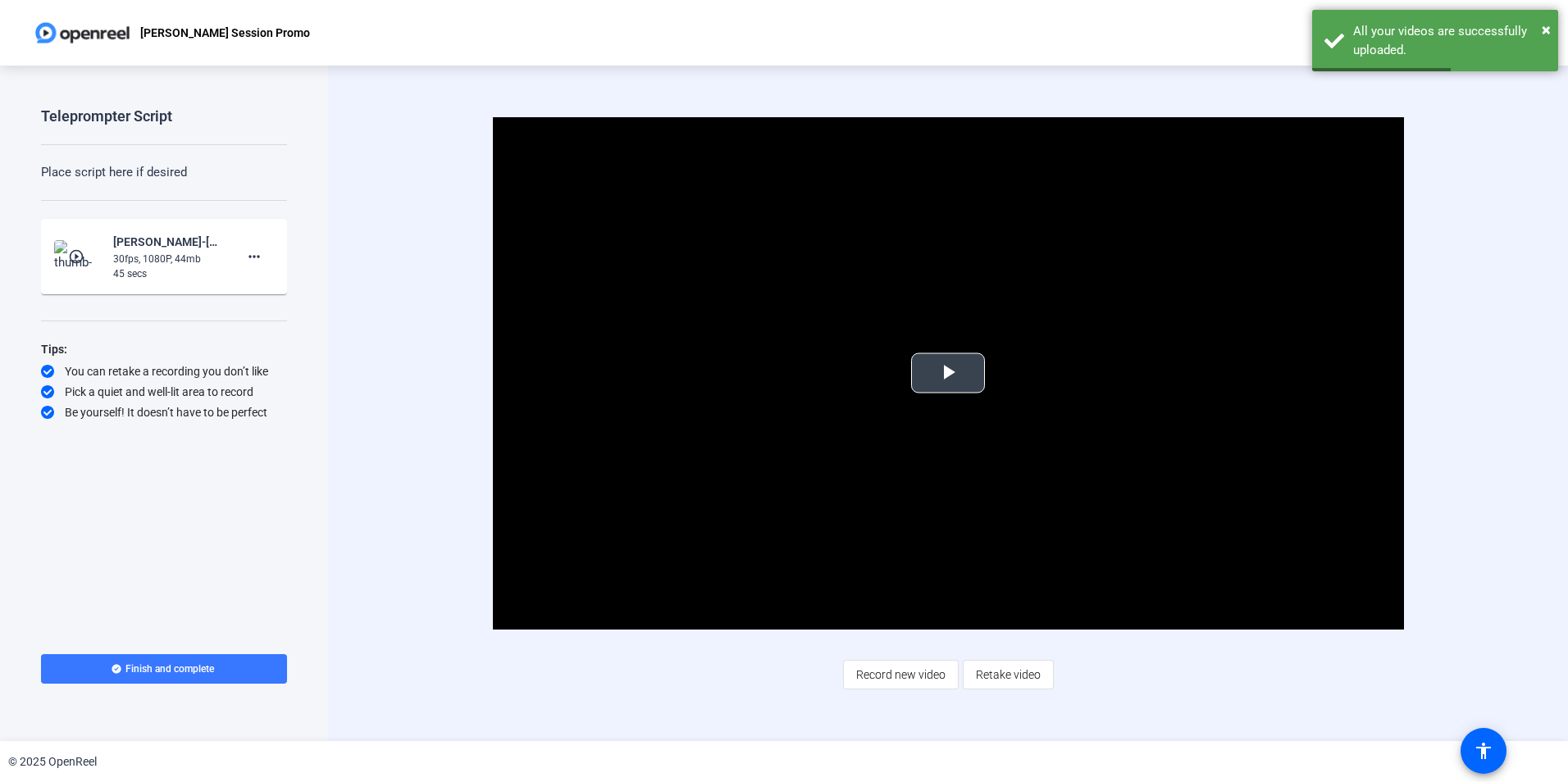
click at [948, 373] on span "Video Player" at bounding box center [948, 373] width 0 height 0
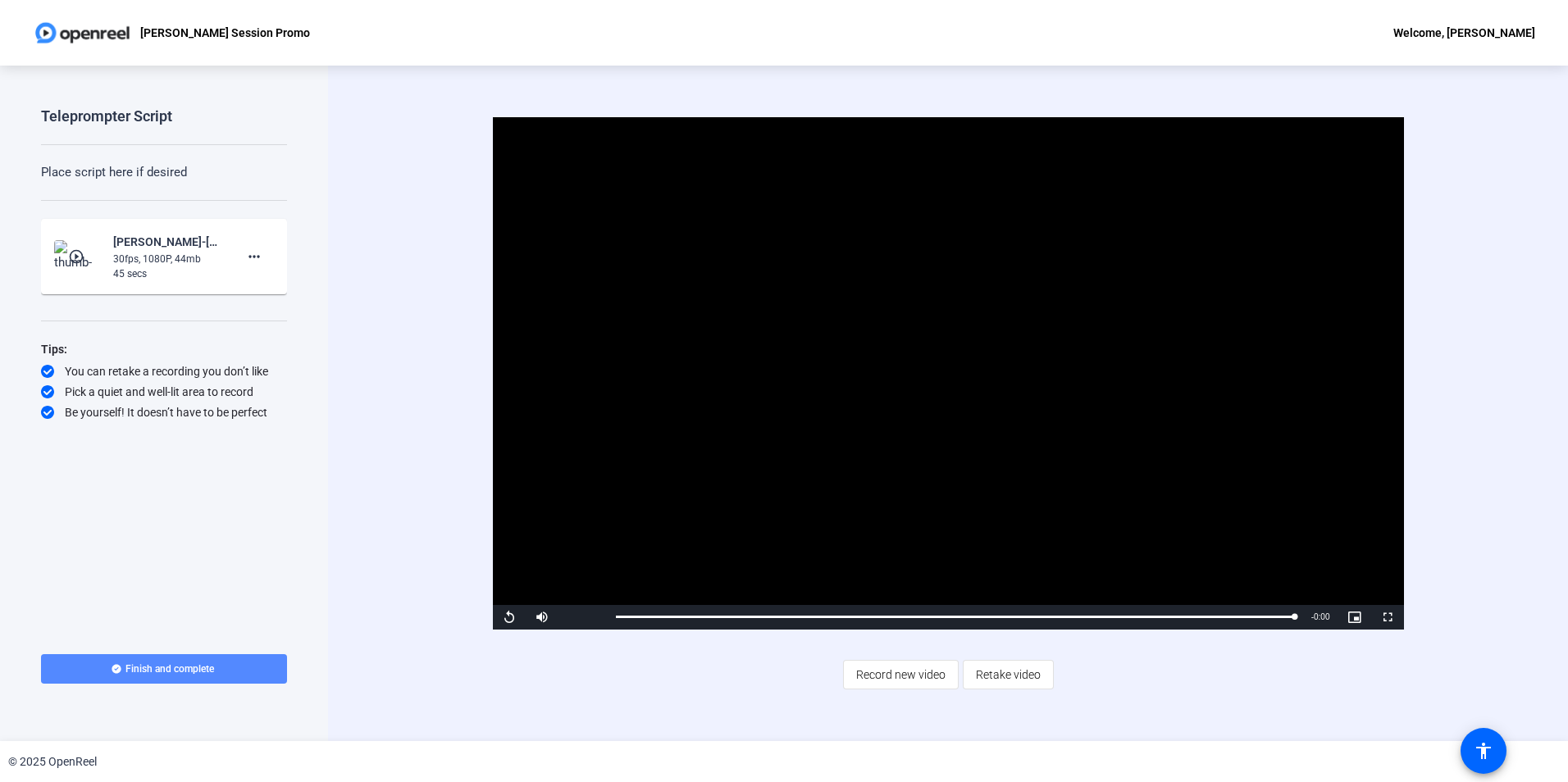
click at [172, 664] on span "Finish and complete" at bounding box center [170, 669] width 89 height 13
